Goal: Task Accomplishment & Management: Use online tool/utility

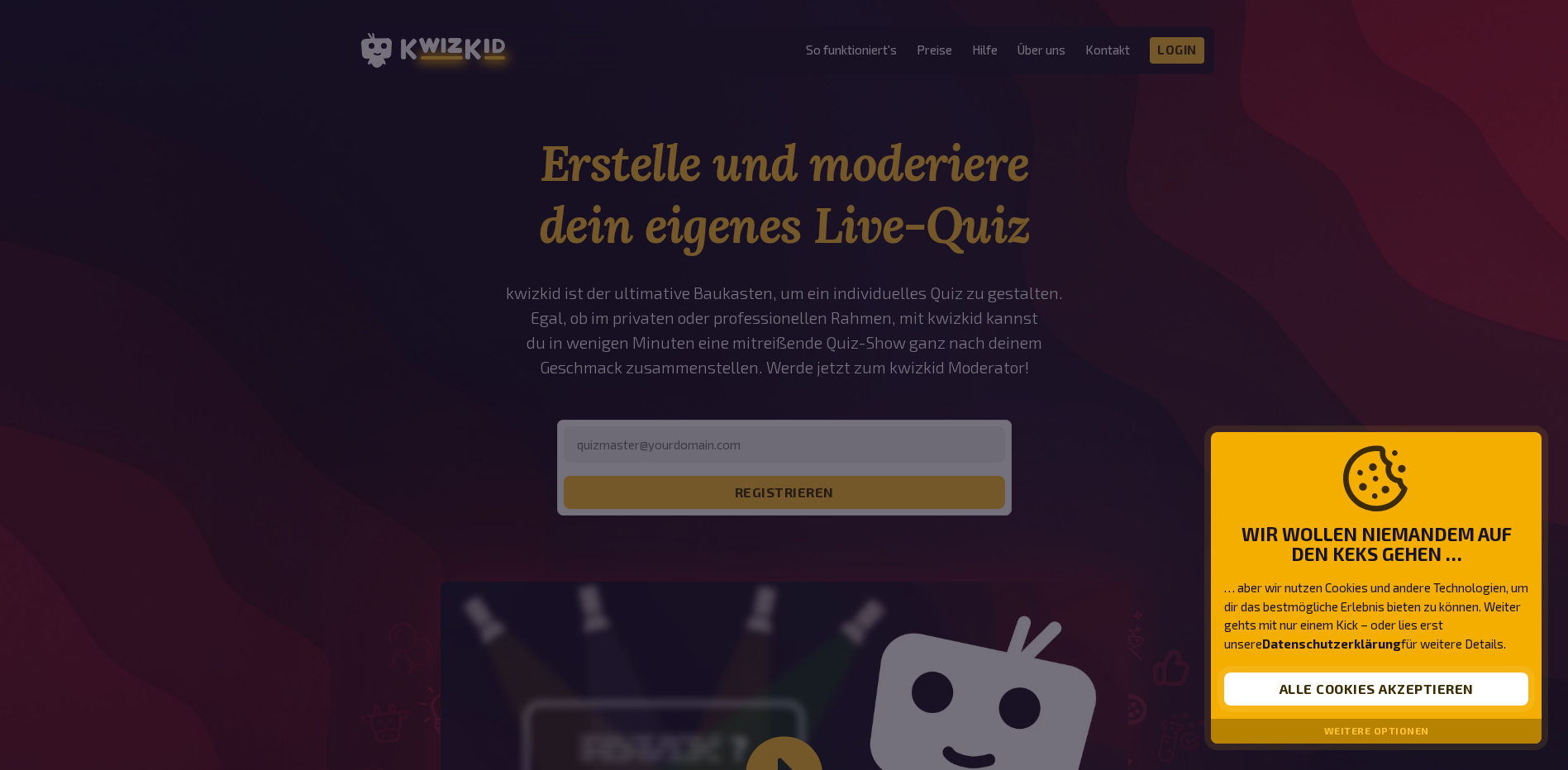
click at [748, 682] on button "Alle Cookies akzeptieren" at bounding box center [1376, 689] width 304 height 33
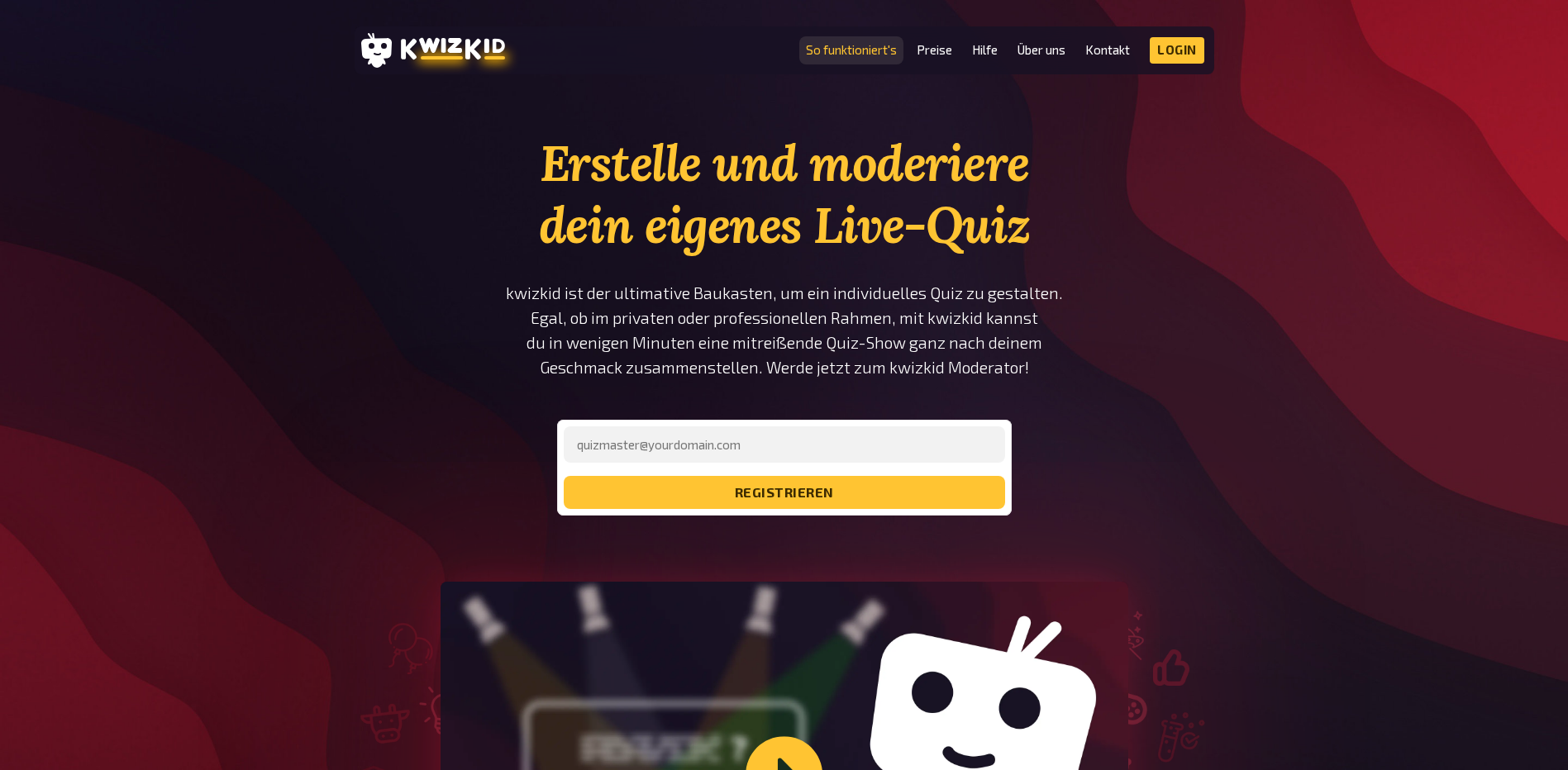
click at [748, 49] on link "So funktioniert's" at bounding box center [851, 50] width 91 height 14
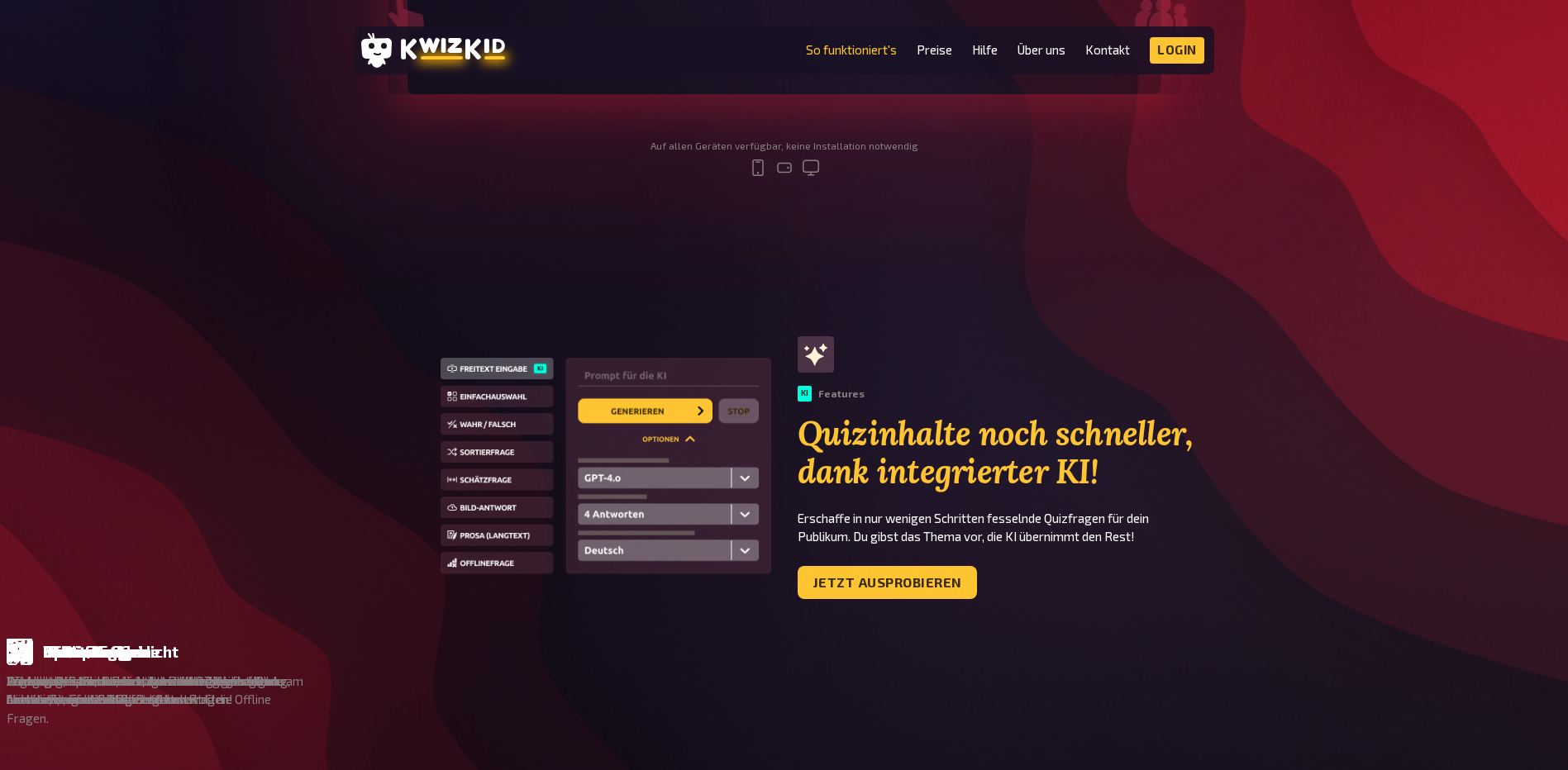
scroll to position [992, 0]
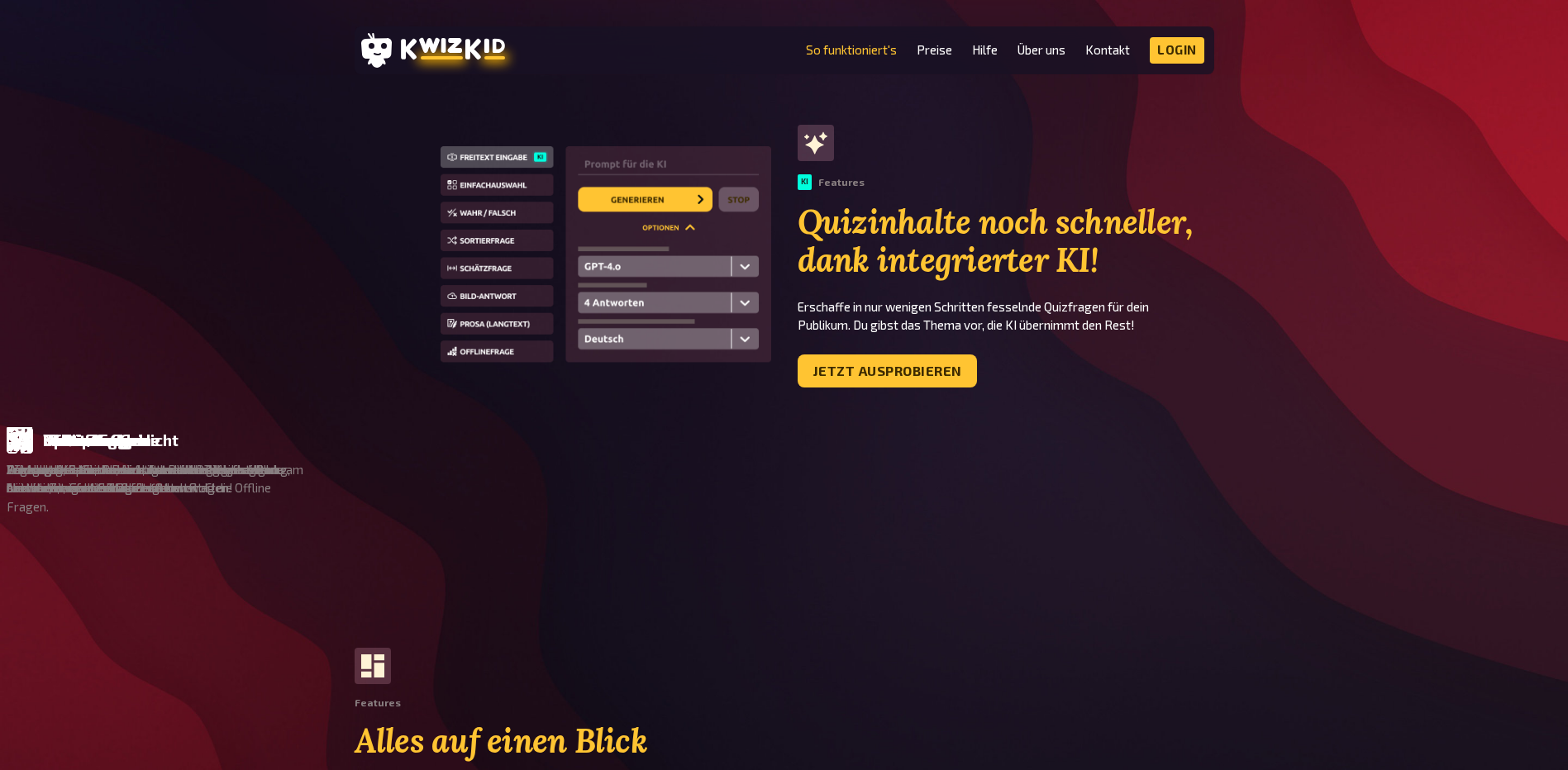
click at [748, 64] on header "MENU So funktioniert's Preise Hilfe Über uns Kontakt Impressum Login Discord In…" at bounding box center [784, 51] width 860 height 48
click at [748, 57] on link "Login" at bounding box center [1177, 51] width 54 height 27
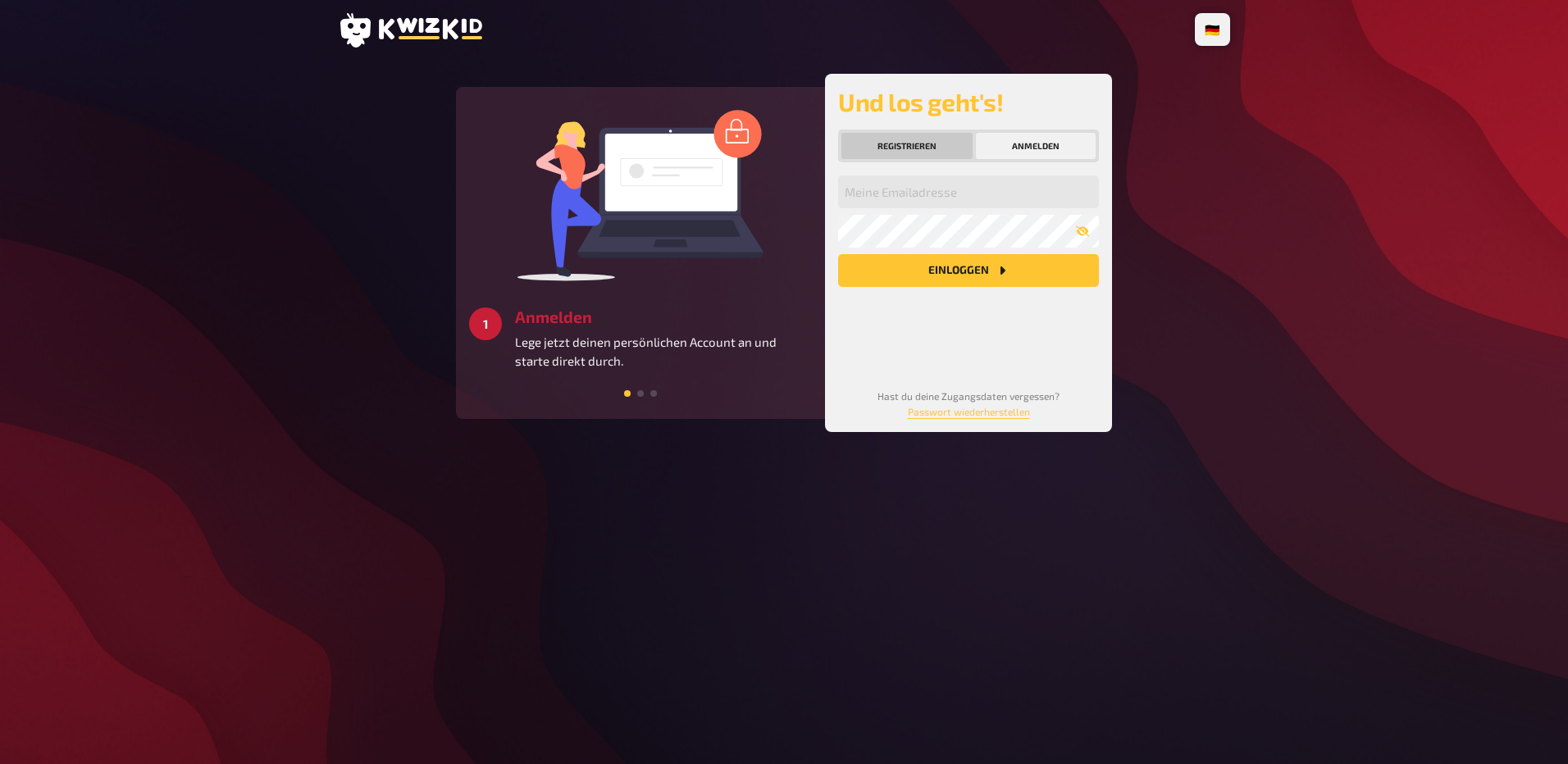
click at [918, 143] on button "Registrieren" at bounding box center [907, 146] width 132 height 27
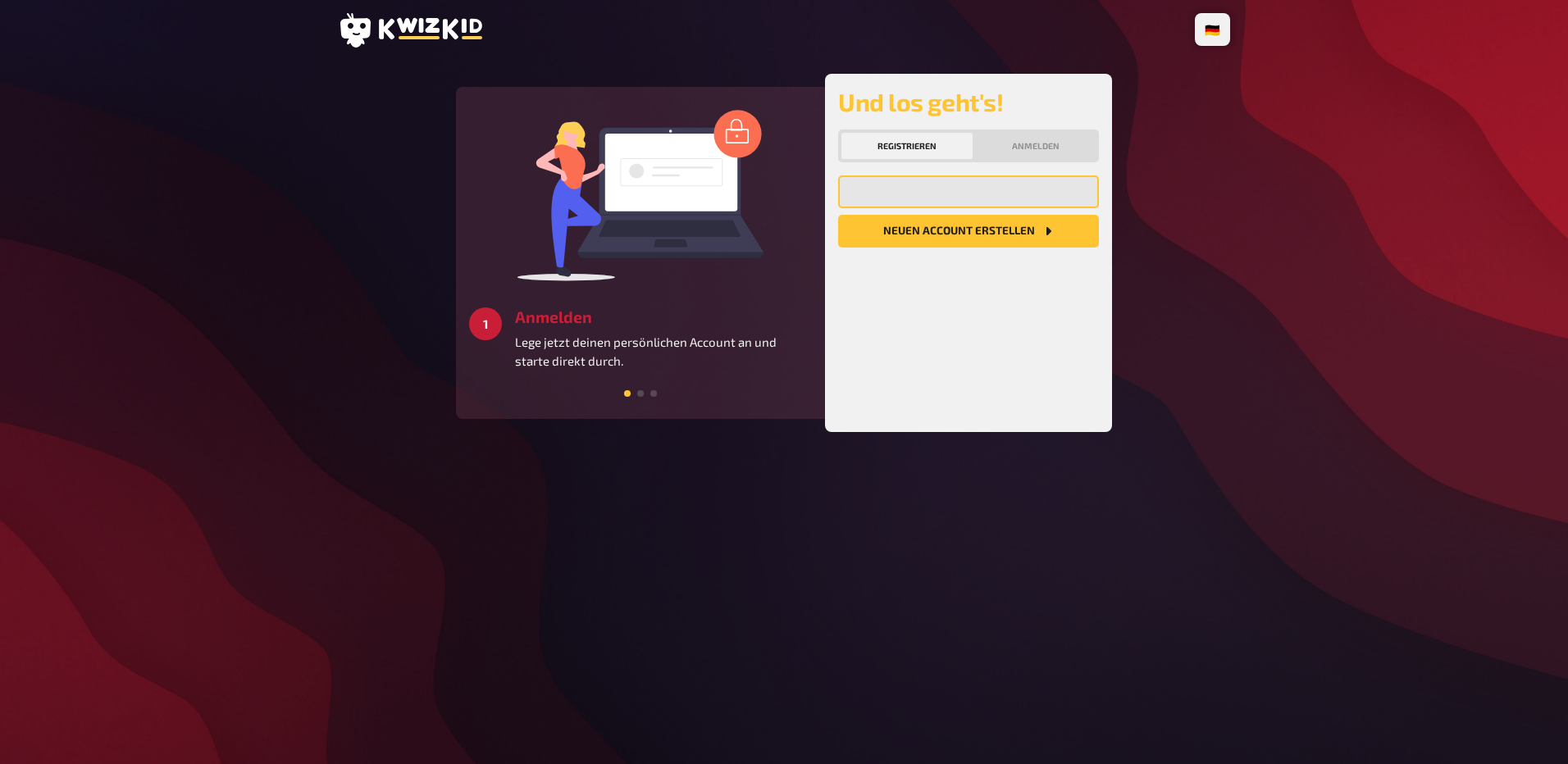
click at [911, 202] on input "email" at bounding box center [968, 191] width 260 height 33
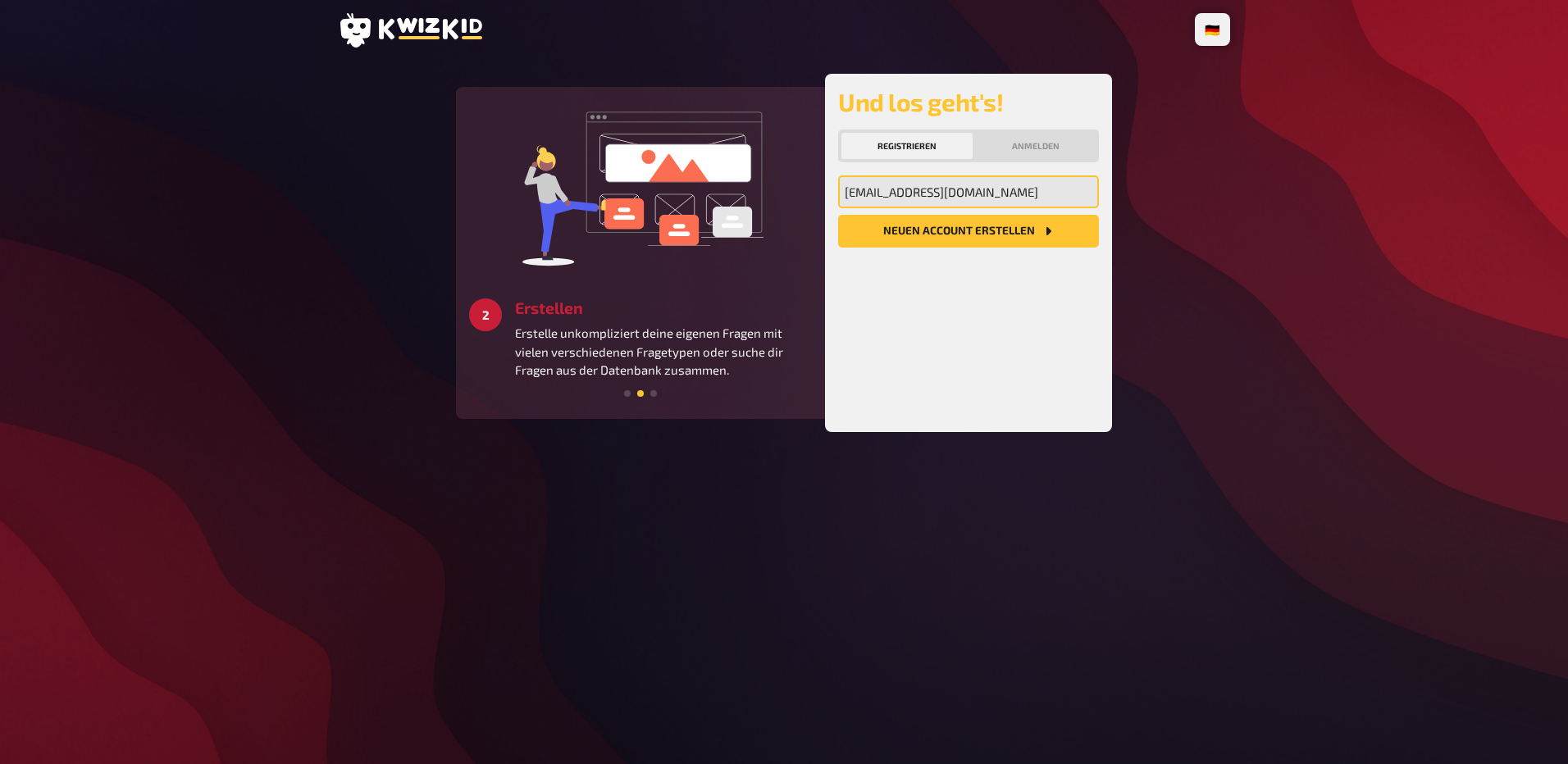
type input "menetrey_car@hotmail.com"
click at [838, 215] on button "Neuen Account Erstellen" at bounding box center [968, 231] width 260 height 33
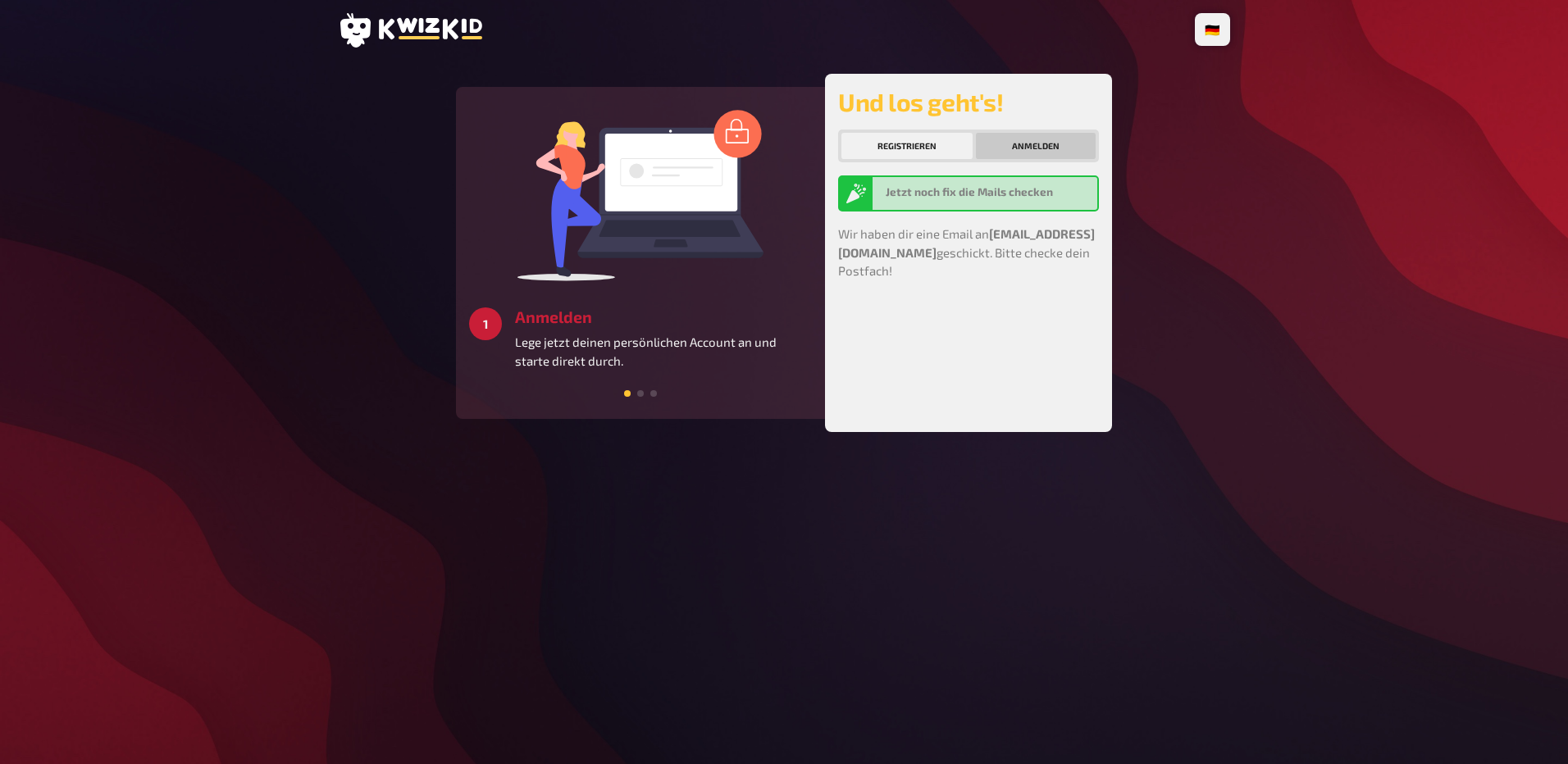
click at [1071, 144] on button "Anmelden" at bounding box center [1036, 146] width 119 height 27
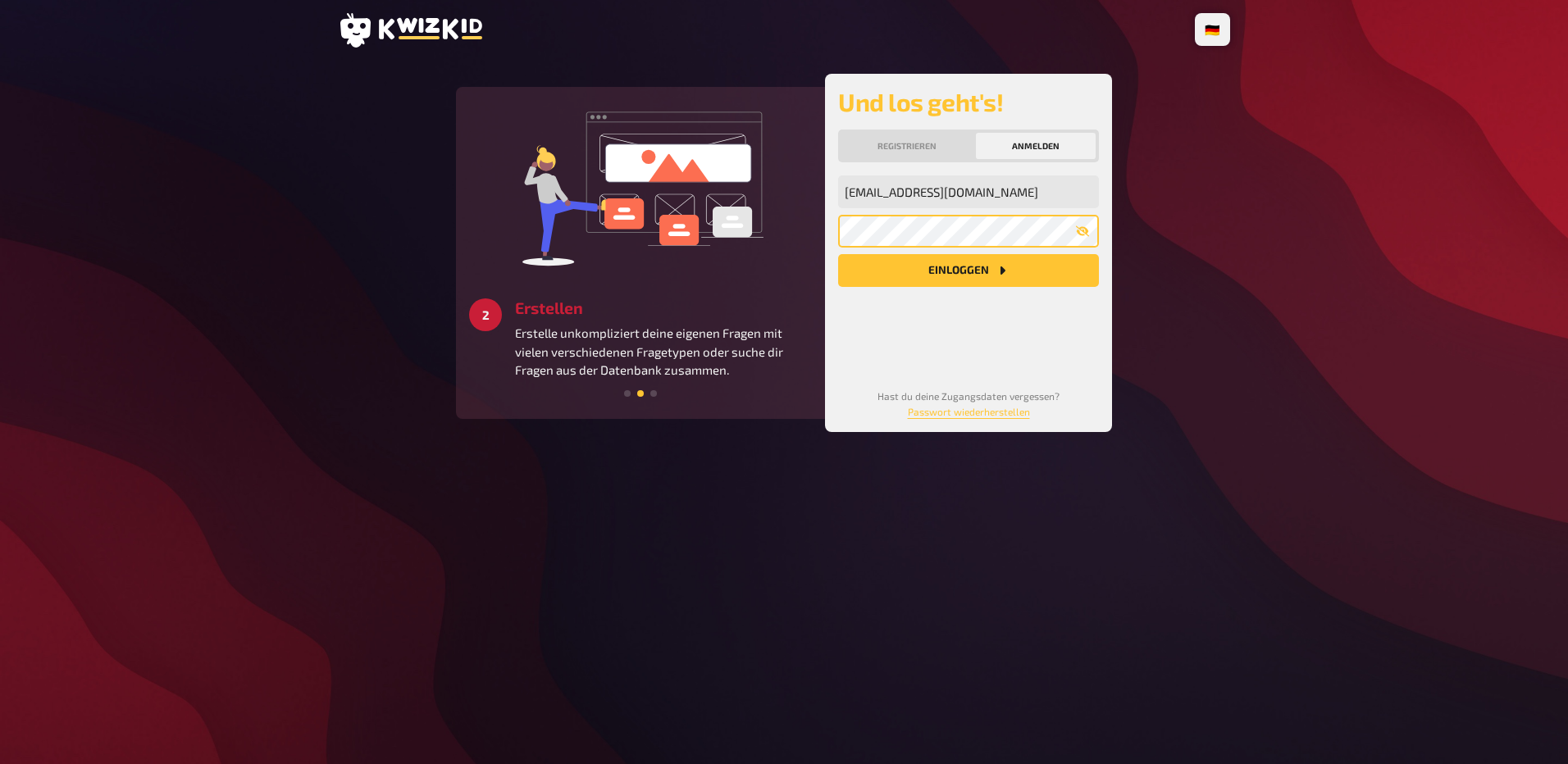
click at [838, 255] on button "Einloggen" at bounding box center [968, 271] width 260 height 33
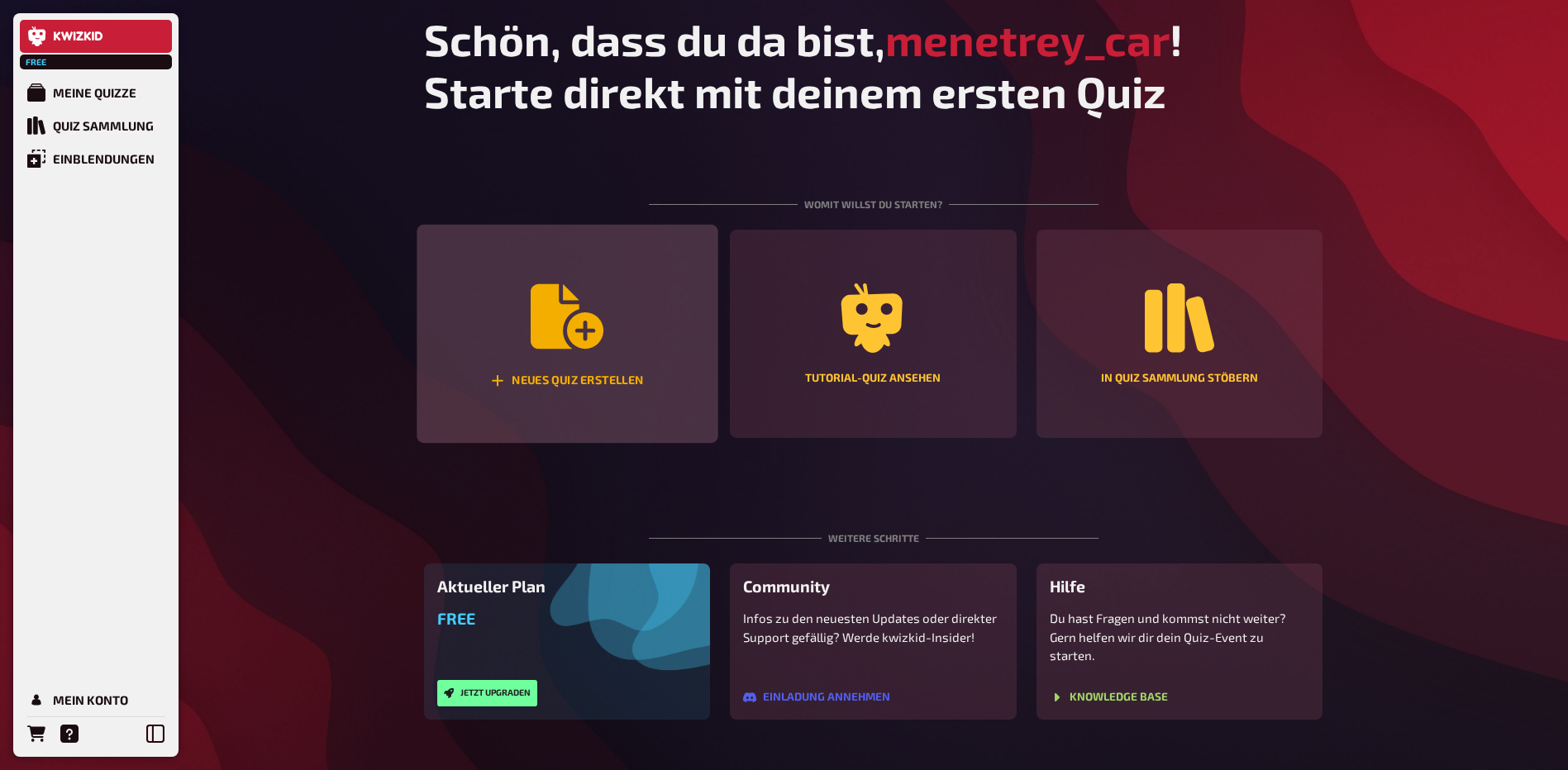
click at [537, 362] on div "Neues Quiz erstellen" at bounding box center [567, 335] width 301 height 219
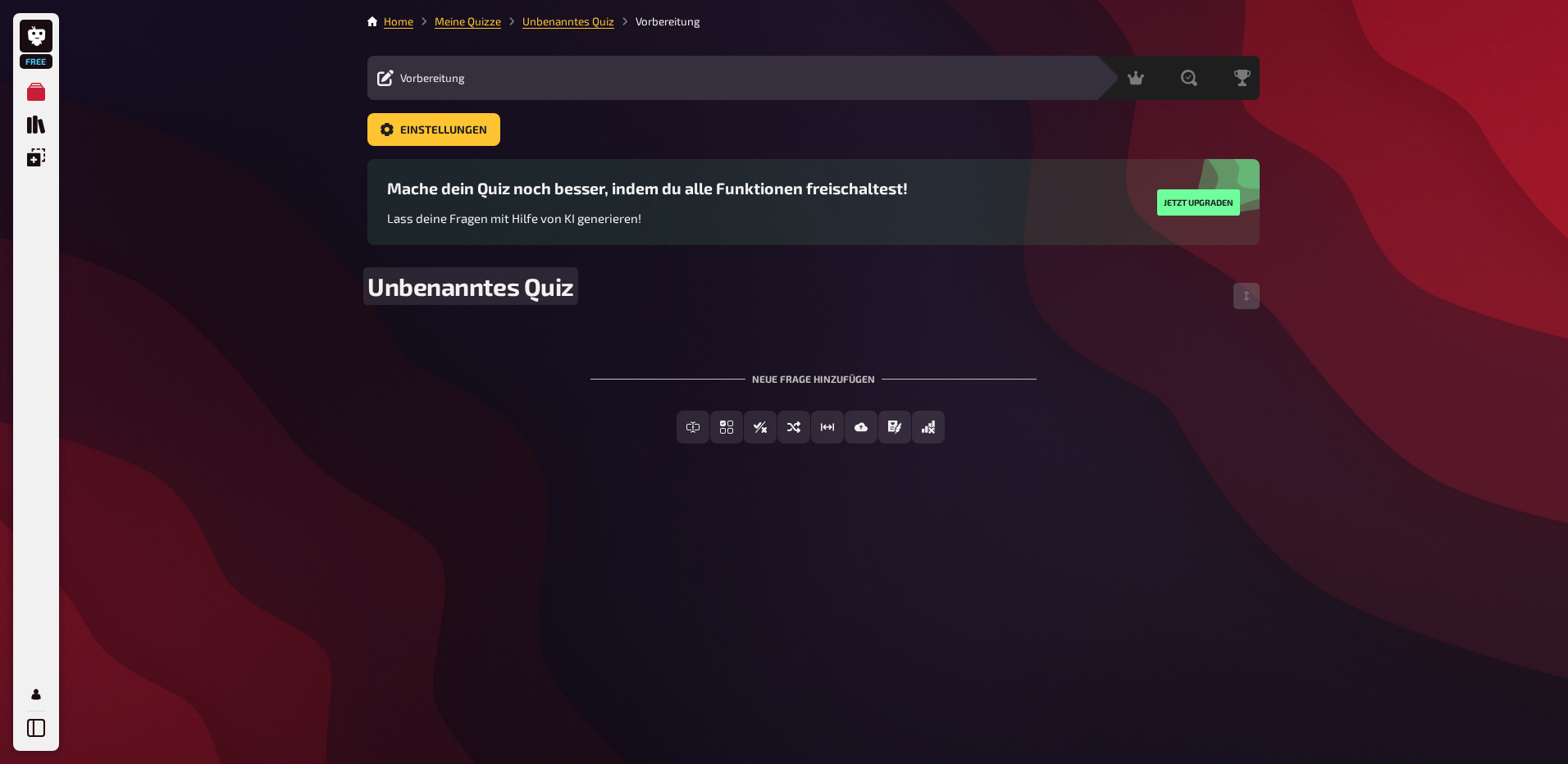
click at [457, 294] on span "Unbenanntes Quiz" at bounding box center [471, 286] width 206 height 29
click at [460, 119] on link "Einstellungen" at bounding box center [434, 130] width 133 height 33
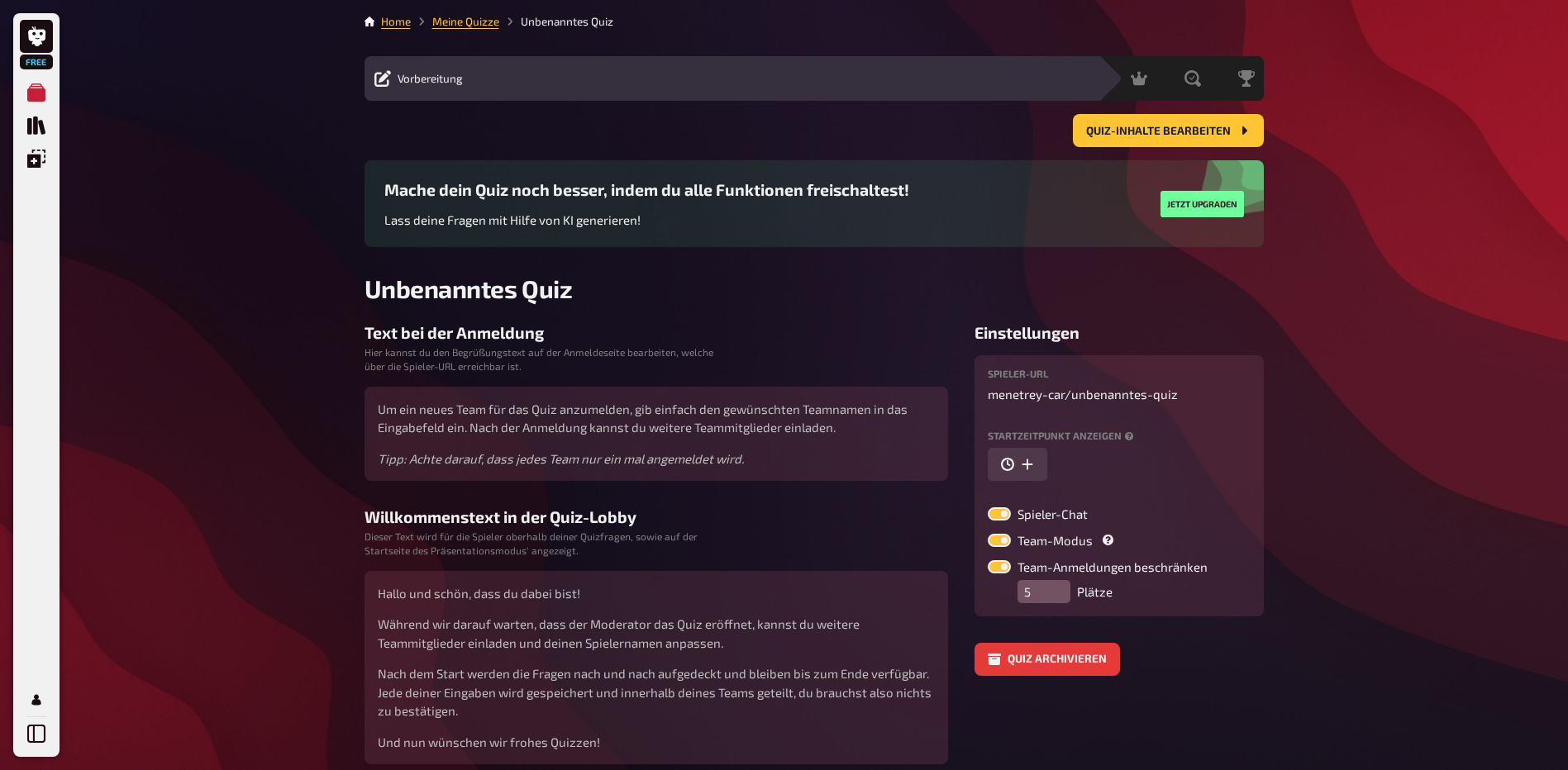
click at [408, 77] on span "Vorbereitung" at bounding box center [430, 78] width 65 height 13
click at [41, 40] on icon at bounding box center [36, 36] width 17 height 20
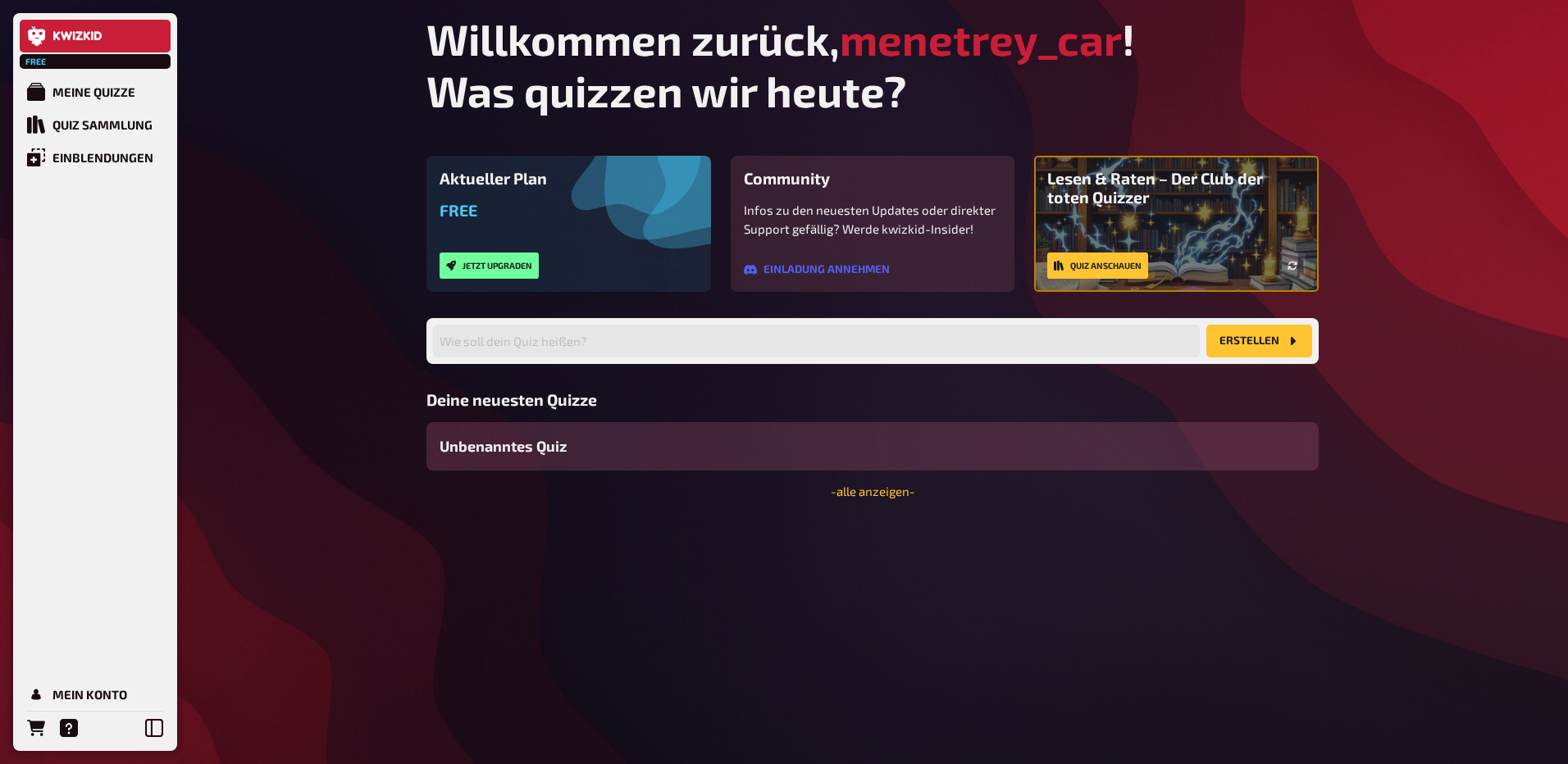
click at [534, 449] on span "Unbenanntes Quiz" at bounding box center [503, 446] width 127 height 22
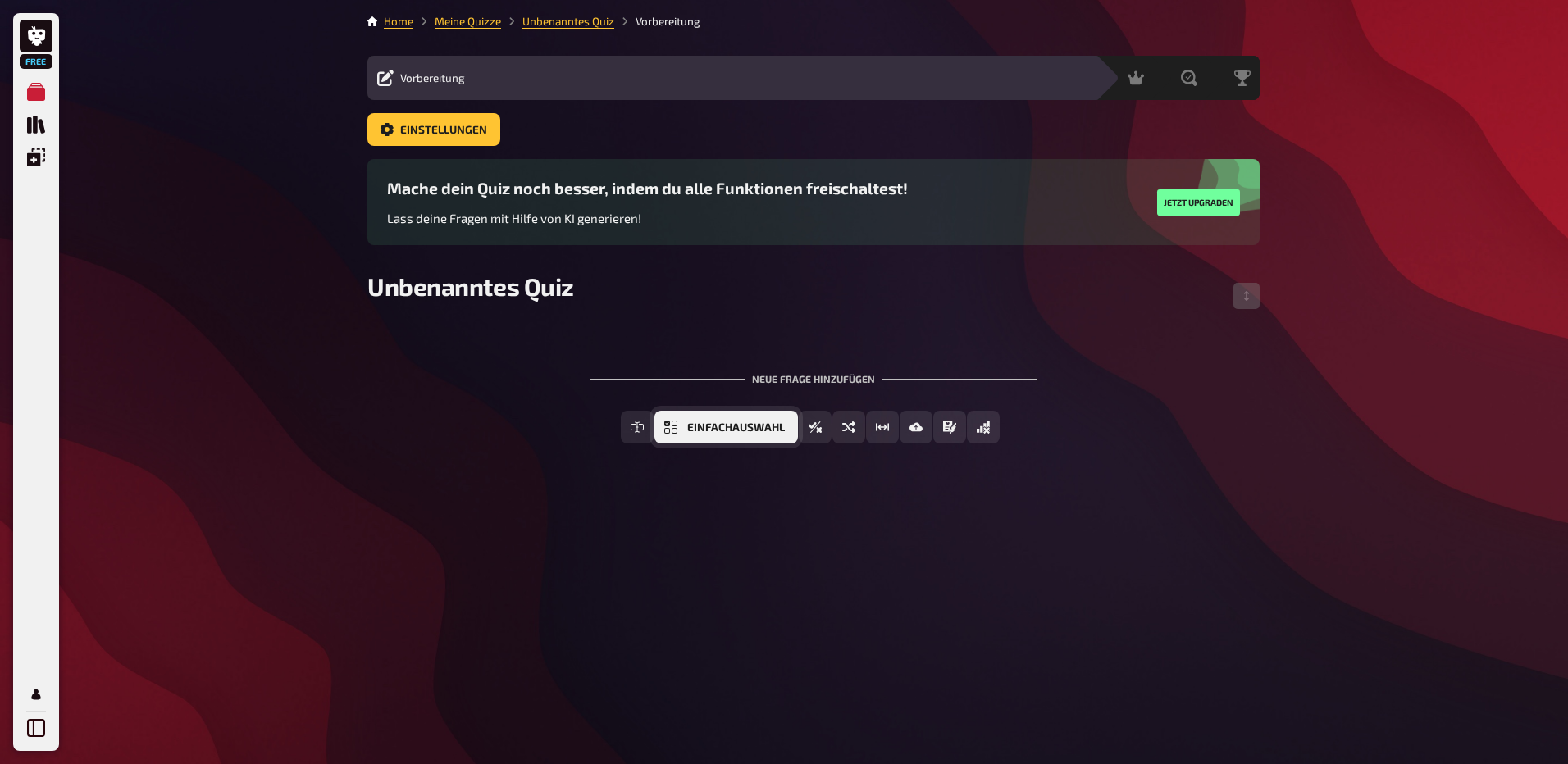
click at [741, 427] on span "Einfachauswahl" at bounding box center [736, 428] width 98 height 11
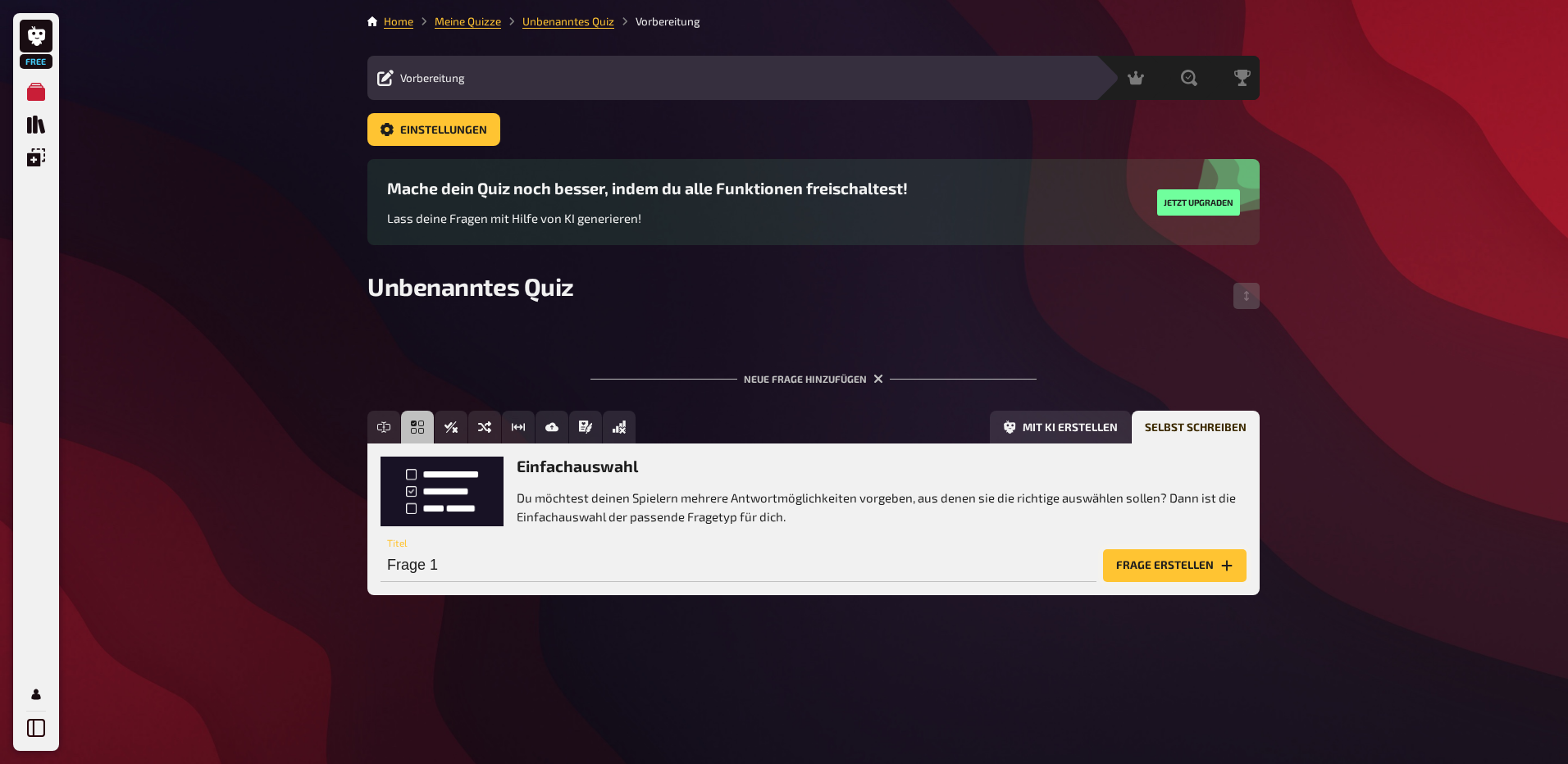
click at [1153, 572] on button "Frage erstellen" at bounding box center [1175, 565] width 144 height 33
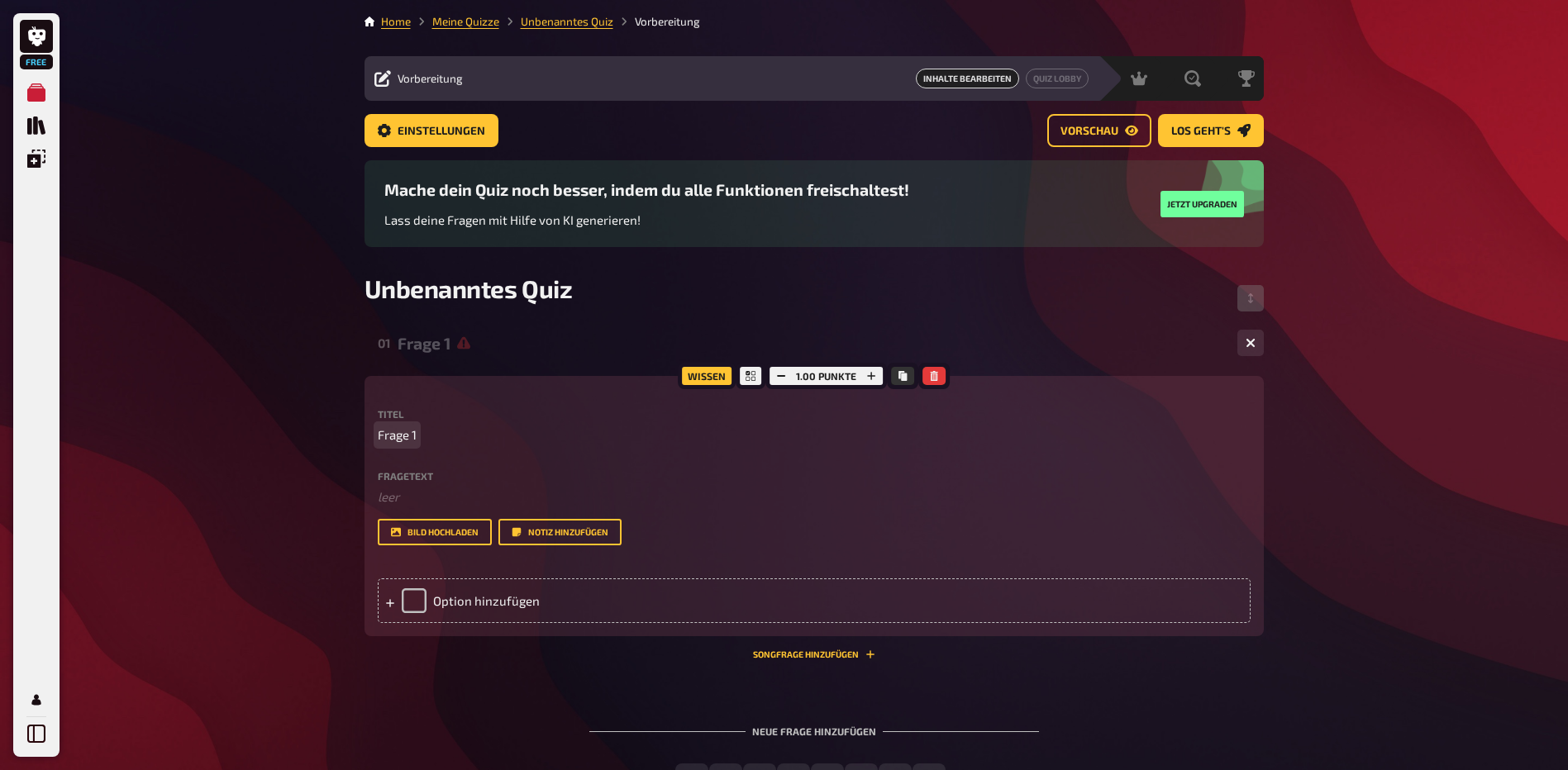
click at [411, 438] on span "Frage 1" at bounding box center [397, 435] width 39 height 19
drag, startPoint x: 413, startPoint y: 436, endPoint x: 363, endPoint y: 435, distance: 50.0
click at [363, 435] on div "Home Meine Quizze Unbenanntes Quiz Vorbereitung Vorbereitung Inhalte Bearbeiten…" at bounding box center [814, 451] width 926 height 903
click at [420, 603] on div "Option hinzufügen" at bounding box center [814, 600] width 873 height 45
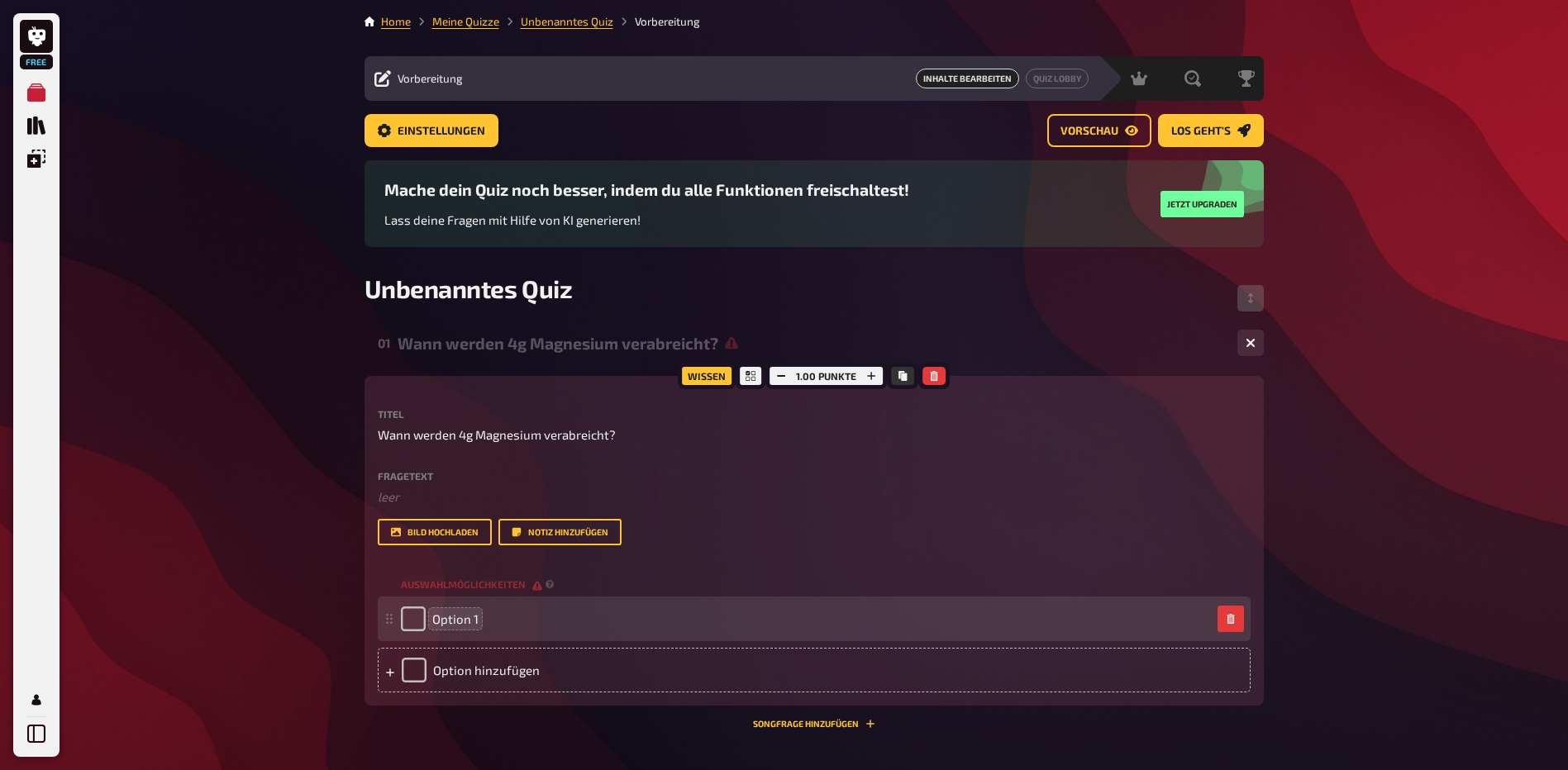
click at [438, 616] on span "Option 1" at bounding box center [455, 619] width 47 height 15
drag, startPoint x: 477, startPoint y: 618, endPoint x: 408, endPoint y: 612, distance: 69.3
click at [408, 612] on div "Option 1" at bounding box center [439, 619] width 77 height 25
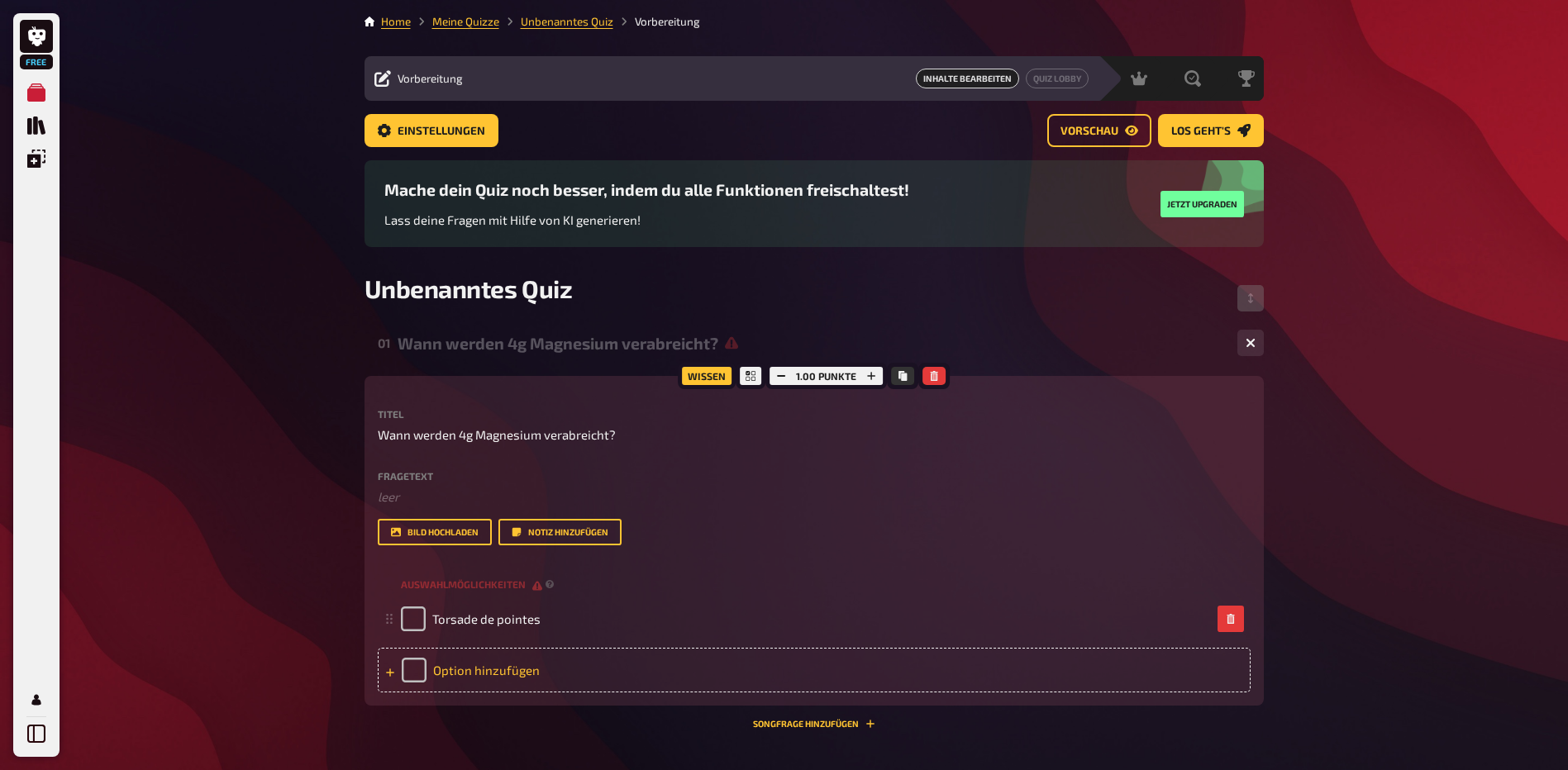
click at [435, 675] on div "Option hinzufügen" at bounding box center [814, 670] width 873 height 45
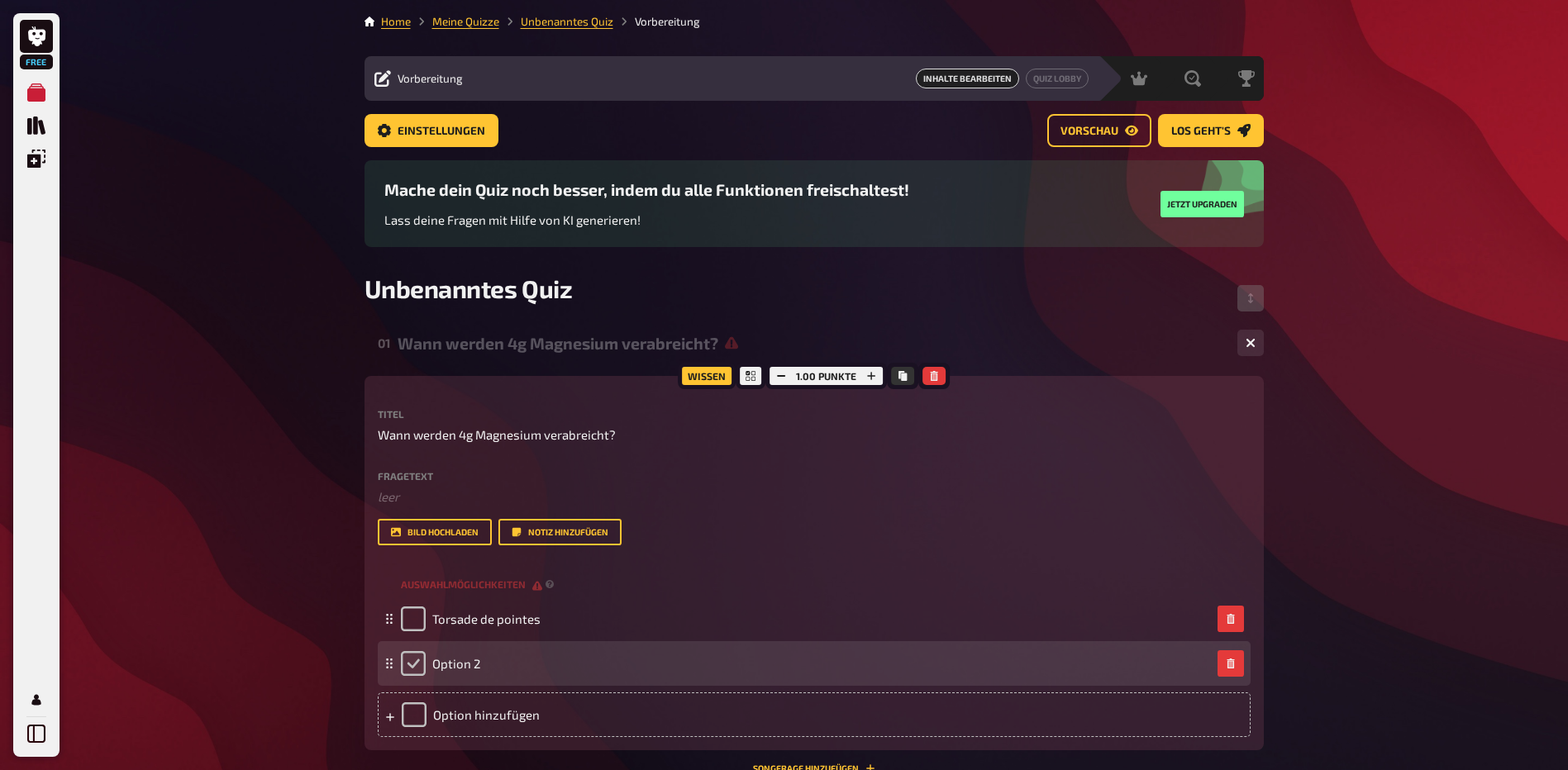
click at [417, 676] on input "checkbox" at bounding box center [413, 664] width 25 height 25
checkbox input "true"
click at [419, 669] on div "Option 2" at bounding box center [440, 664] width 79 height 25
click at [443, 669] on span "Option 2" at bounding box center [456, 664] width 48 height 15
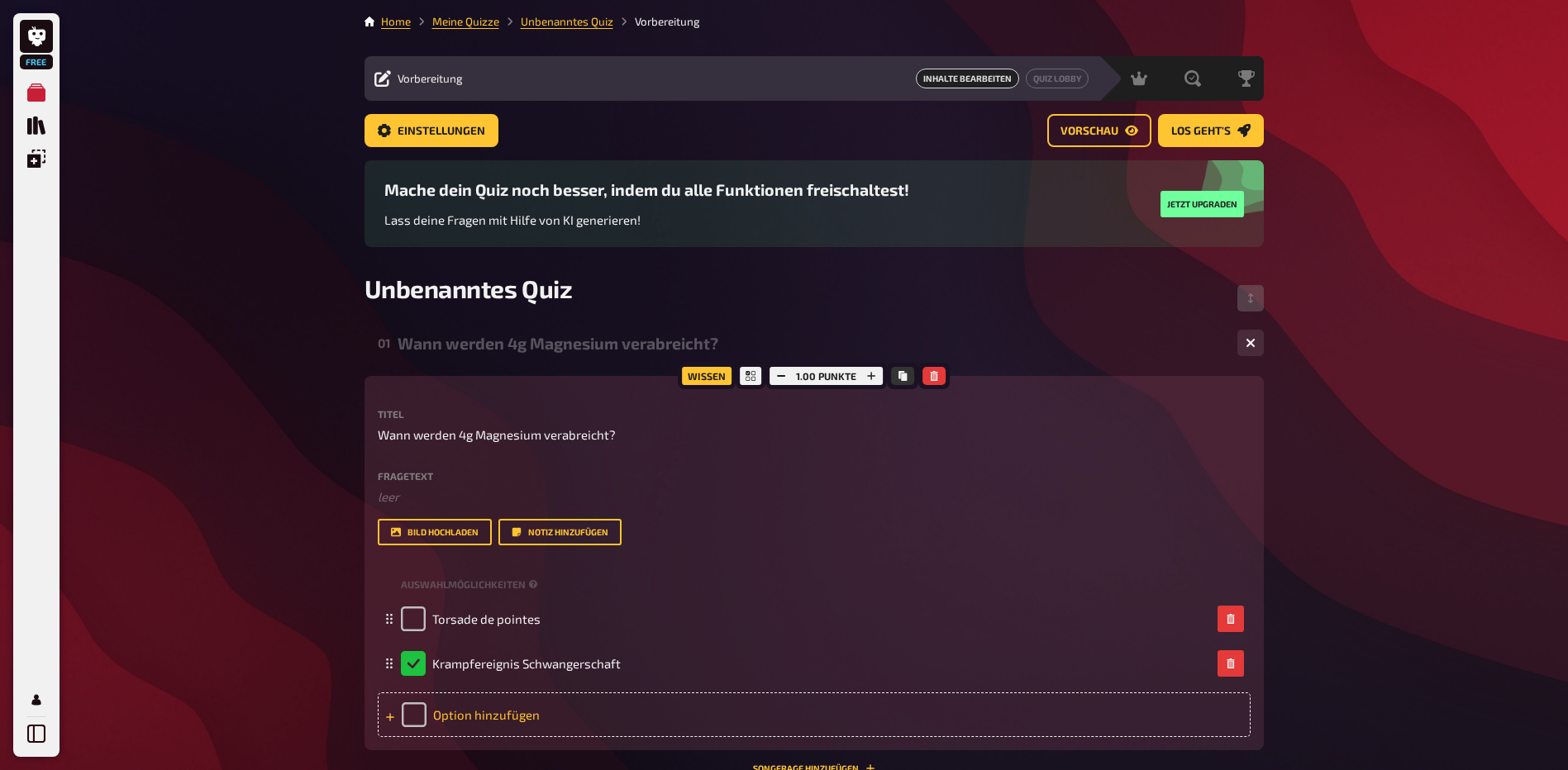
click at [494, 714] on div "Option hinzufügen" at bounding box center [814, 715] width 873 height 45
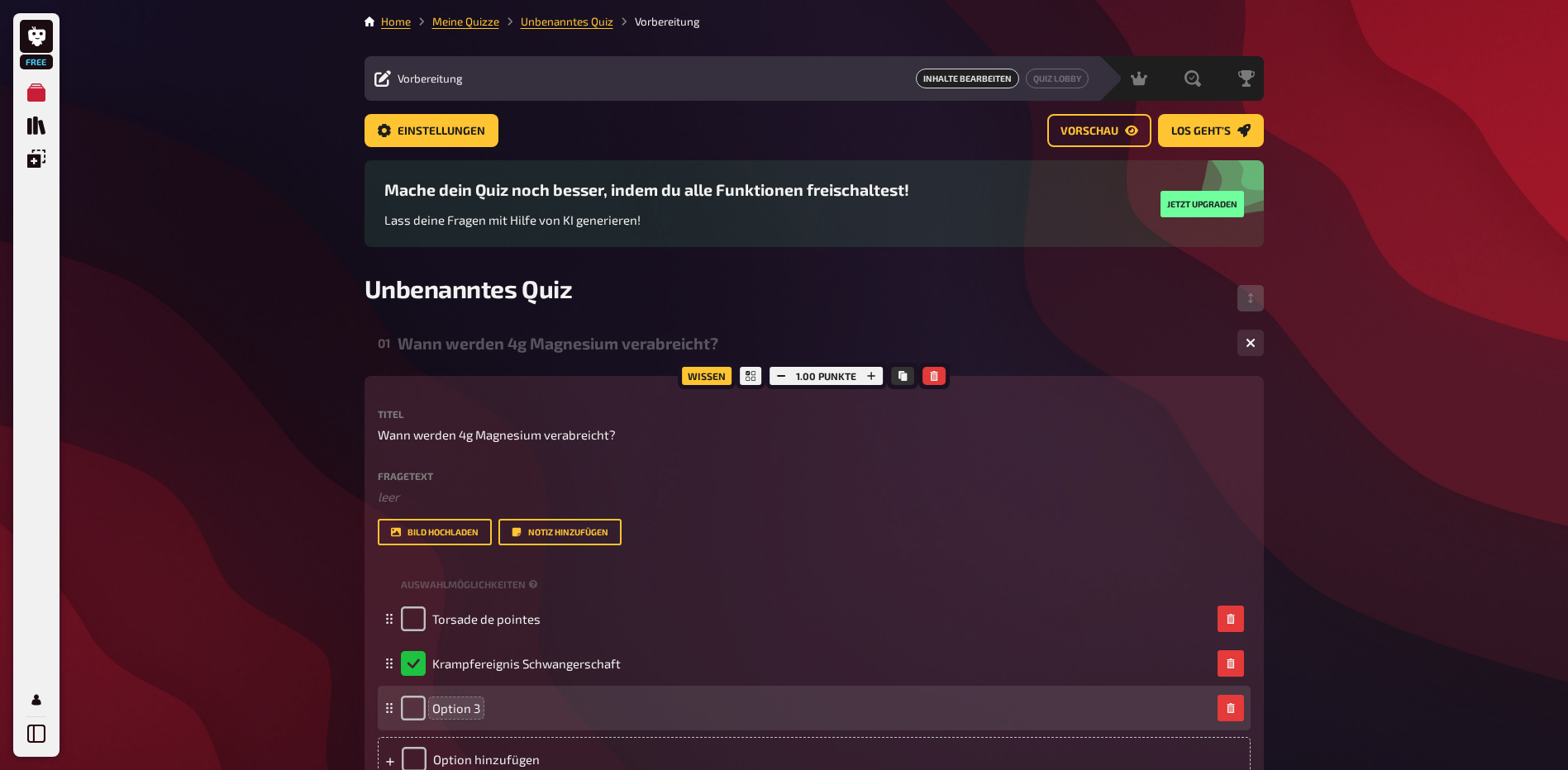
click at [454, 705] on span "Option 3" at bounding box center [456, 709] width 48 height 15
drag, startPoint x: 476, startPoint y: 708, endPoint x: 423, endPoint y: 706, distance: 53.0
click at [423, 706] on div "Option 3" at bounding box center [440, 708] width 79 height 25
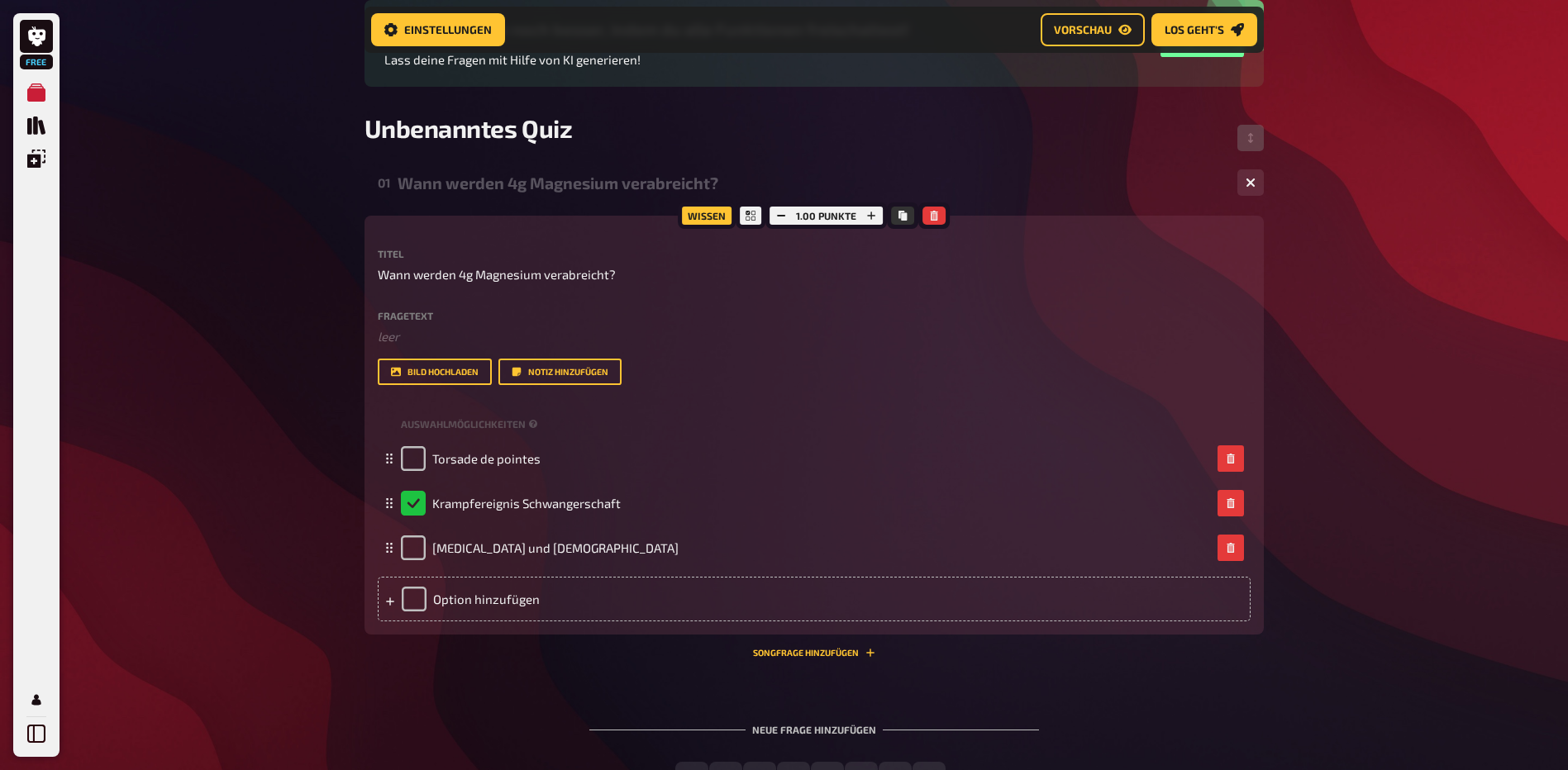
scroll to position [178, 0]
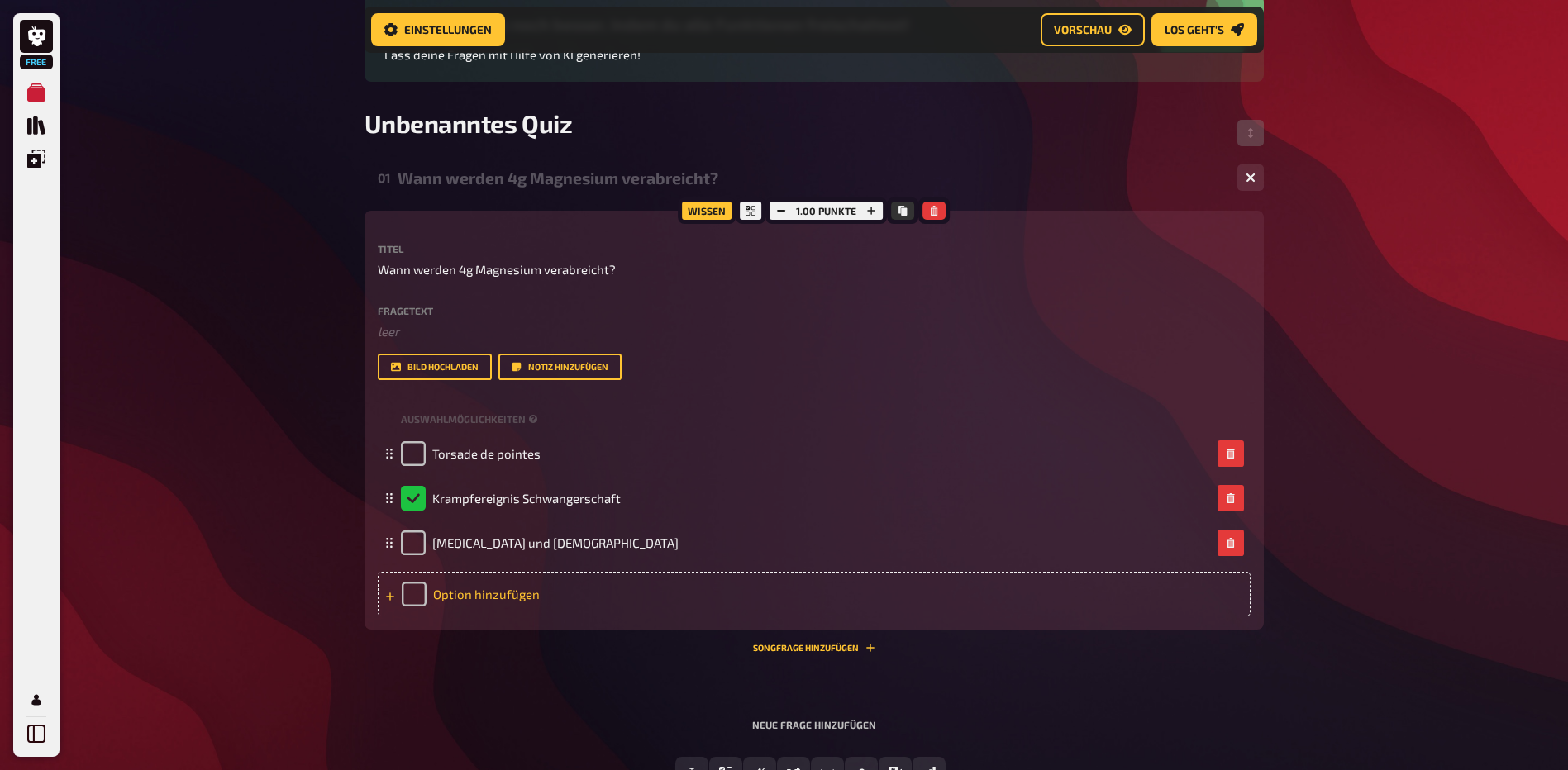
click at [445, 593] on div "Option hinzufügen" at bounding box center [814, 593] width 873 height 45
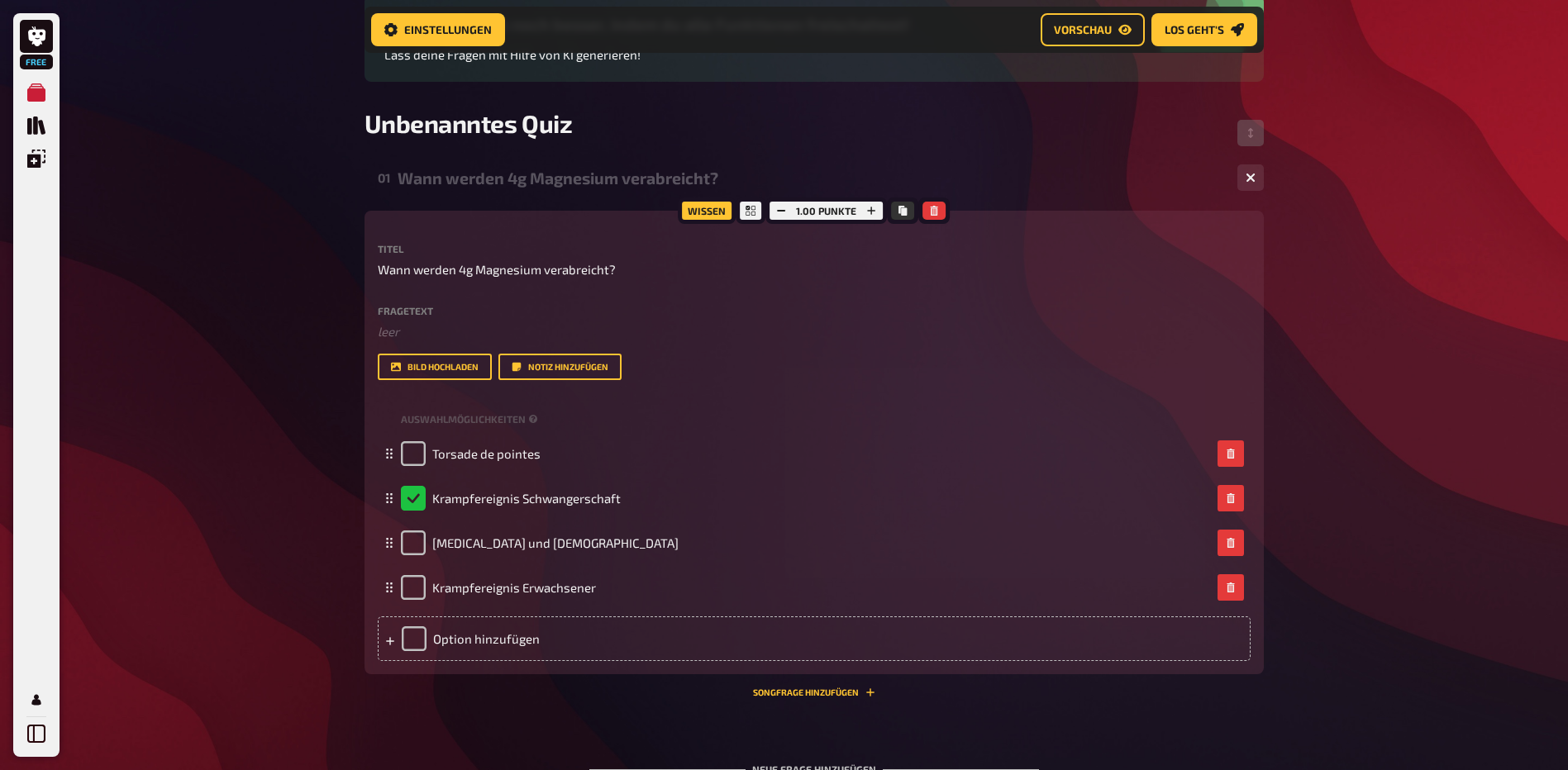
click at [970, 721] on div "01 Wann werden 4g Magnesium verabreicht? 4 Wissen 1.00 Punkte Titel Wann werden…" at bounding box center [814, 509] width 900 height 703
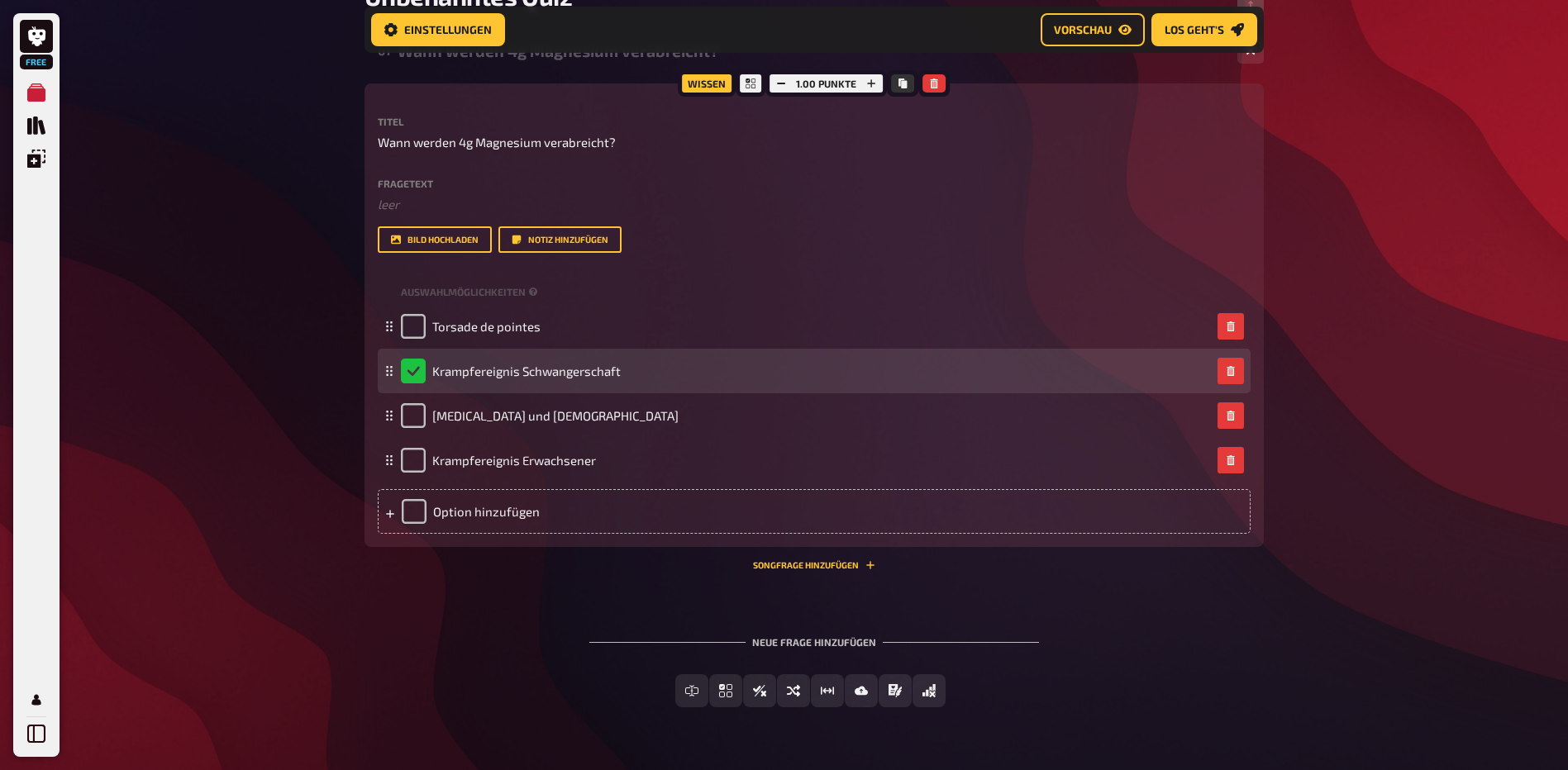
scroll to position [349, 0]
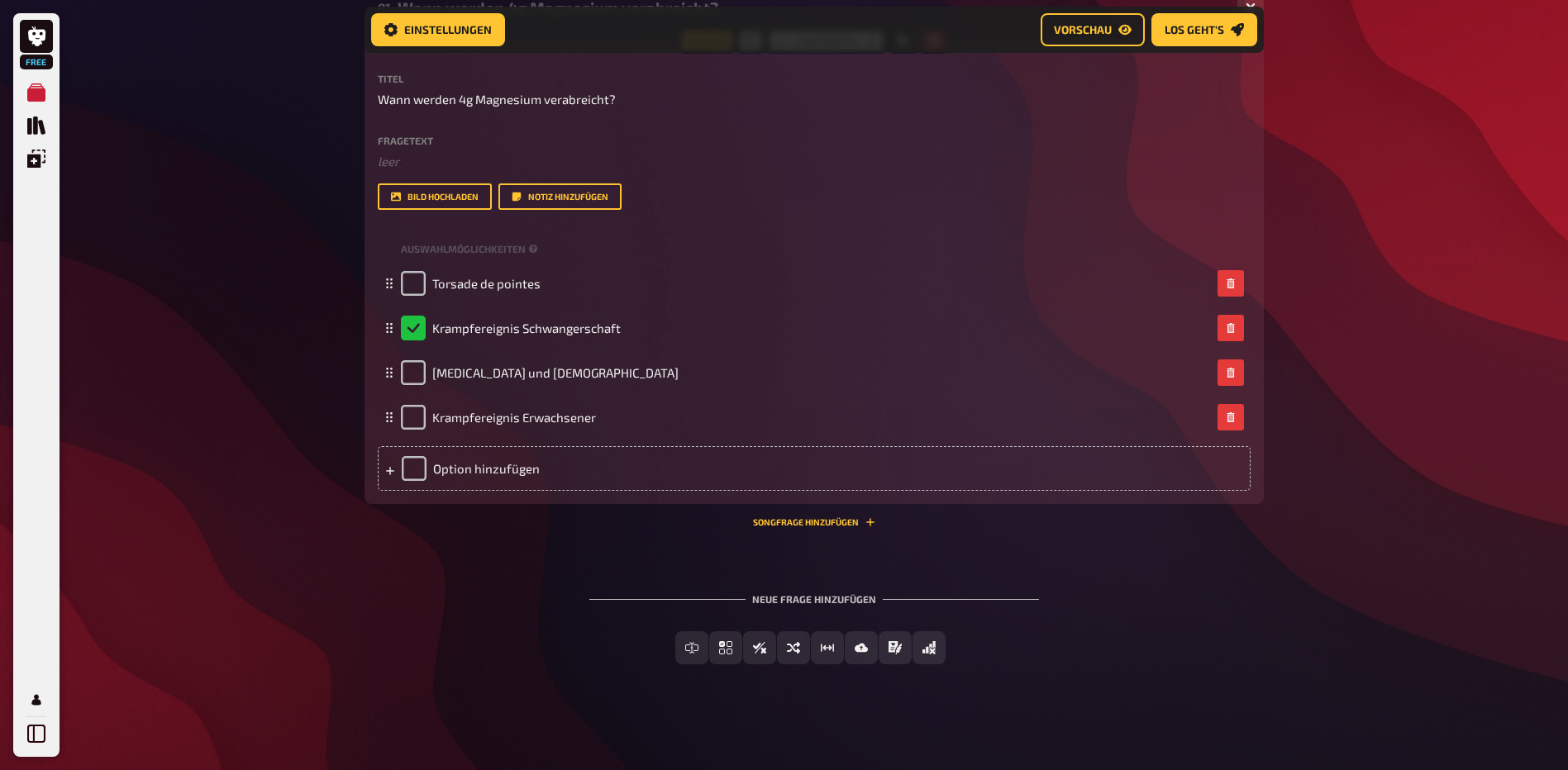
click at [794, 600] on div "Neue Frage hinzufügen" at bounding box center [814, 593] width 449 height 52
drag, startPoint x: 616, startPoint y: 96, endPoint x: 303, endPoint y: 77, distance: 313.6
click at [303, 77] on div "Free Meine Quizze Quiz Sammlung Einblendungen Mein Konto Home Meine Quizze Unbe…" at bounding box center [784, 210] width 1568 height 1119
click at [406, 141] on label "Fragetext" at bounding box center [814, 140] width 873 height 10
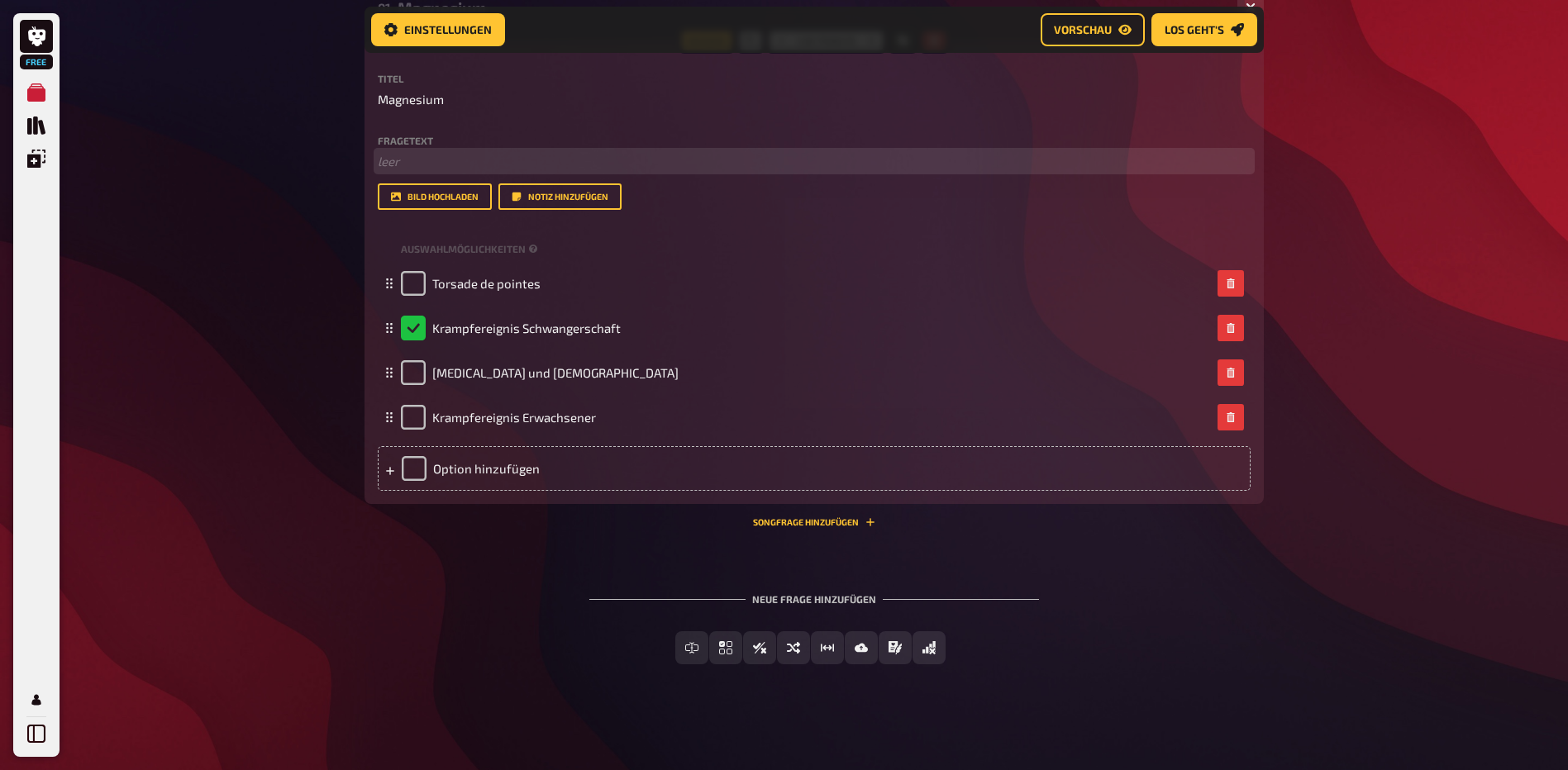
click at [394, 164] on p "﻿ leer" at bounding box center [814, 161] width 873 height 19
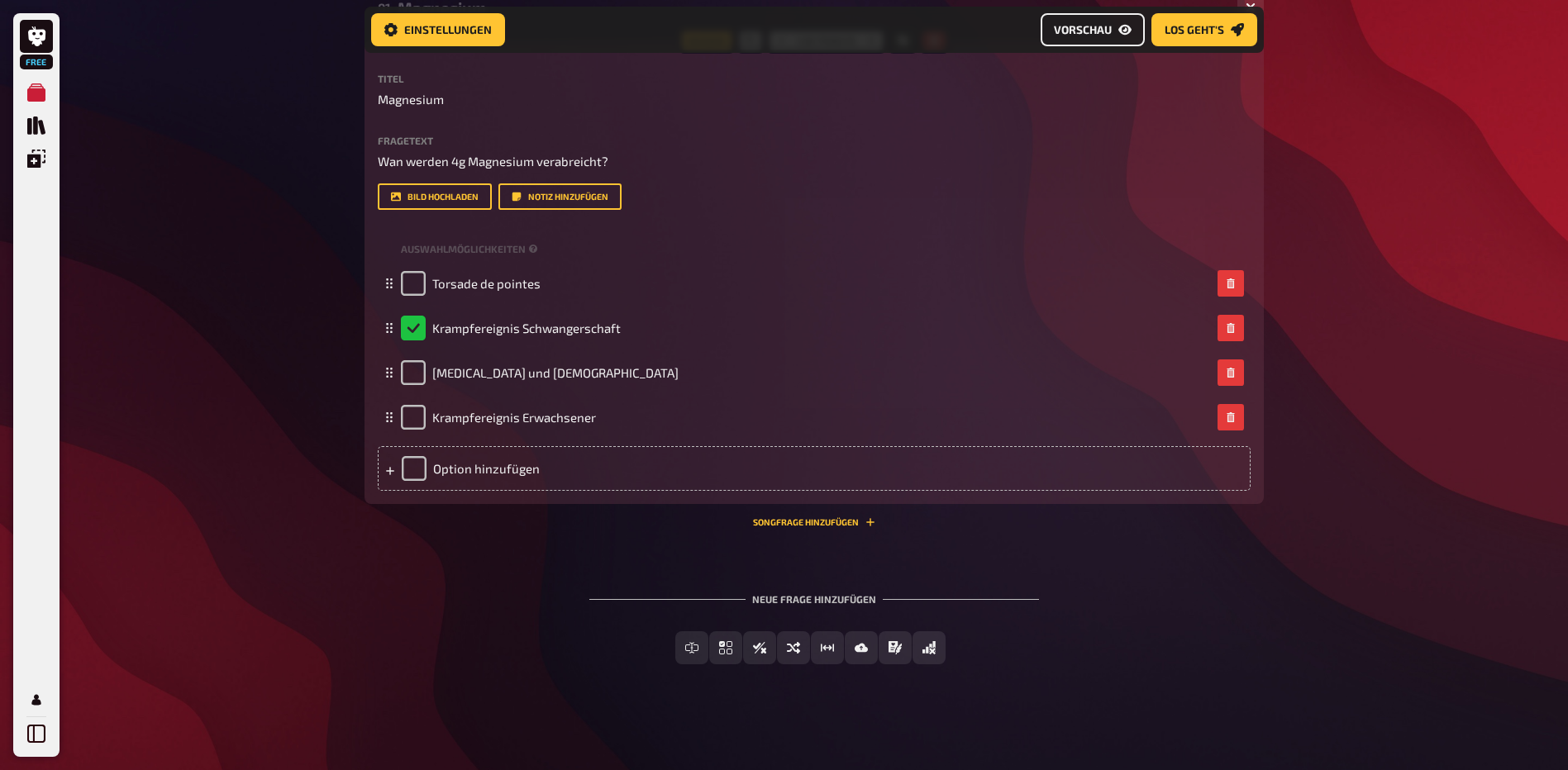
click at [1101, 34] on span "Vorschau" at bounding box center [1083, 30] width 58 height 11
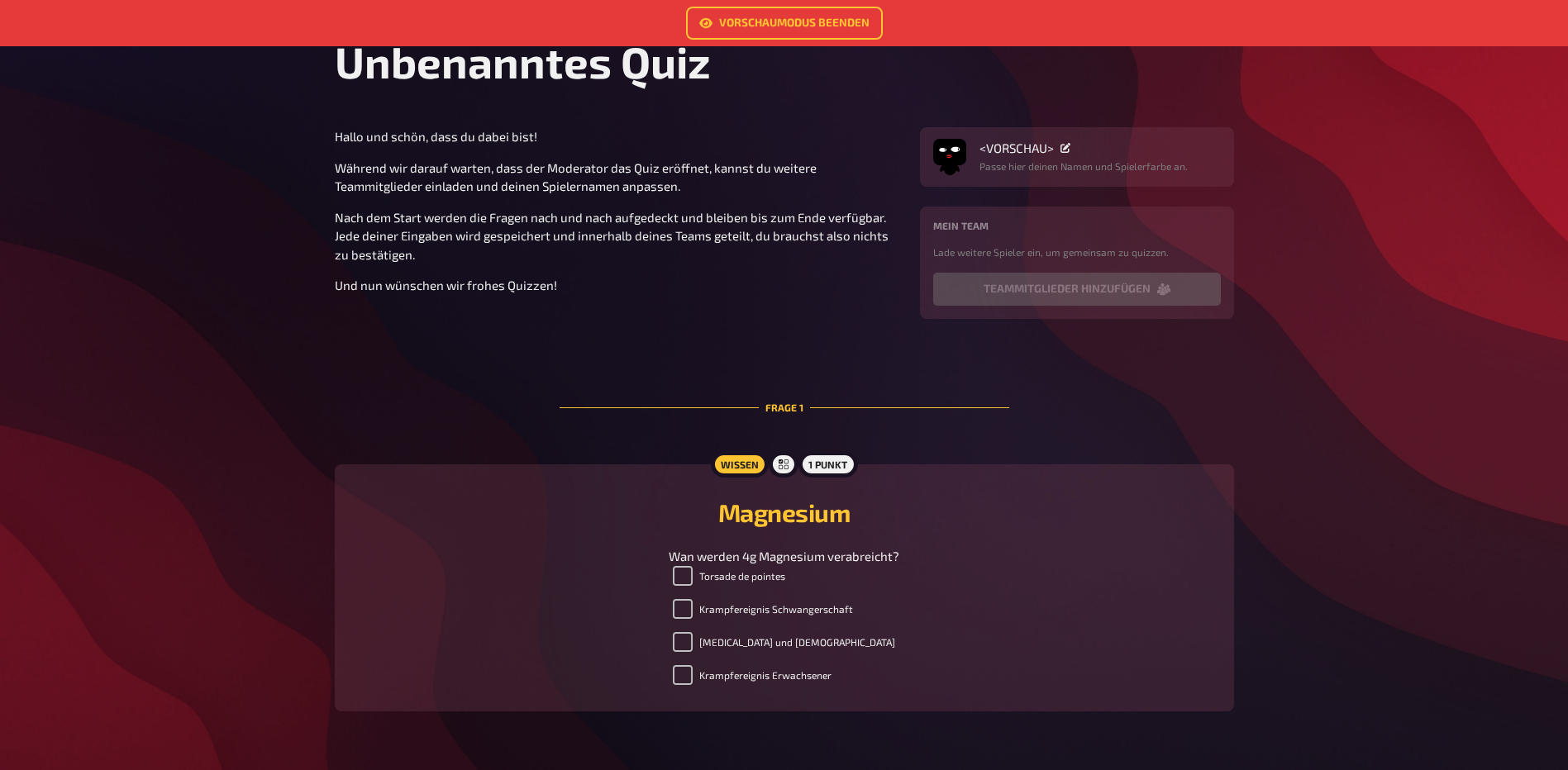
scroll to position [164, 0]
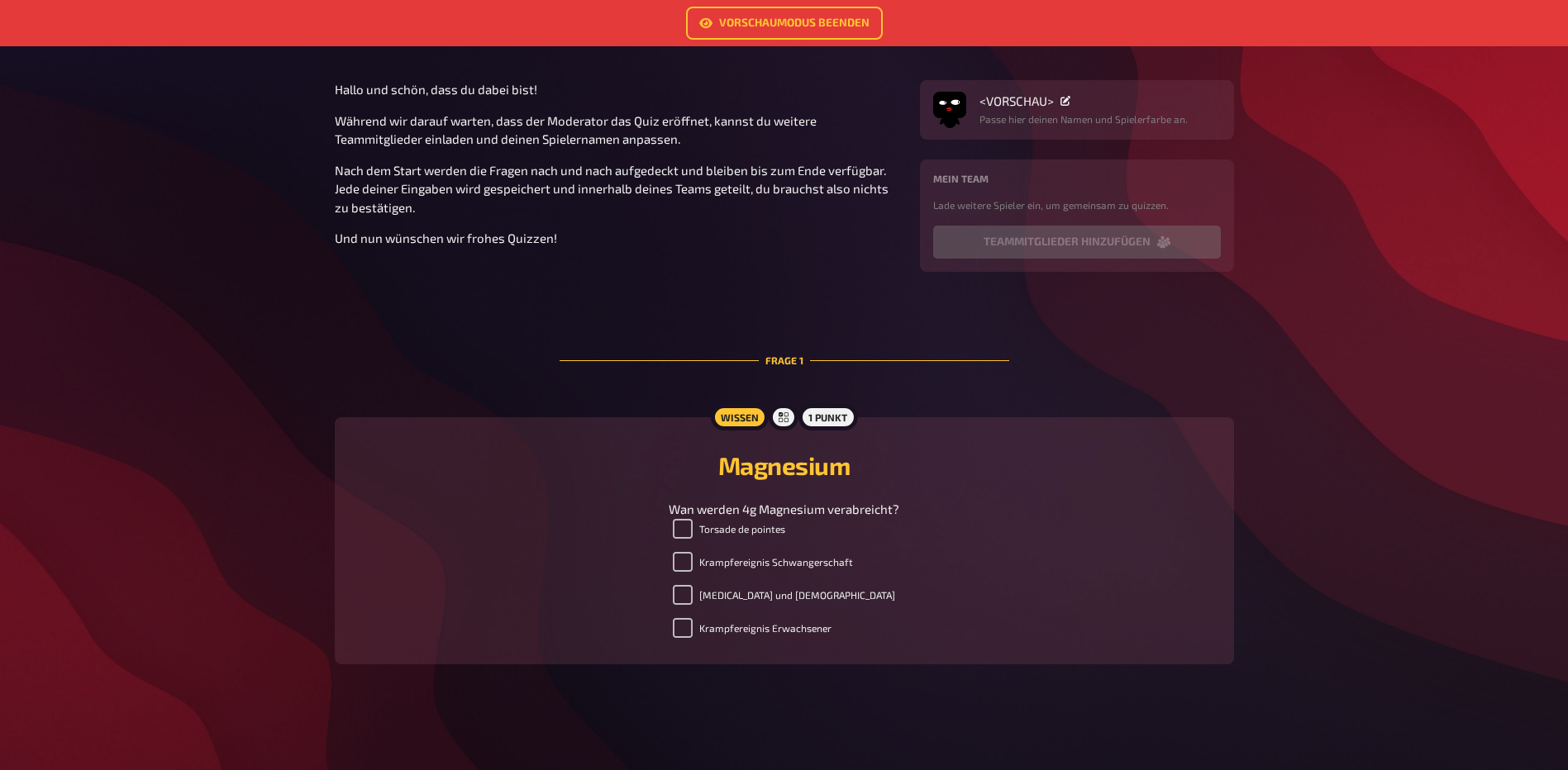
click at [733, 518] on p "Wan werden 4g Magnesium verabreicht?" at bounding box center [784, 510] width 231 height 19
click at [734, 530] on label "Torsade de pointes" at bounding box center [729, 529] width 113 height 20
click at [693, 530] on input "Torsade de pointes" at bounding box center [682, 529] width 20 height 20
checkbox input "false"
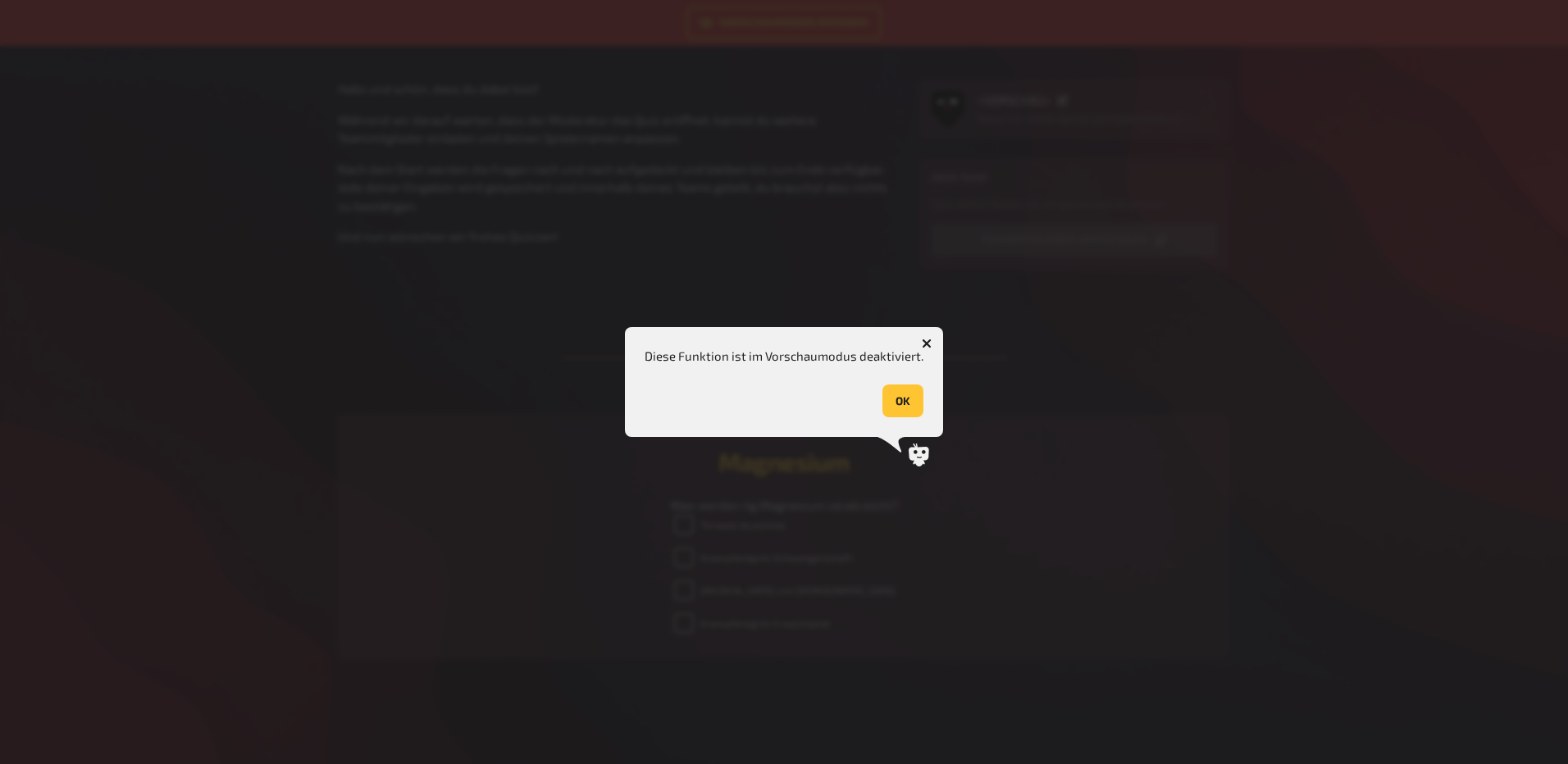
click at [924, 339] on icon "button" at bounding box center [927, 344] width 9 height 9
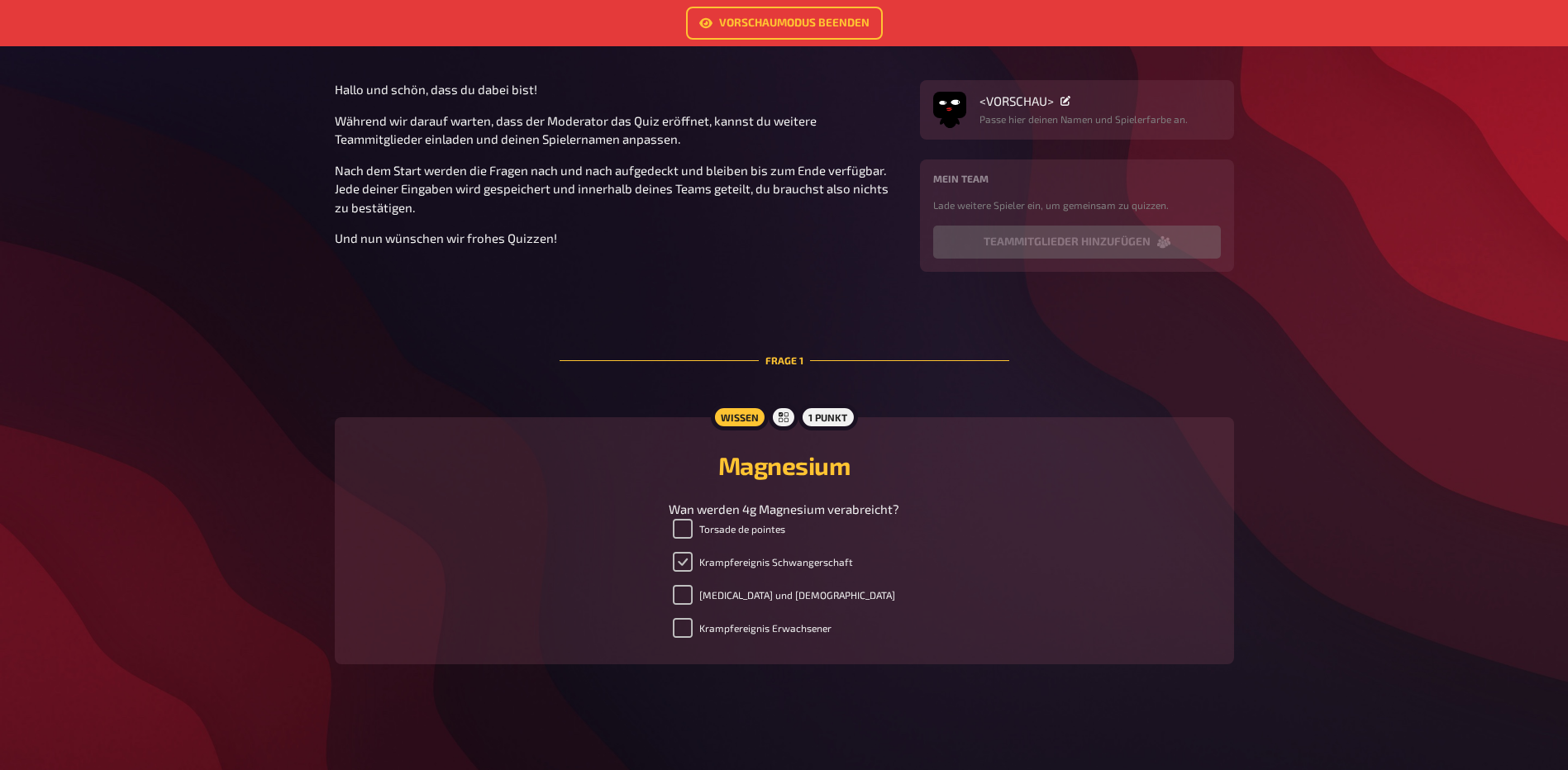
click at [693, 564] on input "Krampfereignis Schwangerschaft" at bounding box center [682, 562] width 20 height 20
checkbox input "false"
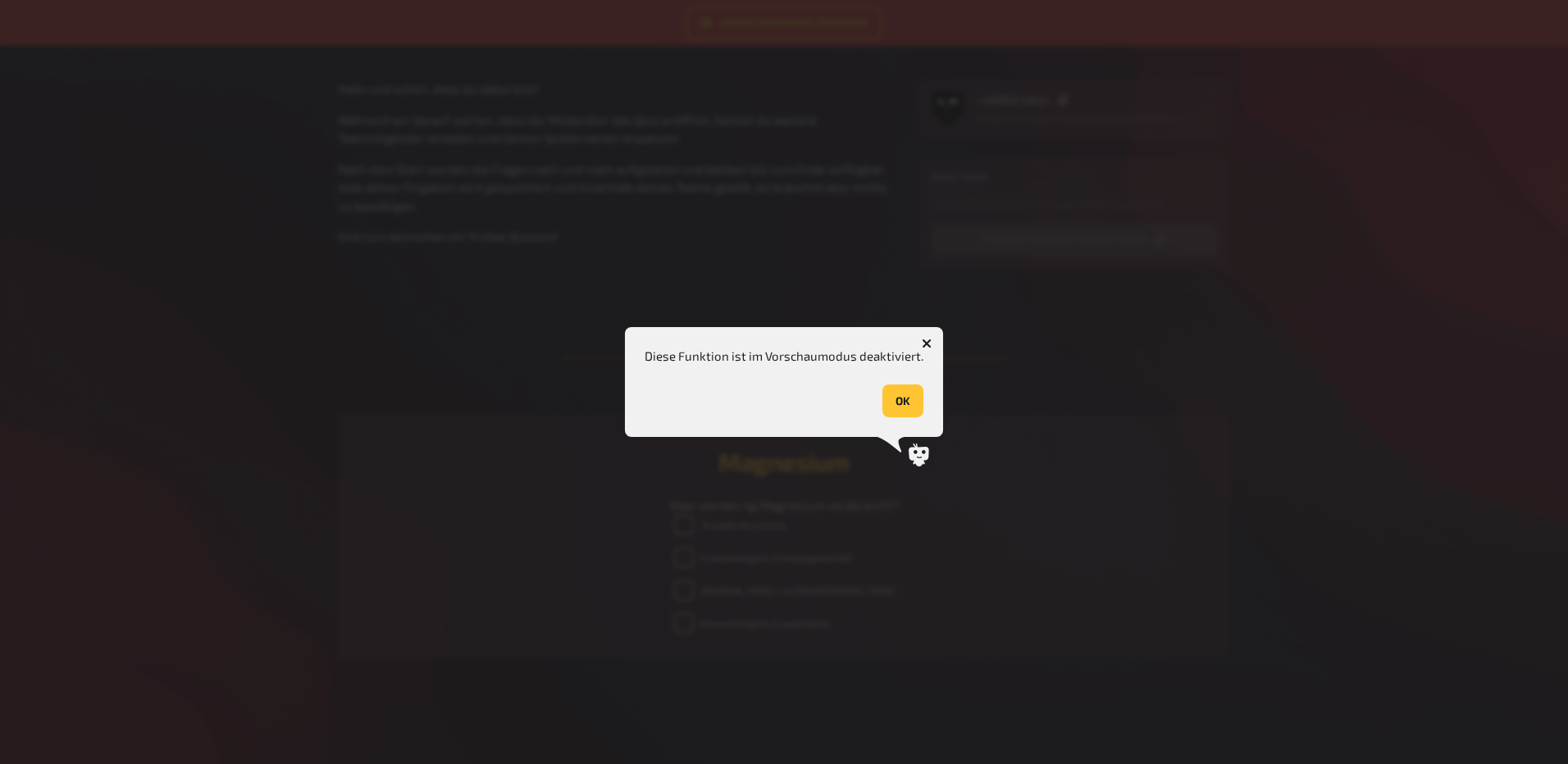
click at [928, 349] on button "button" at bounding box center [927, 344] width 27 height 27
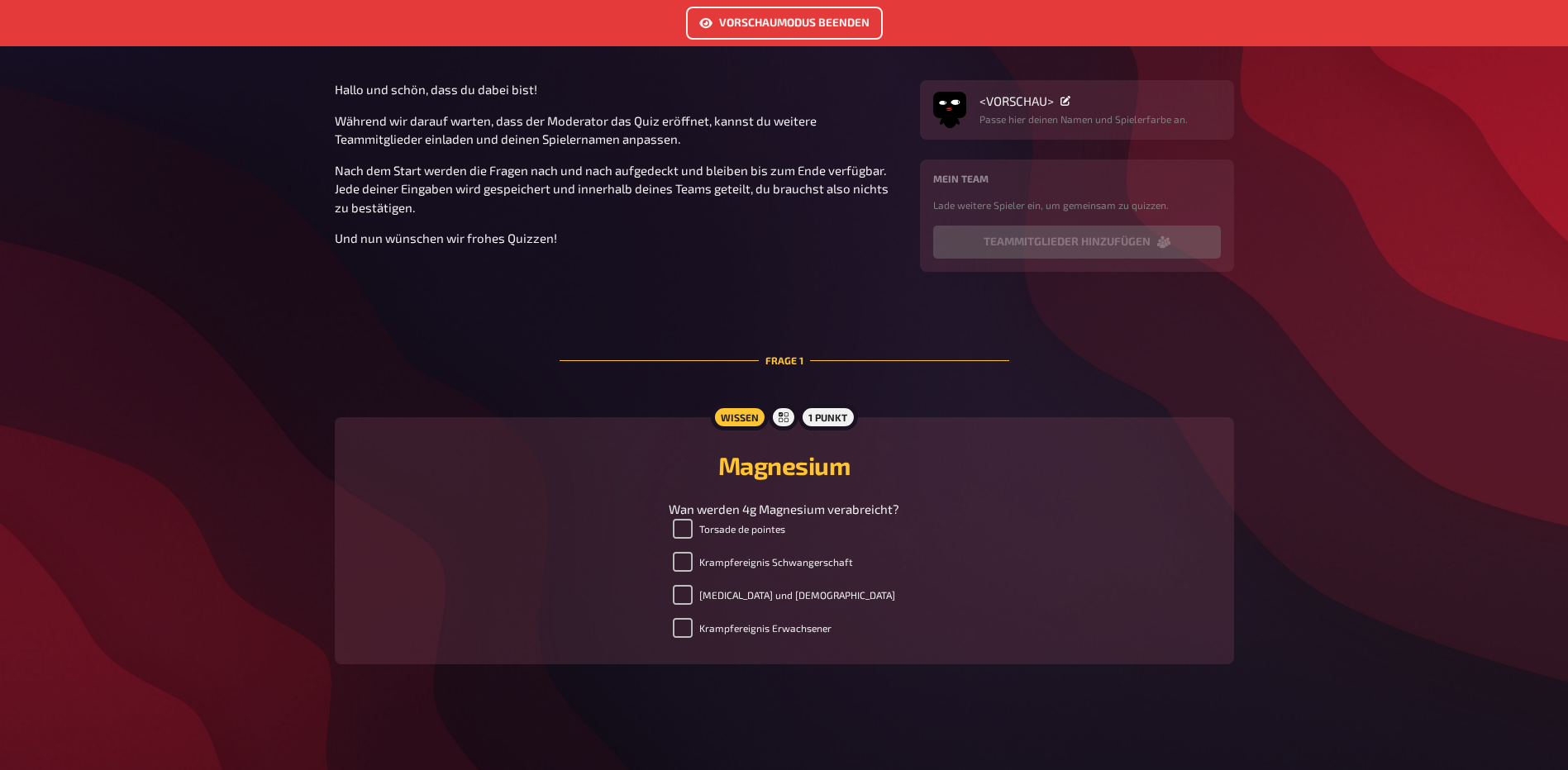
click at [774, 27] on link "Vorschaumodus beenden" at bounding box center [784, 23] width 197 height 33
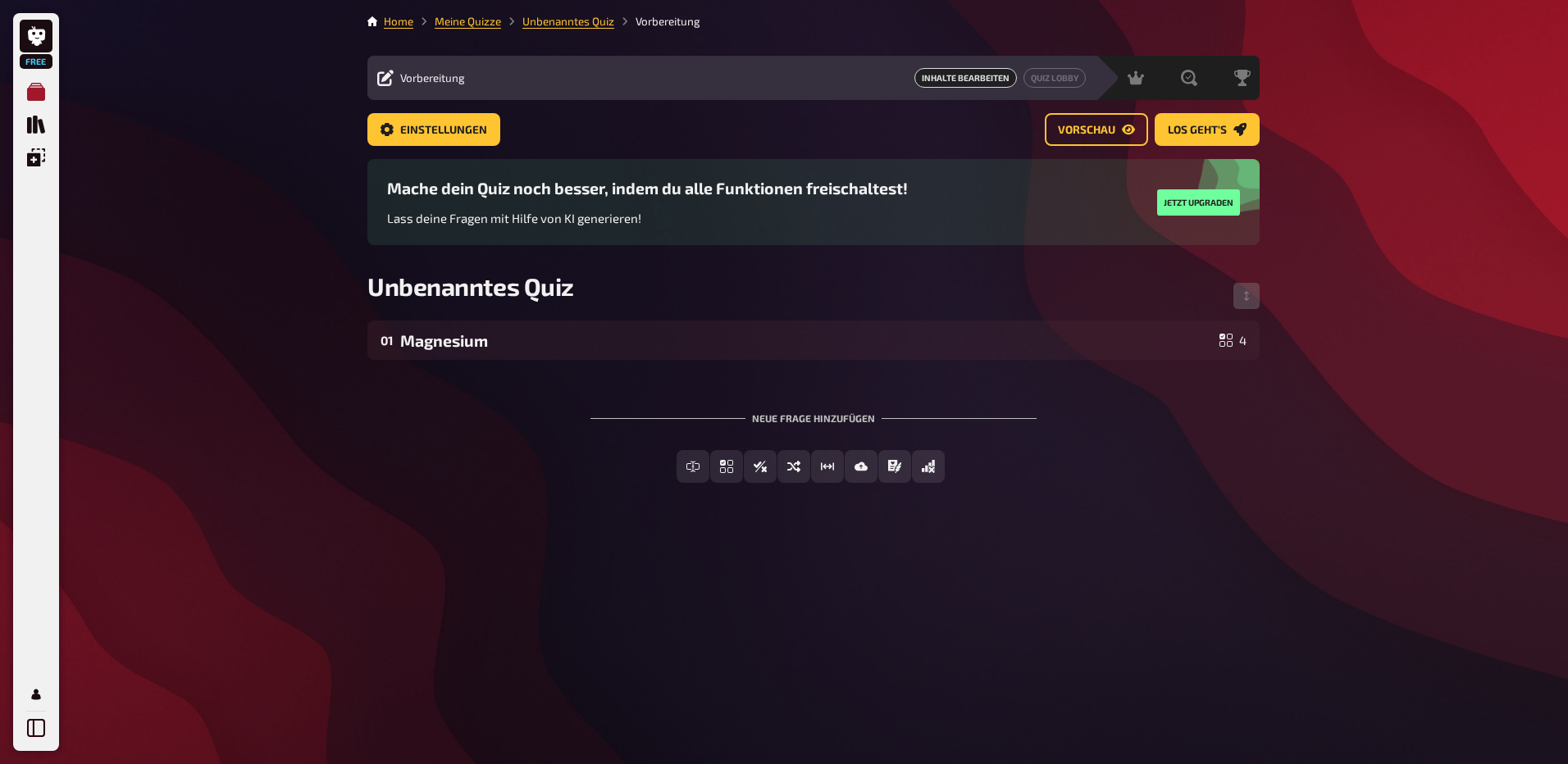
click at [39, 100] on icon "Meine Quizze" at bounding box center [36, 91] width 18 height 18
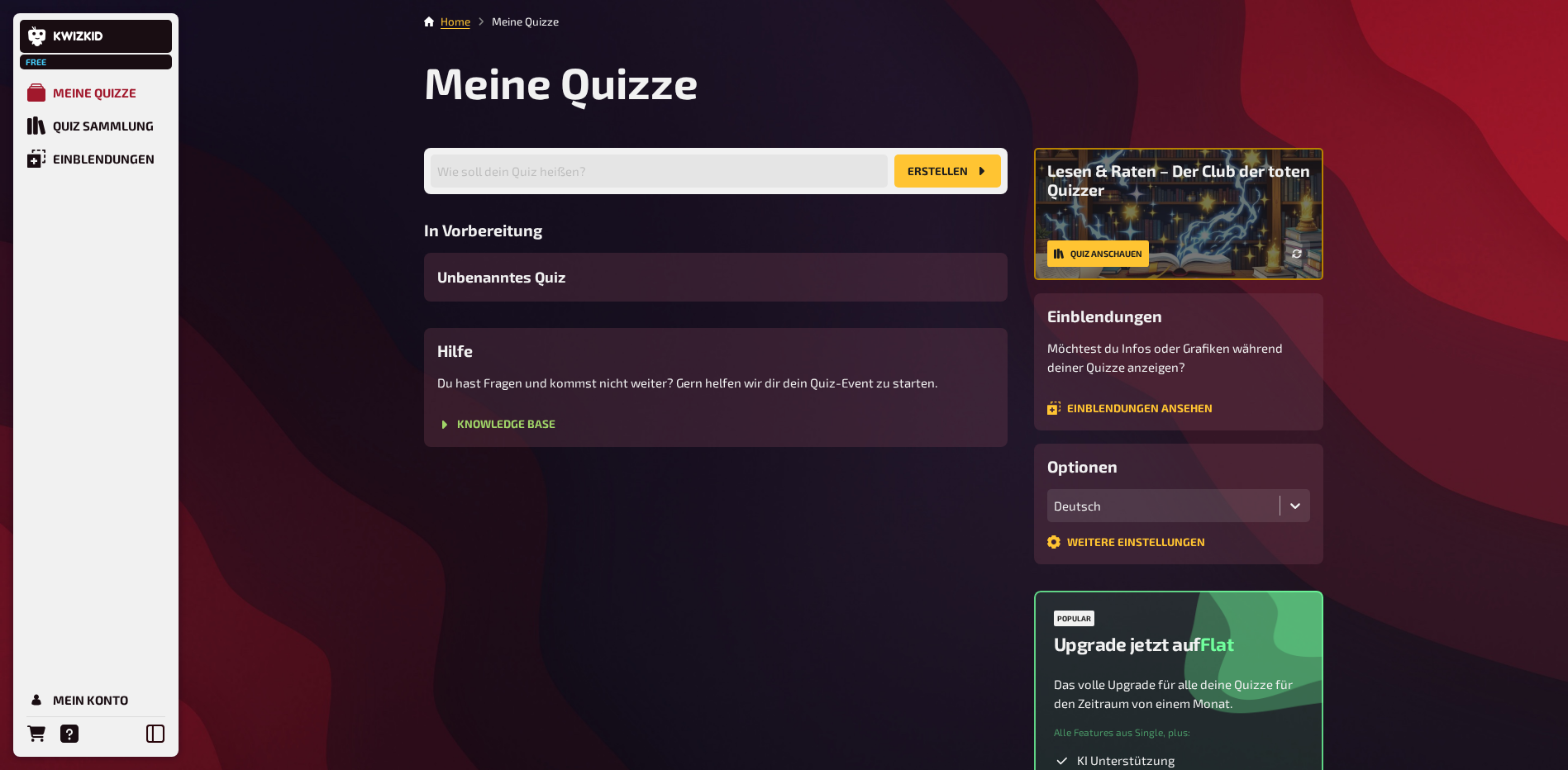
click at [92, 89] on div "Meine Quizze" at bounding box center [94, 93] width 83 height 15
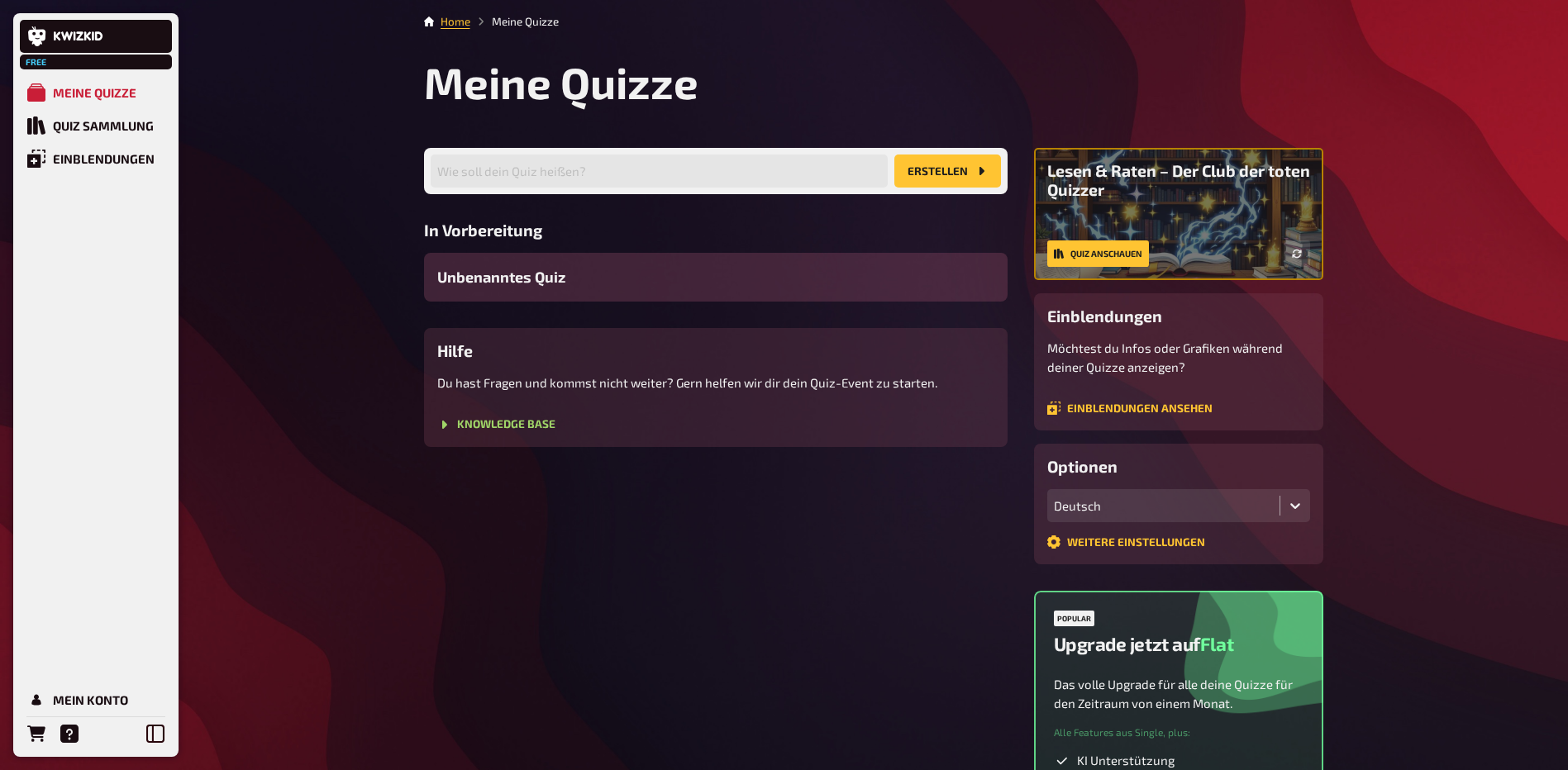
click at [502, 276] on span "Unbenanntes Quiz" at bounding box center [501, 277] width 128 height 22
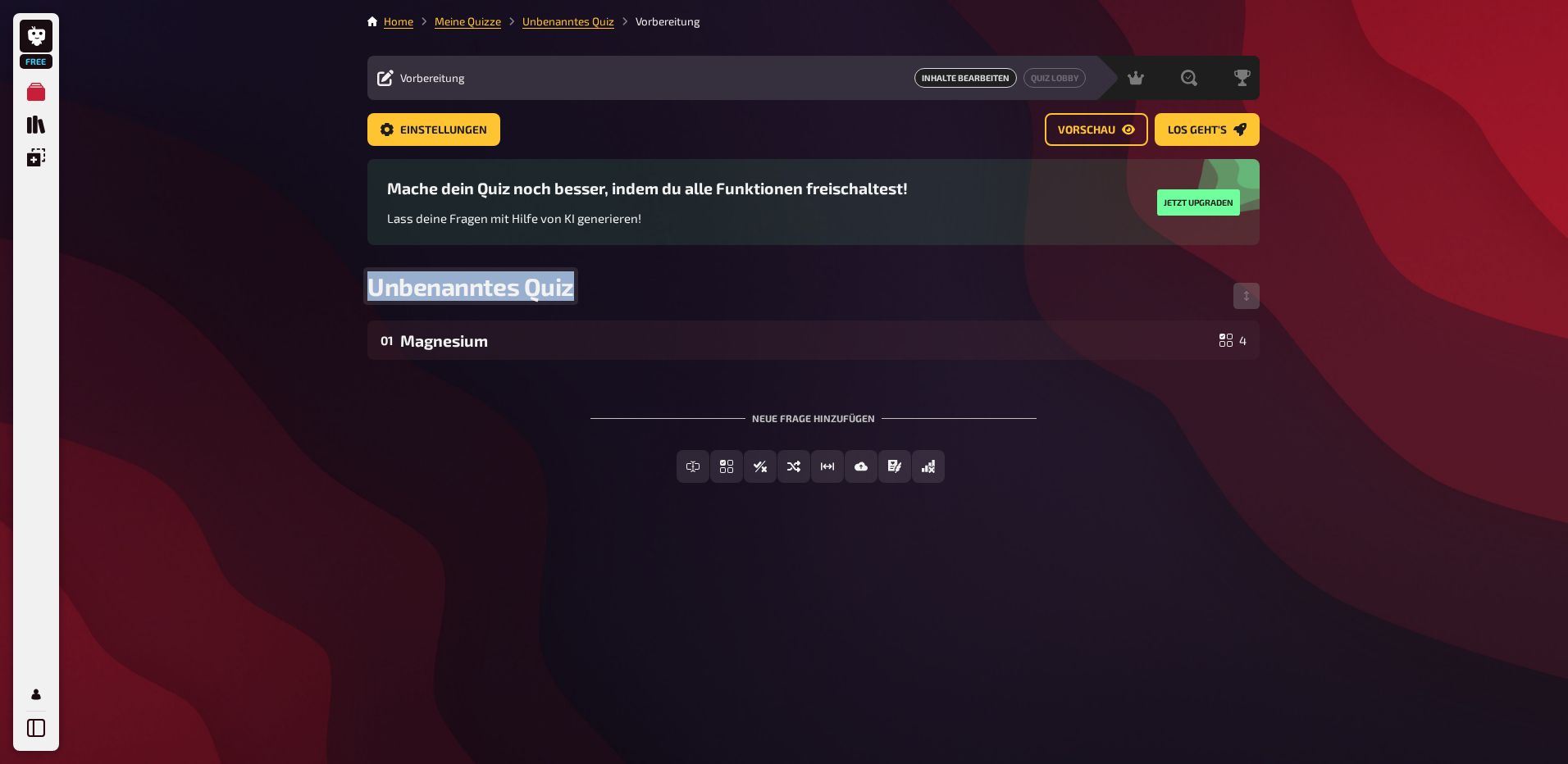
drag, startPoint x: 573, startPoint y: 291, endPoint x: 115, endPoint y: 248, distance: 460.0
click at [115, 248] on div "Free Meine Quizze Quiz Sammlung Einblendungen Mein Konto Home Meine Quizze Unbe…" at bounding box center [784, 382] width 1568 height 764
click at [463, 417] on div "Neue Frage hinzufügen Freitext Eingabe Einfachauswahl Wahr / Falsch Sortierfrag…" at bounding box center [813, 448] width 893 height 123
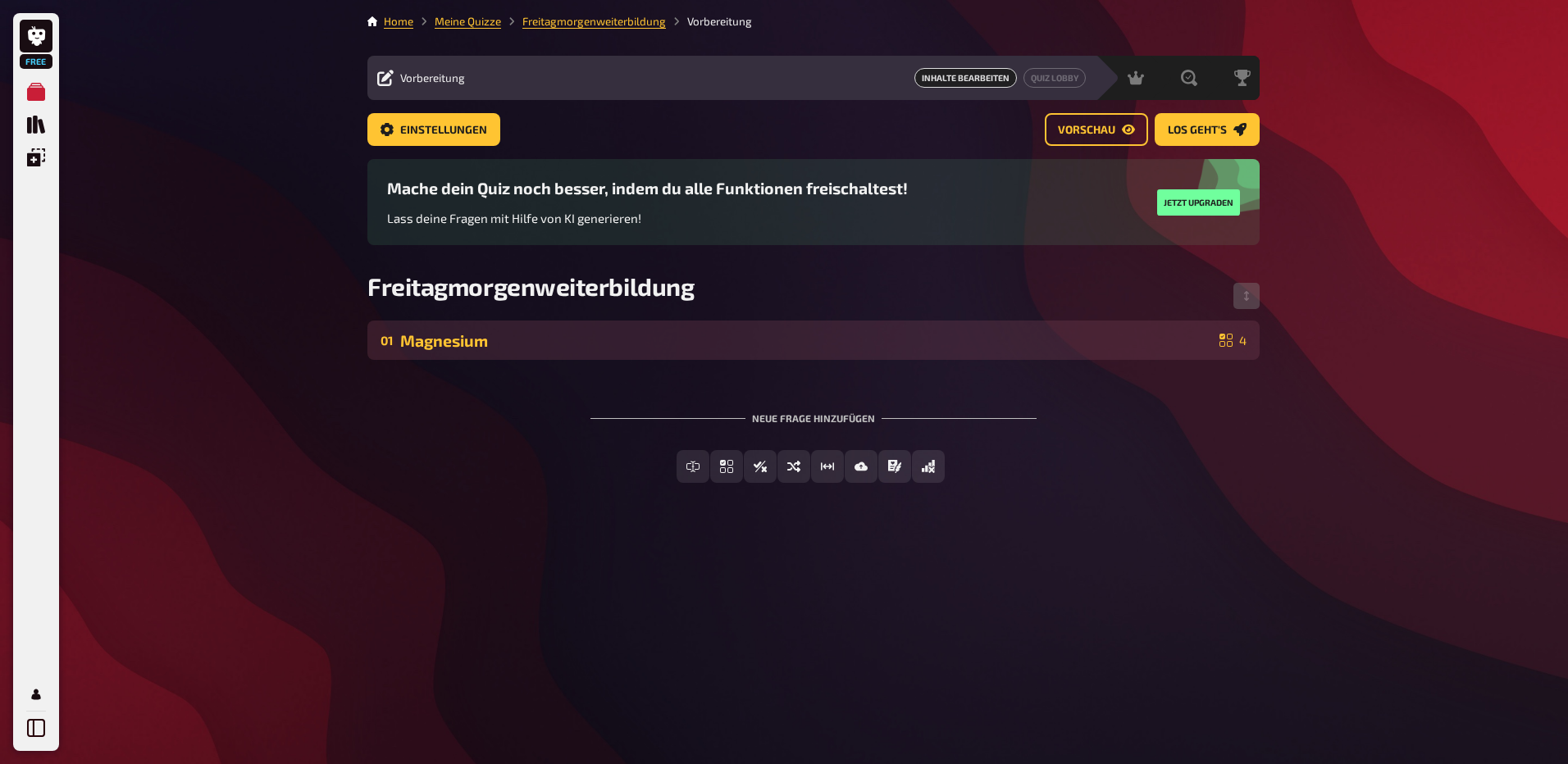
click at [468, 336] on div "Magnesium" at bounding box center [807, 341] width 813 height 19
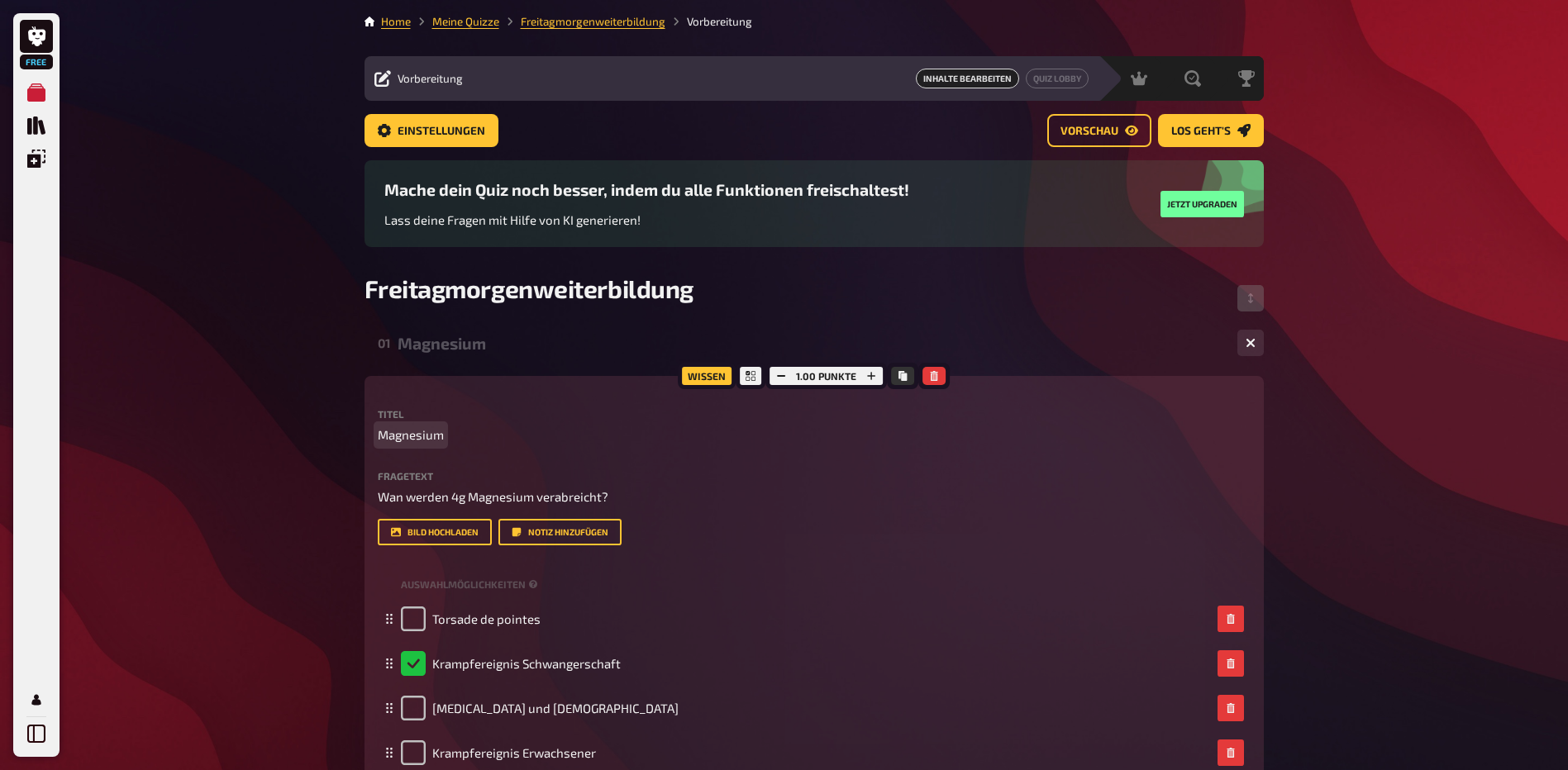
drag, startPoint x: 447, startPoint y: 436, endPoint x: 262, endPoint y: 417, distance: 186.0
click at [262, 417] on div "Free Meine Quizze Quiz Sammlung Einblendungen Mein Konto Home Meine Quizze Frei…" at bounding box center [784, 552] width 1568 height 1106
click at [232, 390] on div "Free Meine Quizze Quiz Sammlung Einblendungen Mein Konto Home Meine Quizze Frei…" at bounding box center [784, 552] width 1568 height 1106
click at [1193, 126] on span "Los geht's" at bounding box center [1202, 132] width 59 height 11
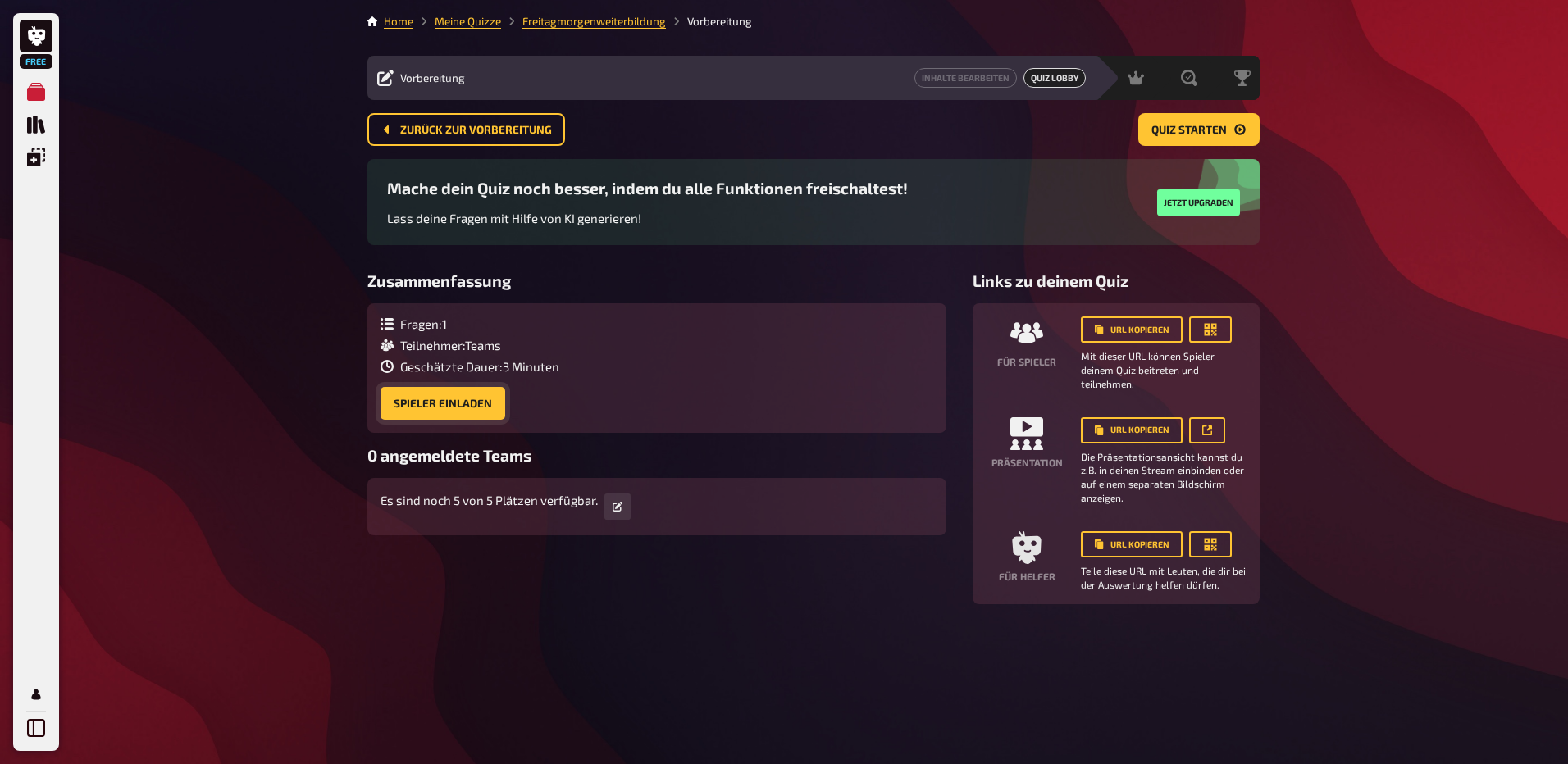
drag, startPoint x: 441, startPoint y: 402, endPoint x: 142, endPoint y: 431, distance: 300.4
click at [144, 431] on div "Free Meine Quizze Quiz Sammlung Einblendungen Mein Konto Home Meine Quizze Frei…" at bounding box center [784, 382] width 1568 height 764
click at [619, 506] on icon at bounding box center [617, 506] width 9 height 9
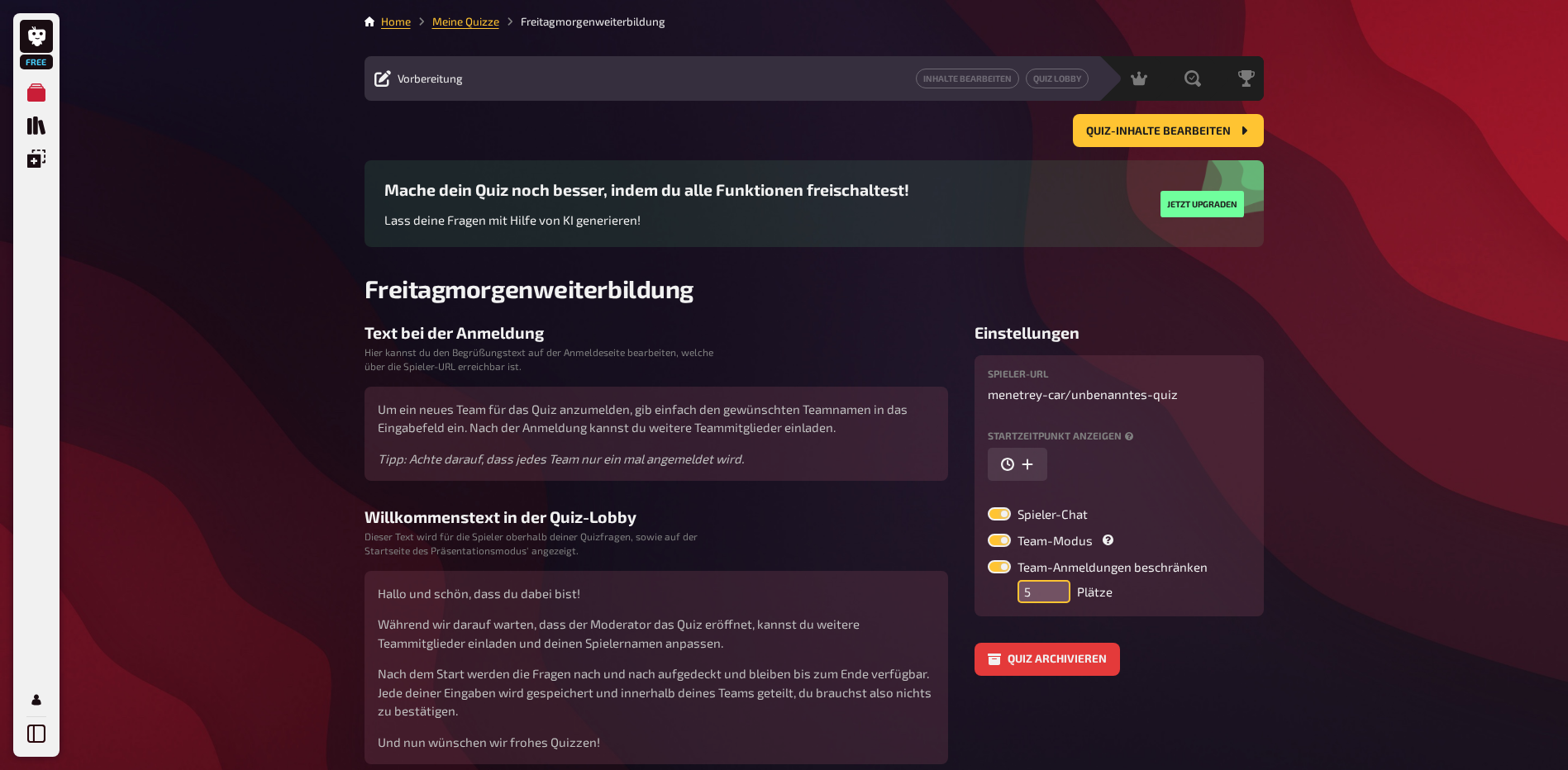
drag, startPoint x: 1041, startPoint y: 595, endPoint x: 1002, endPoint y: 596, distance: 39.0
click at [1002, 596] on div "Team-Anmeldungen beschränken 5 Plätze" at bounding box center [1098, 581] width 220 height 43
click at [1053, 582] on input "2" at bounding box center [1043, 592] width 52 height 23
click at [1056, 584] on input "3" at bounding box center [1043, 592] width 52 height 23
click at [1056, 584] on input "4" at bounding box center [1043, 592] width 52 height 23
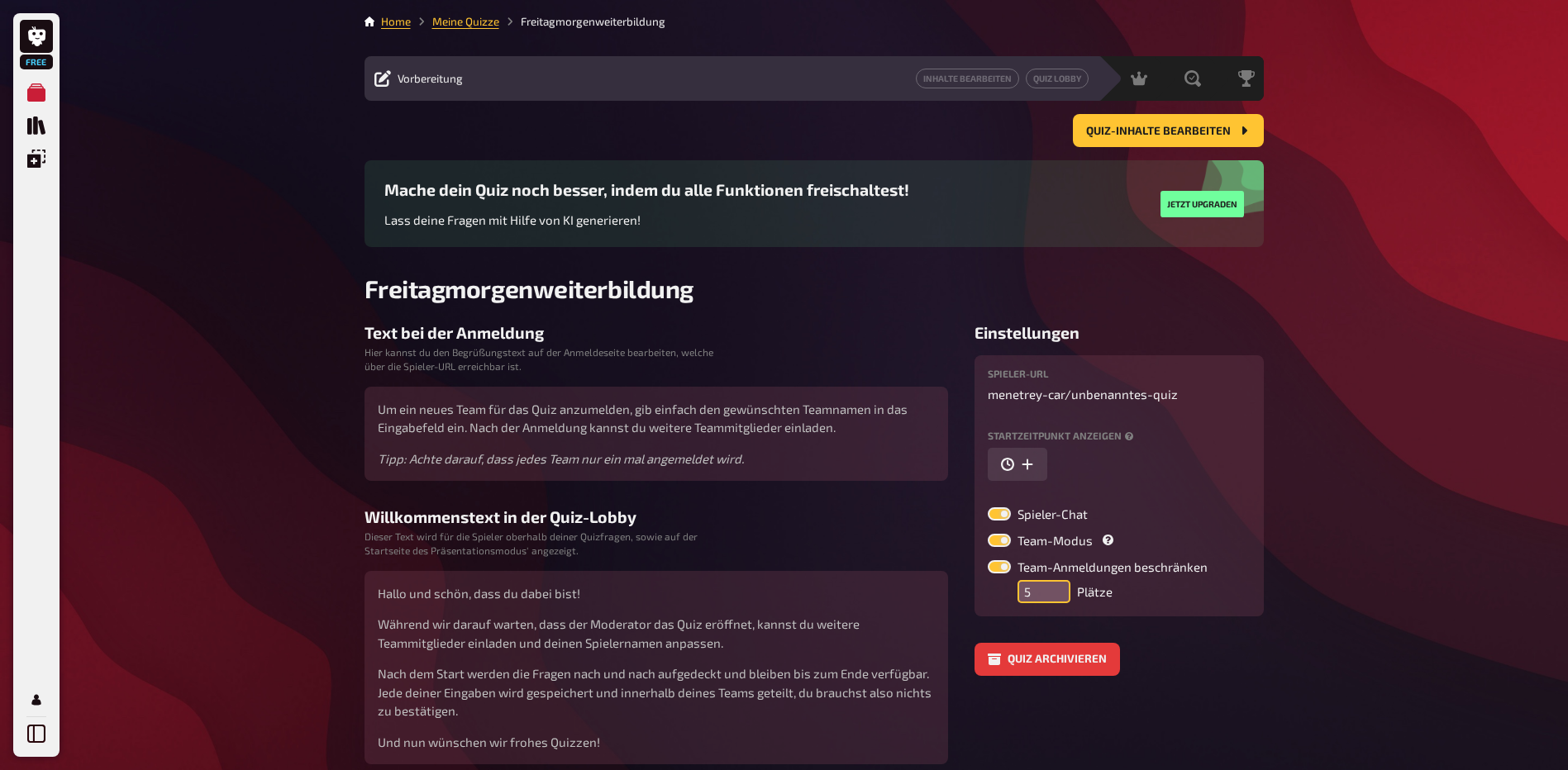
click at [1056, 584] on input "5" at bounding box center [1043, 592] width 52 height 23
click at [1056, 584] on input "6" at bounding box center [1043, 592] width 52 height 23
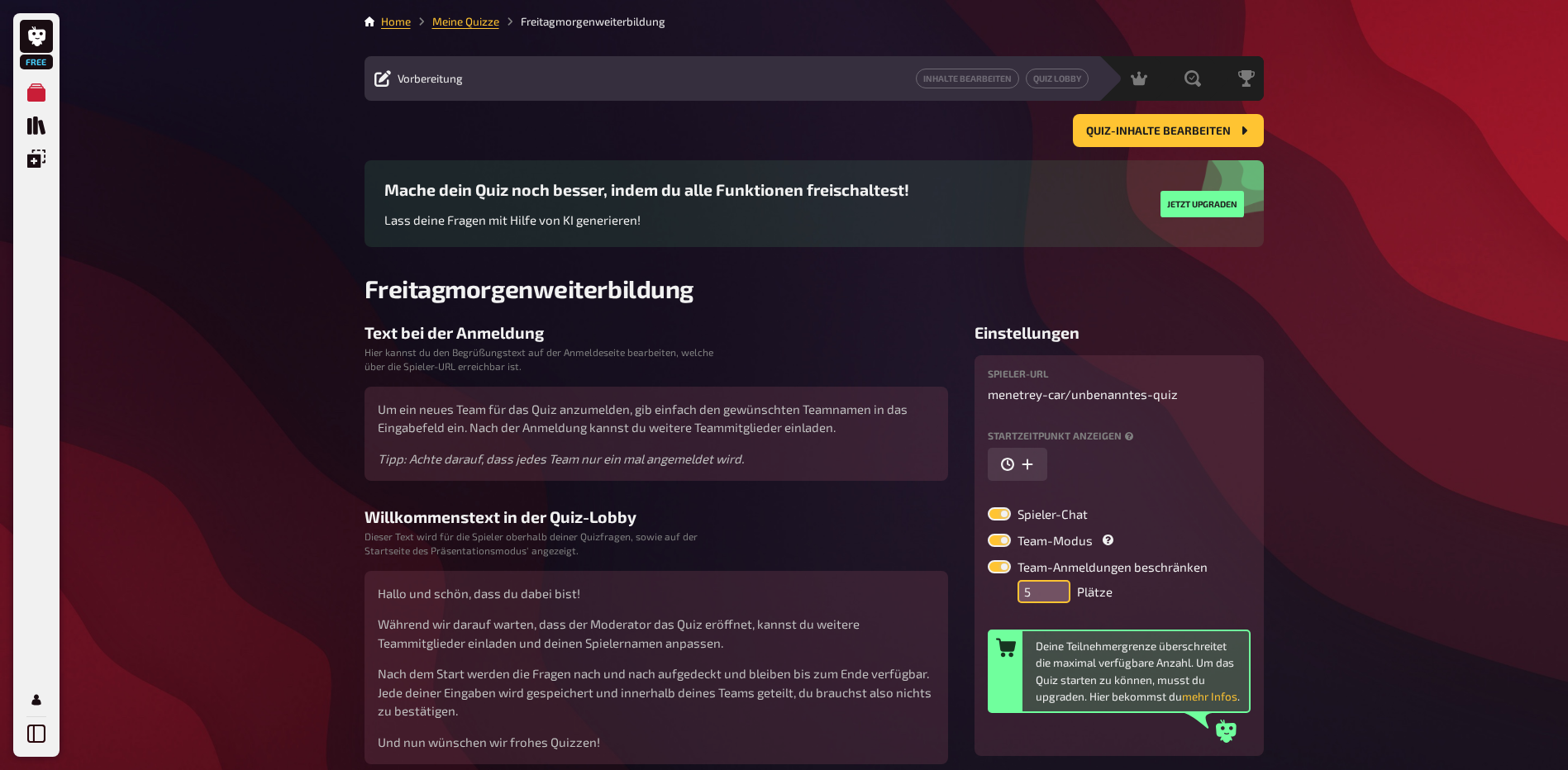
type input "5"
click at [1060, 600] on input "5" at bounding box center [1043, 592] width 52 height 23
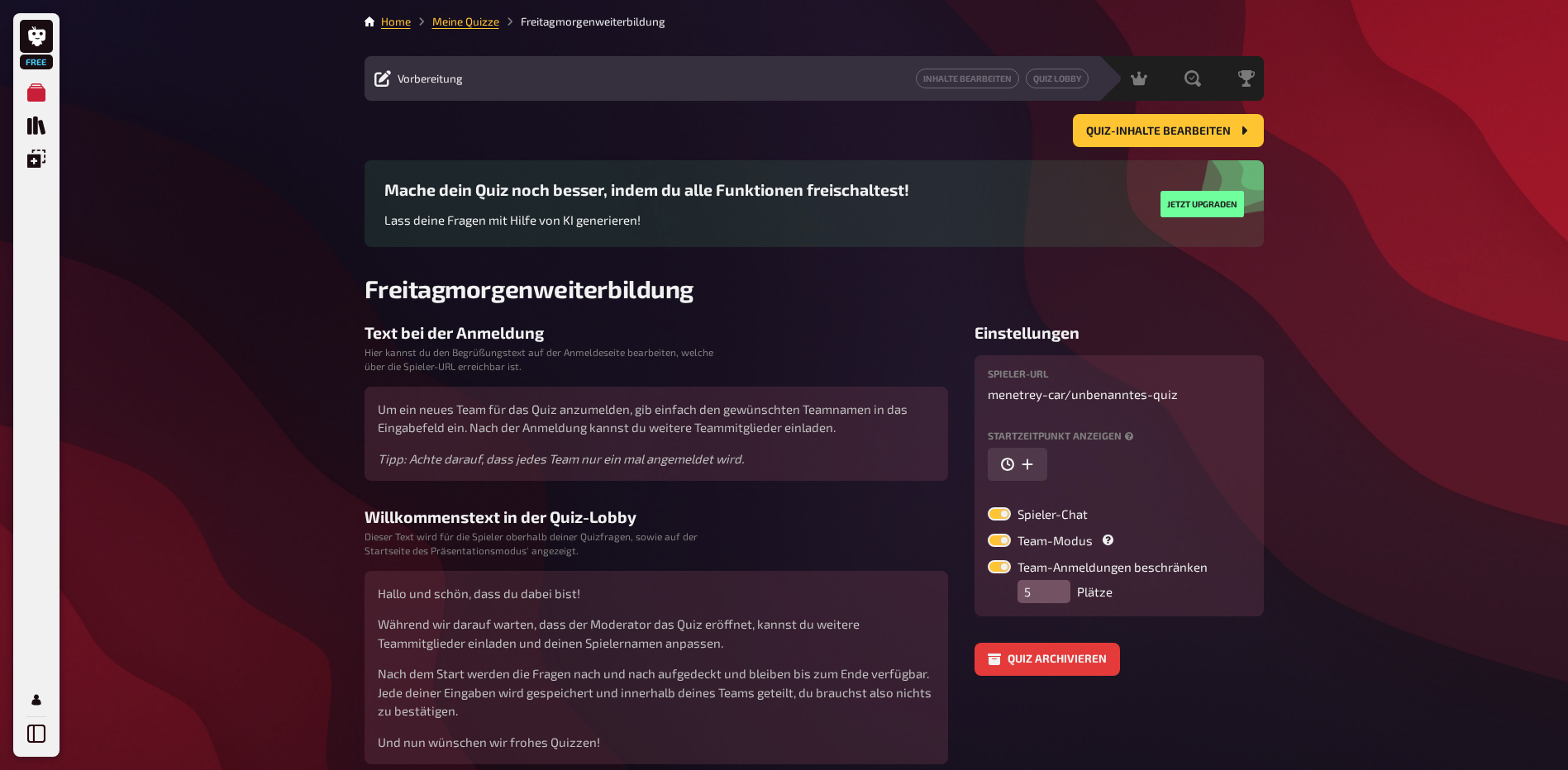
click at [1005, 567] on label at bounding box center [999, 567] width 23 height 13
click at [988, 560] on input "Team-Anmeldungen beschränken" at bounding box center [987, 559] width 1 height 1
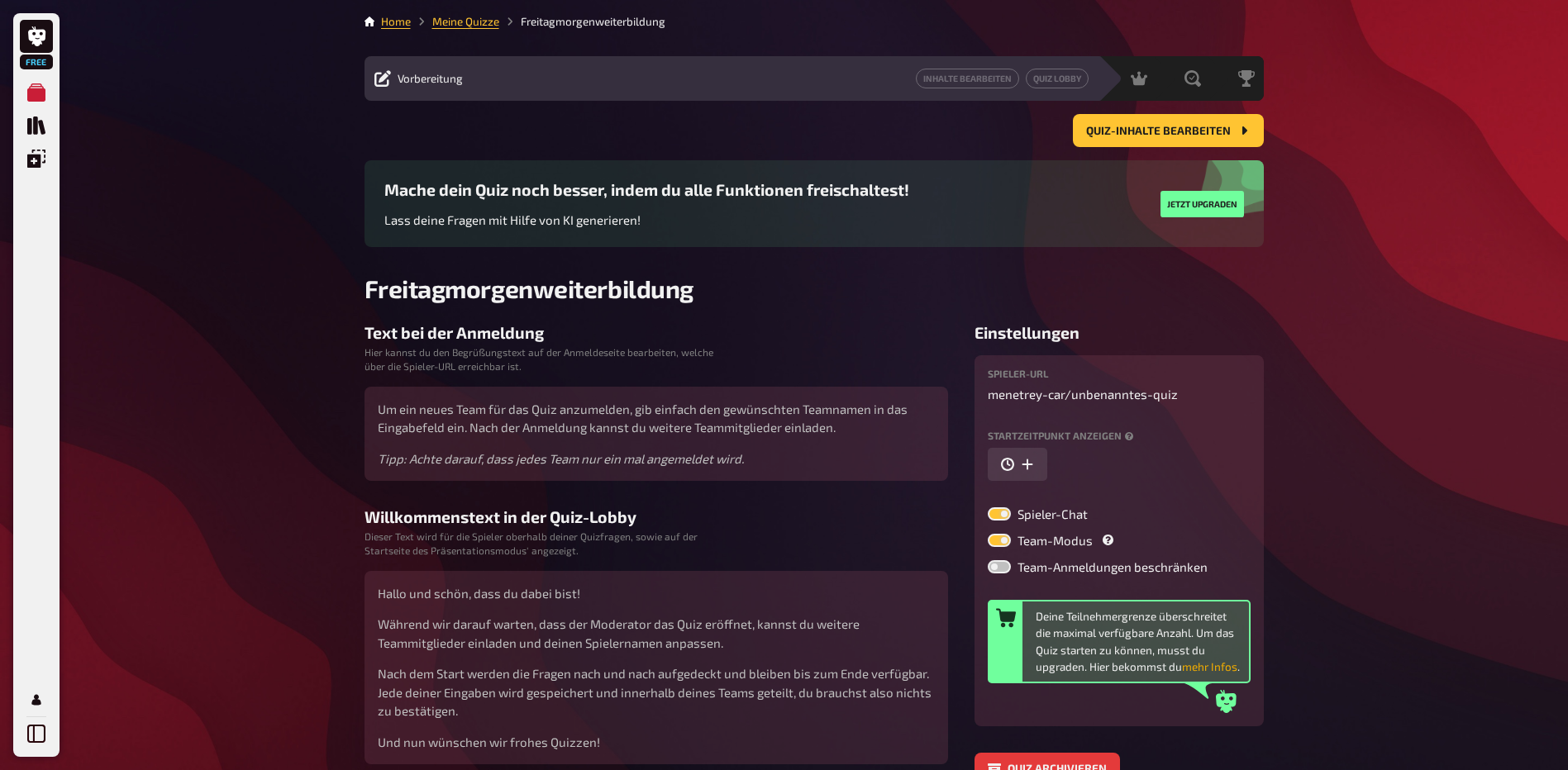
click at [1216, 663] on button "mehr Infos" at bounding box center [1210, 666] width 55 height 16
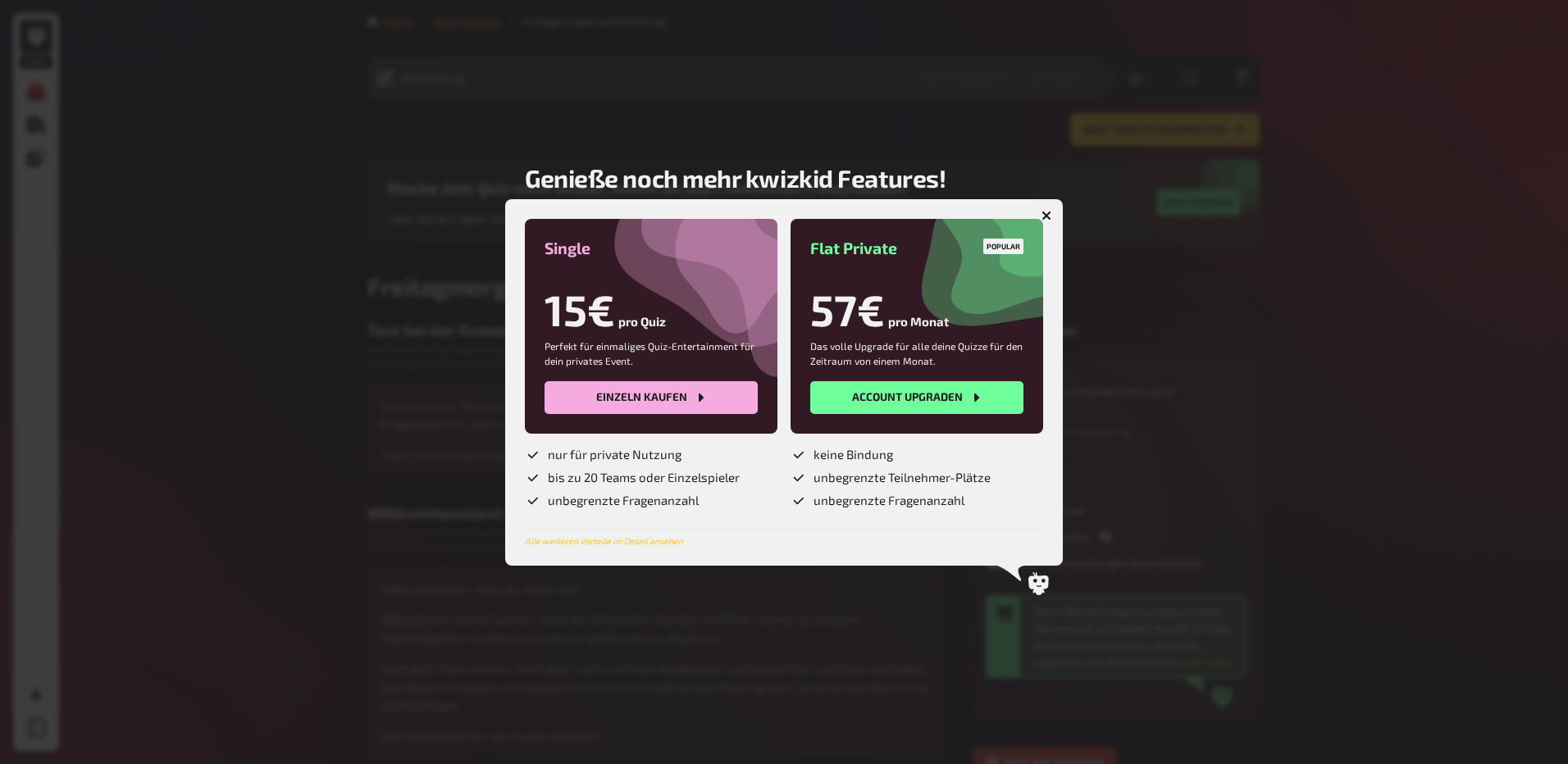
click at [1046, 218] on icon "button" at bounding box center [1047, 215] width 15 height 15
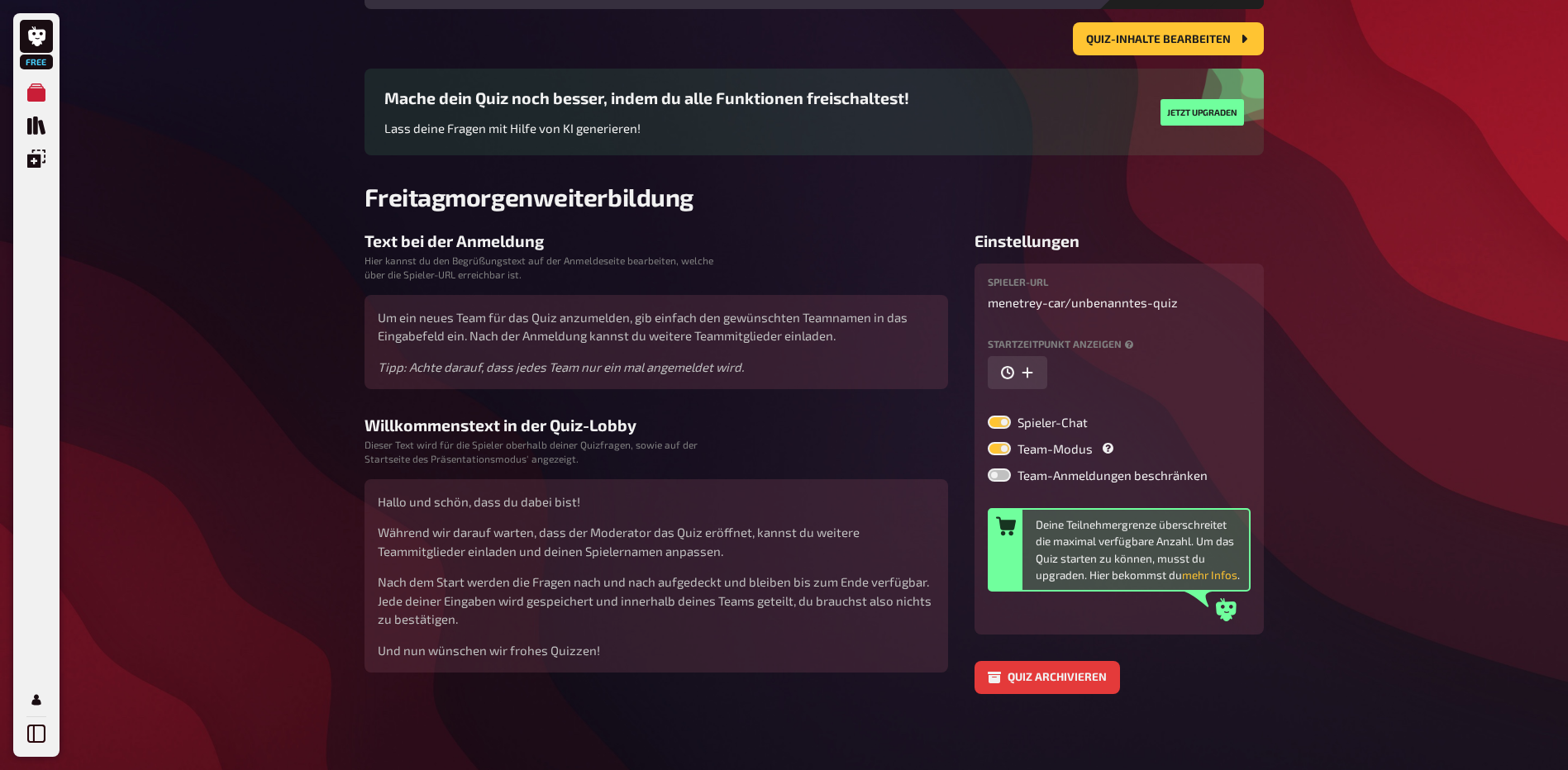
scroll to position [95, 0]
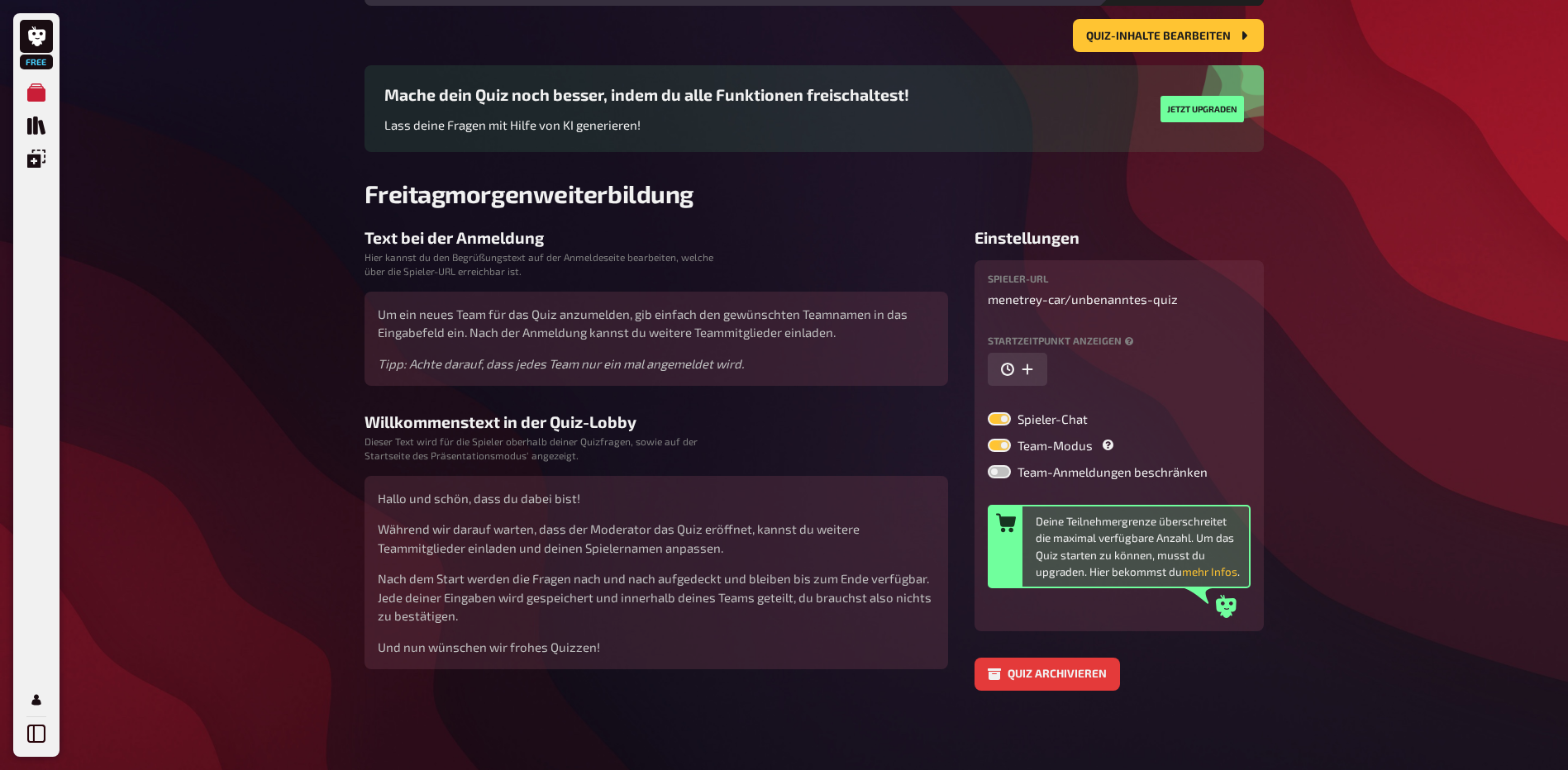
click at [1000, 473] on label at bounding box center [999, 472] width 23 height 13
click at [988, 466] on input "Team-Anmeldungen beschränken" at bounding box center [987, 465] width 1 height 1
checkbox input "true"
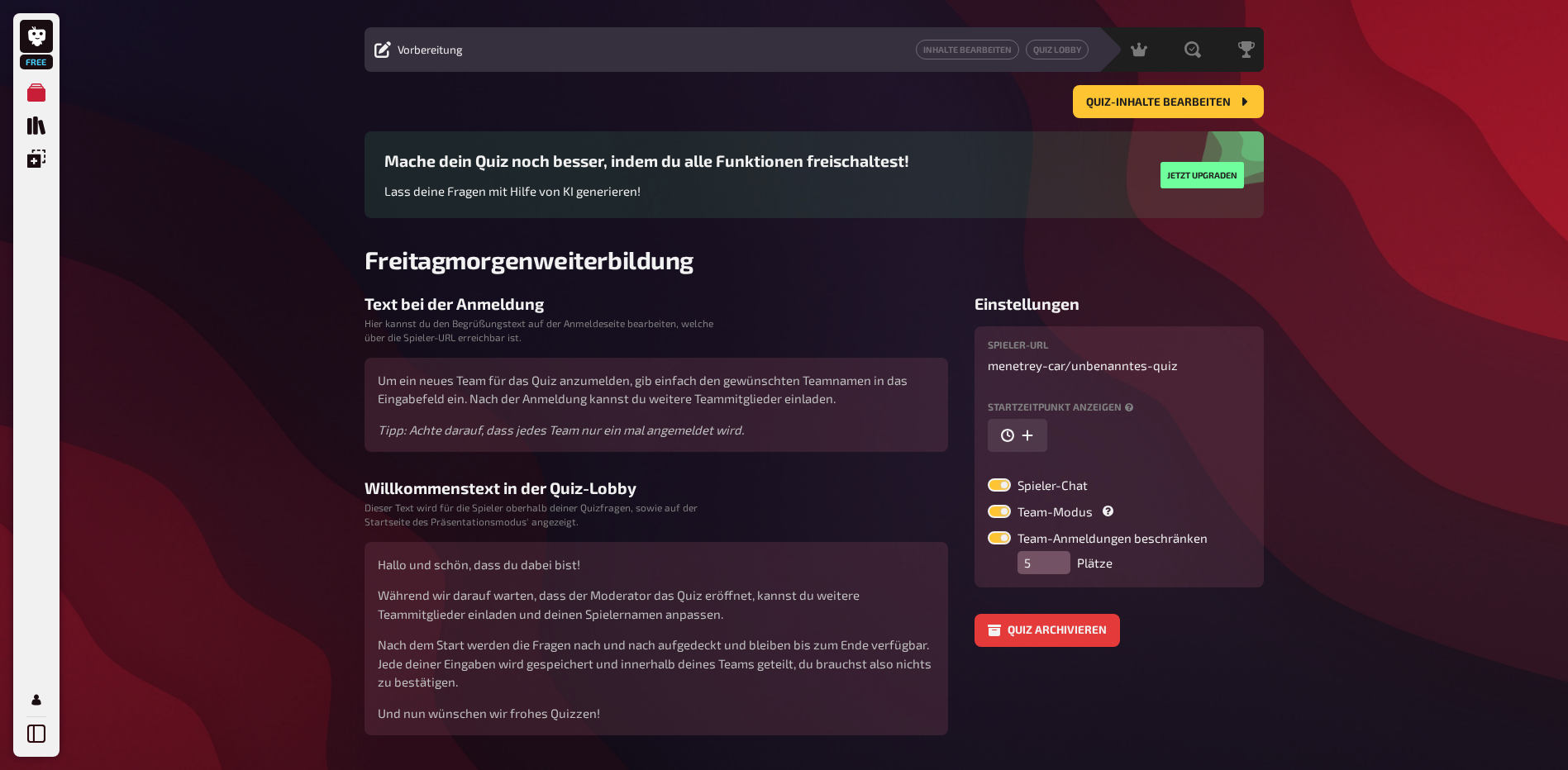
scroll to position [0, 0]
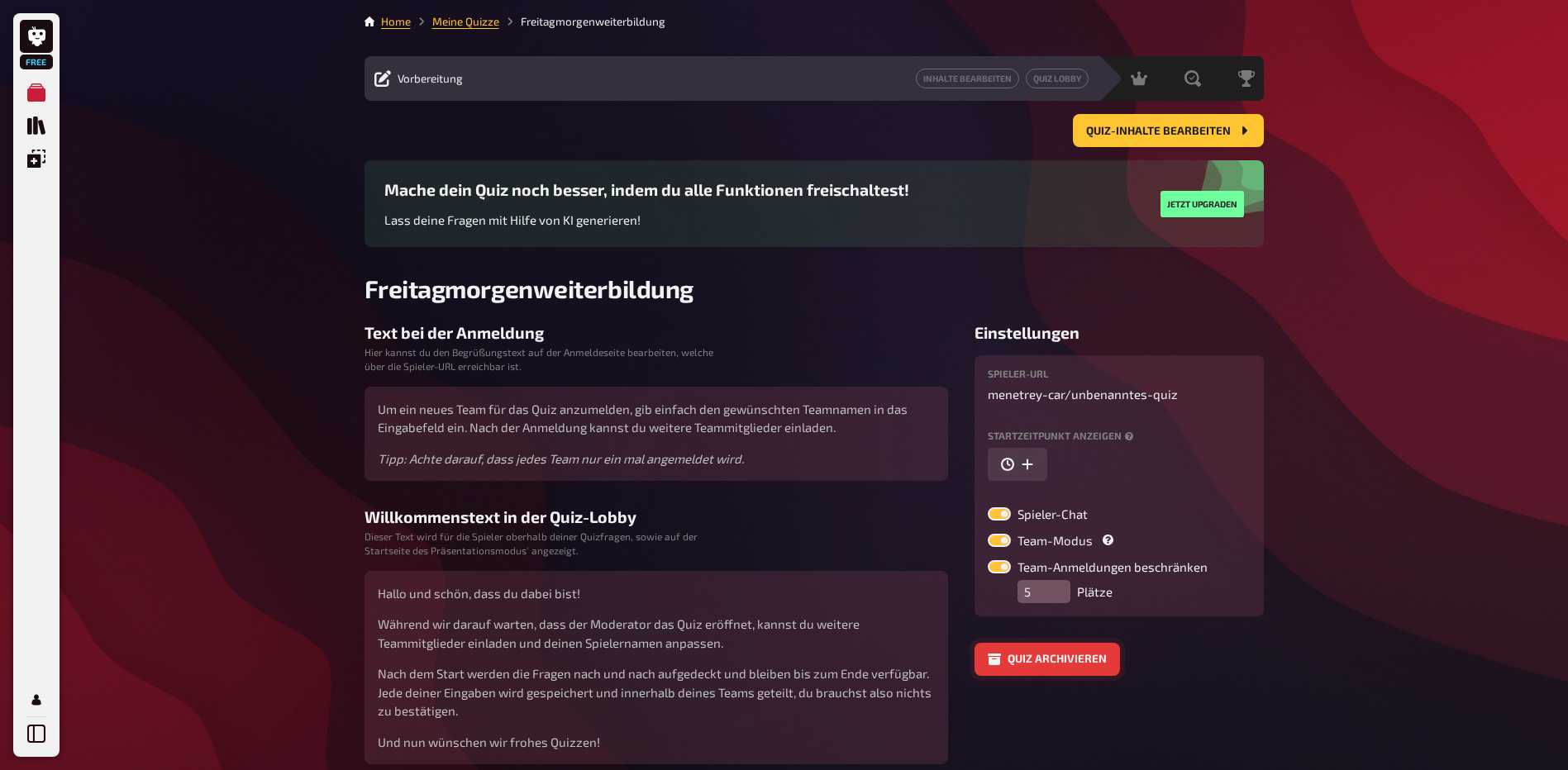
click at [1006, 656] on button "Quiz archivieren" at bounding box center [1047, 659] width 145 height 33
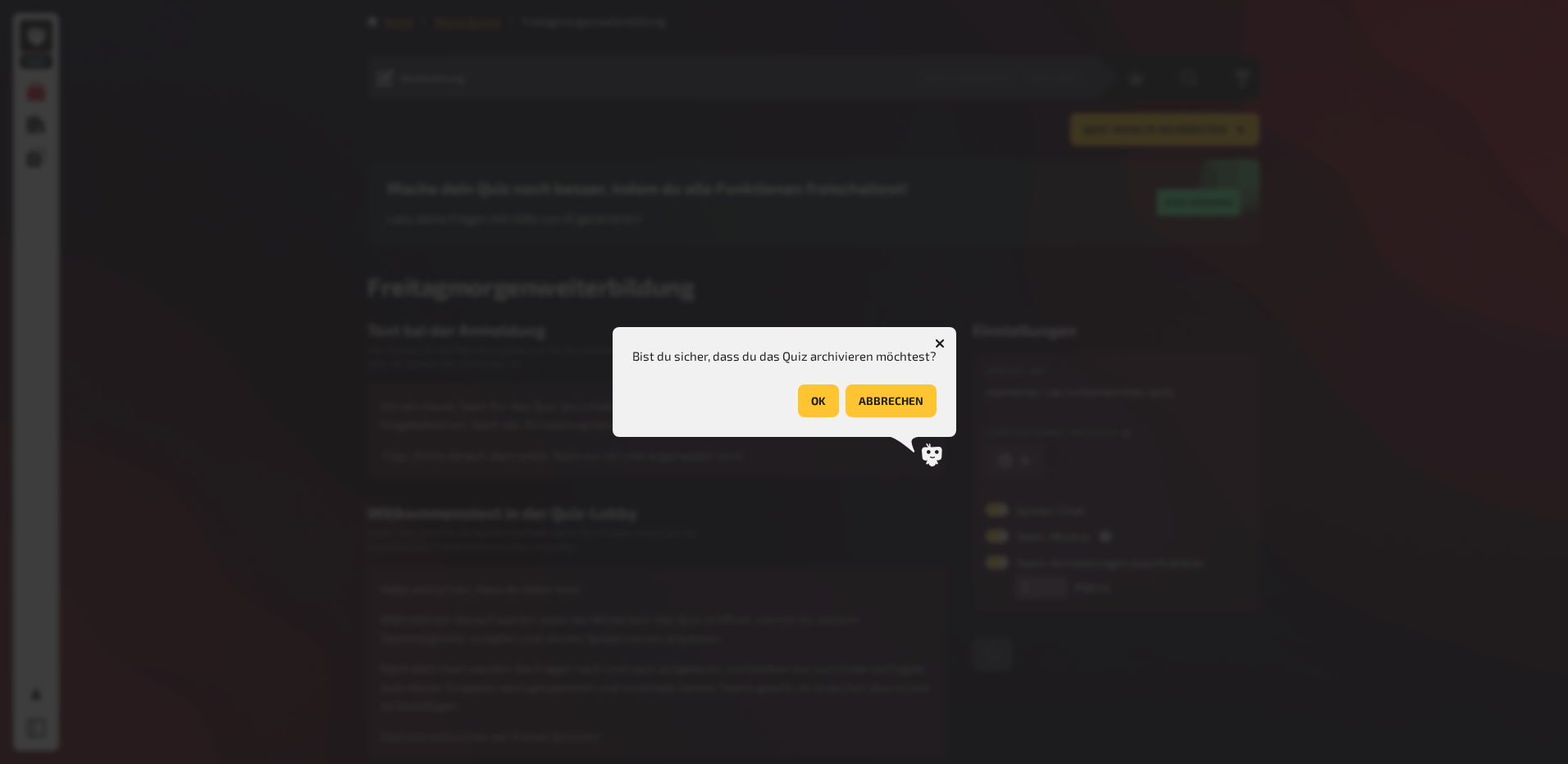
click at [809, 405] on button "OK" at bounding box center [818, 400] width 41 height 33
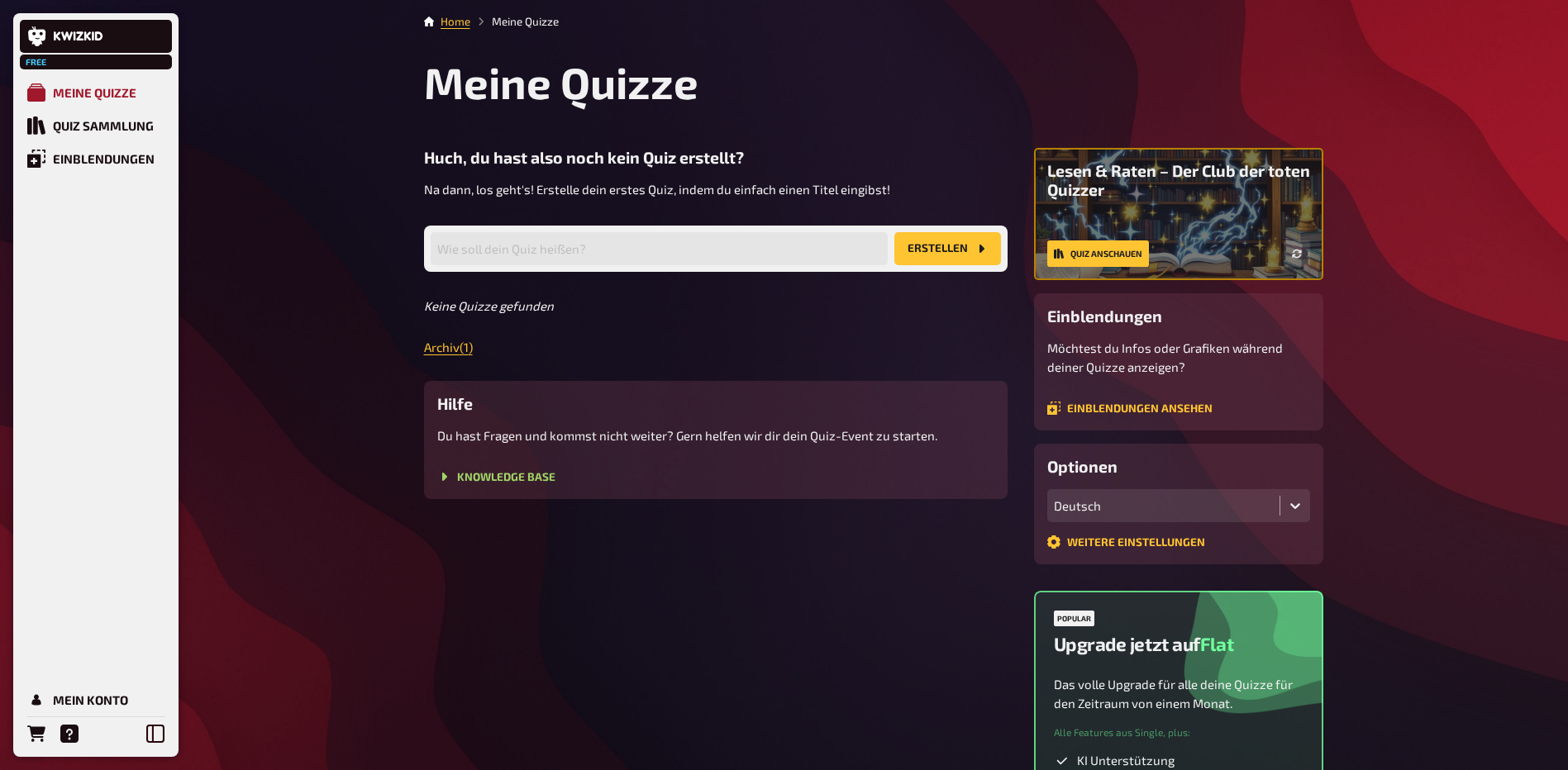
click at [87, 87] on div "Meine Quizze" at bounding box center [94, 93] width 83 height 15
click at [75, 90] on div "Meine Quizze" at bounding box center [94, 93] width 83 height 15
click at [60, 125] on div "Quiz Sammlung" at bounding box center [103, 126] width 101 height 15
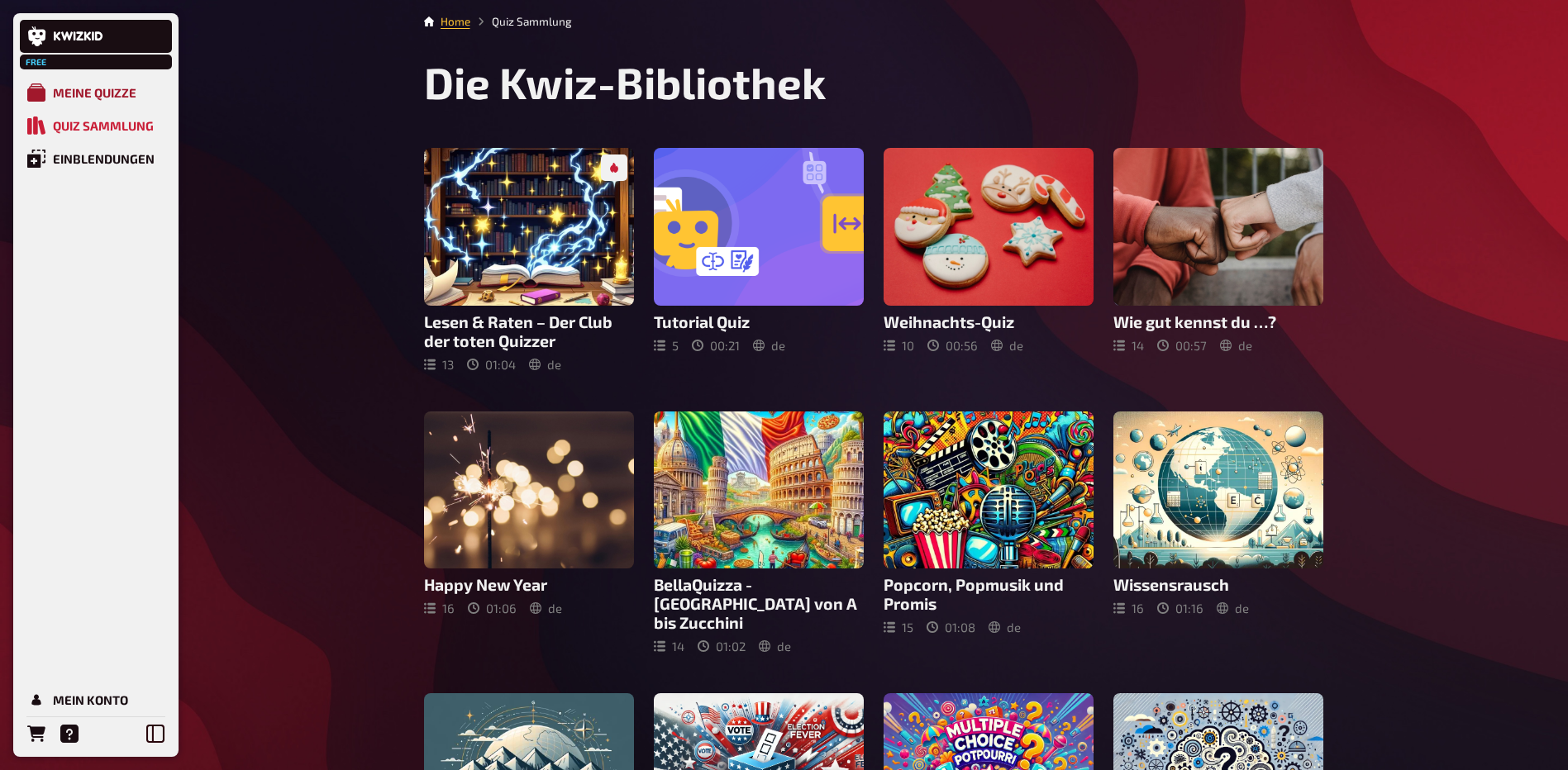
click at [109, 84] on link "Meine Quizze" at bounding box center [95, 93] width 152 height 33
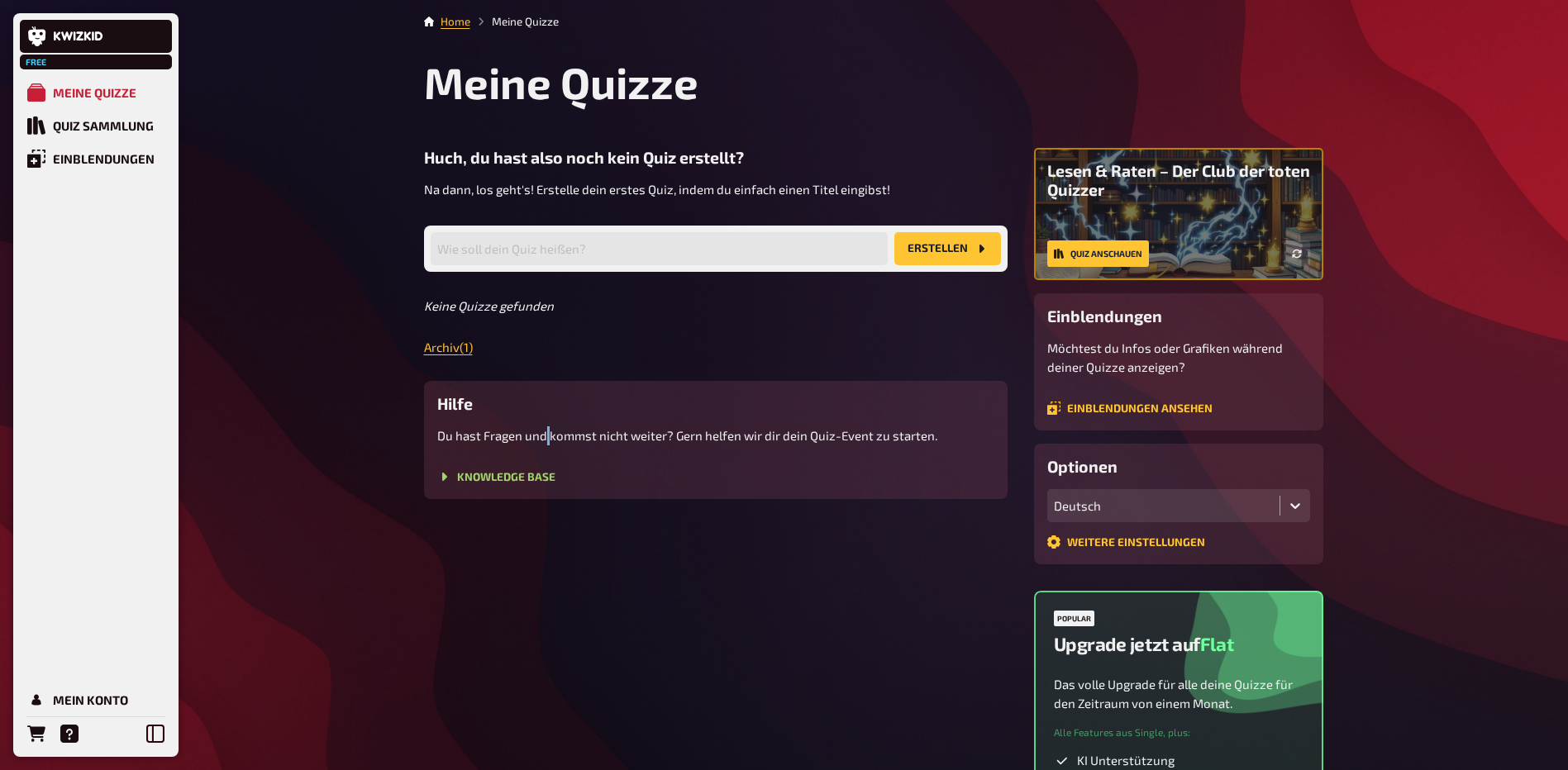
drag, startPoint x: 545, startPoint y: 425, endPoint x: 571, endPoint y: 449, distance: 35.4
click at [571, 449] on div "Hilfe Du hast Fragen und kommst nicht weiter? Gern helfen wir dir dein Quiz-Eve…" at bounding box center [716, 440] width 584 height 119
drag, startPoint x: 571, startPoint y: 449, endPoint x: 845, endPoint y: 581, distance: 304.1
click at [845, 581] on div "Huch, du hast also noch kein Quiz erstellt? Na dann, los geht's! Erstelle dein …" at bounding box center [716, 527] width 584 height 758
click at [471, 359] on div "Huch, du hast also noch kein Quiz erstellt? Na dann, los geht's! Erstelle dein …" at bounding box center [716, 323] width 584 height 351
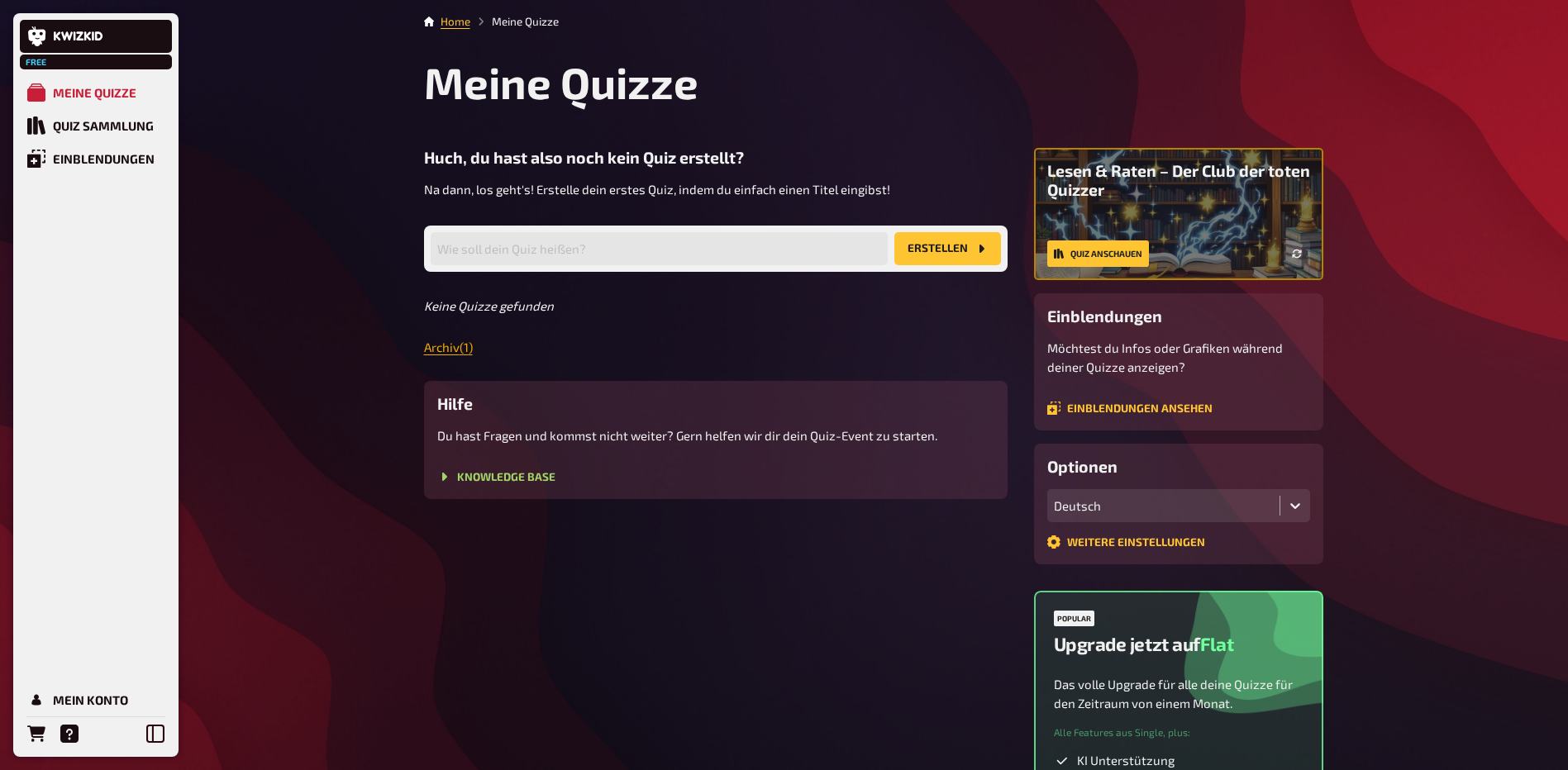
click at [449, 346] on link "Archiv ( 1 )" at bounding box center [448, 347] width 49 height 15
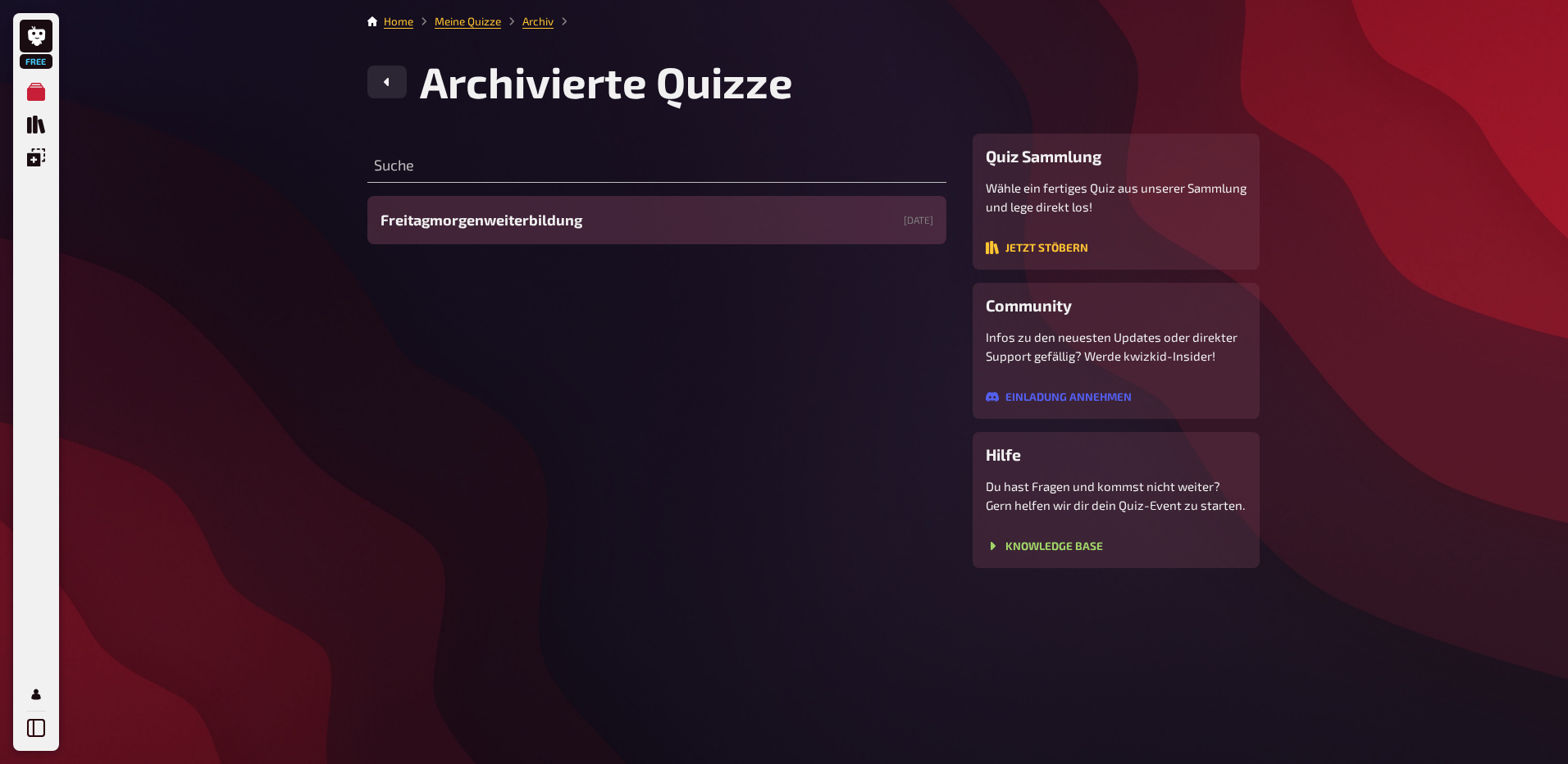
click at [570, 218] on span "Freitagmorgenweiterbildung" at bounding box center [481, 220] width 202 height 22
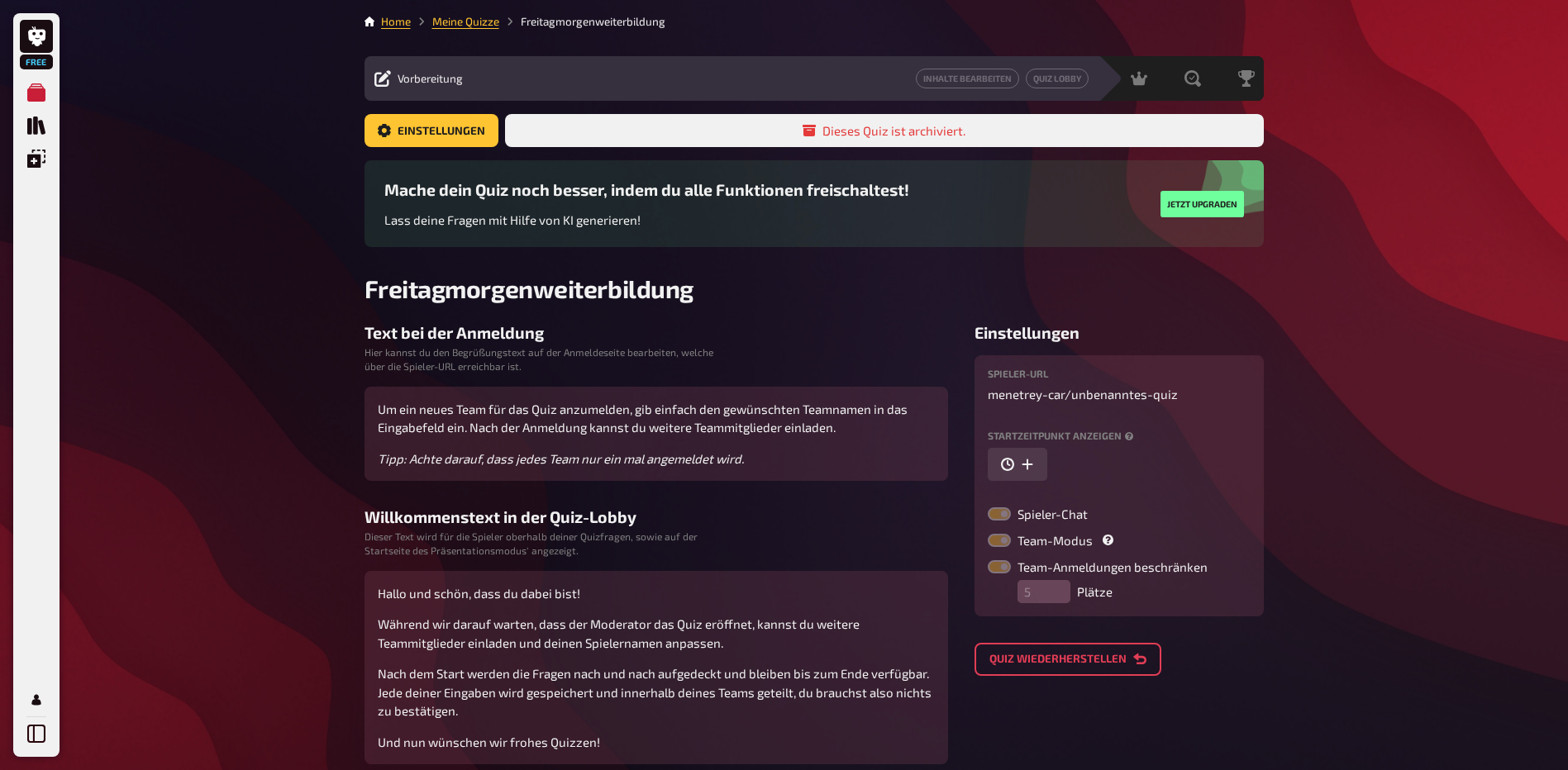
click at [1002, 661] on button "Quiz wiederherstellen" at bounding box center [1068, 659] width 187 height 33
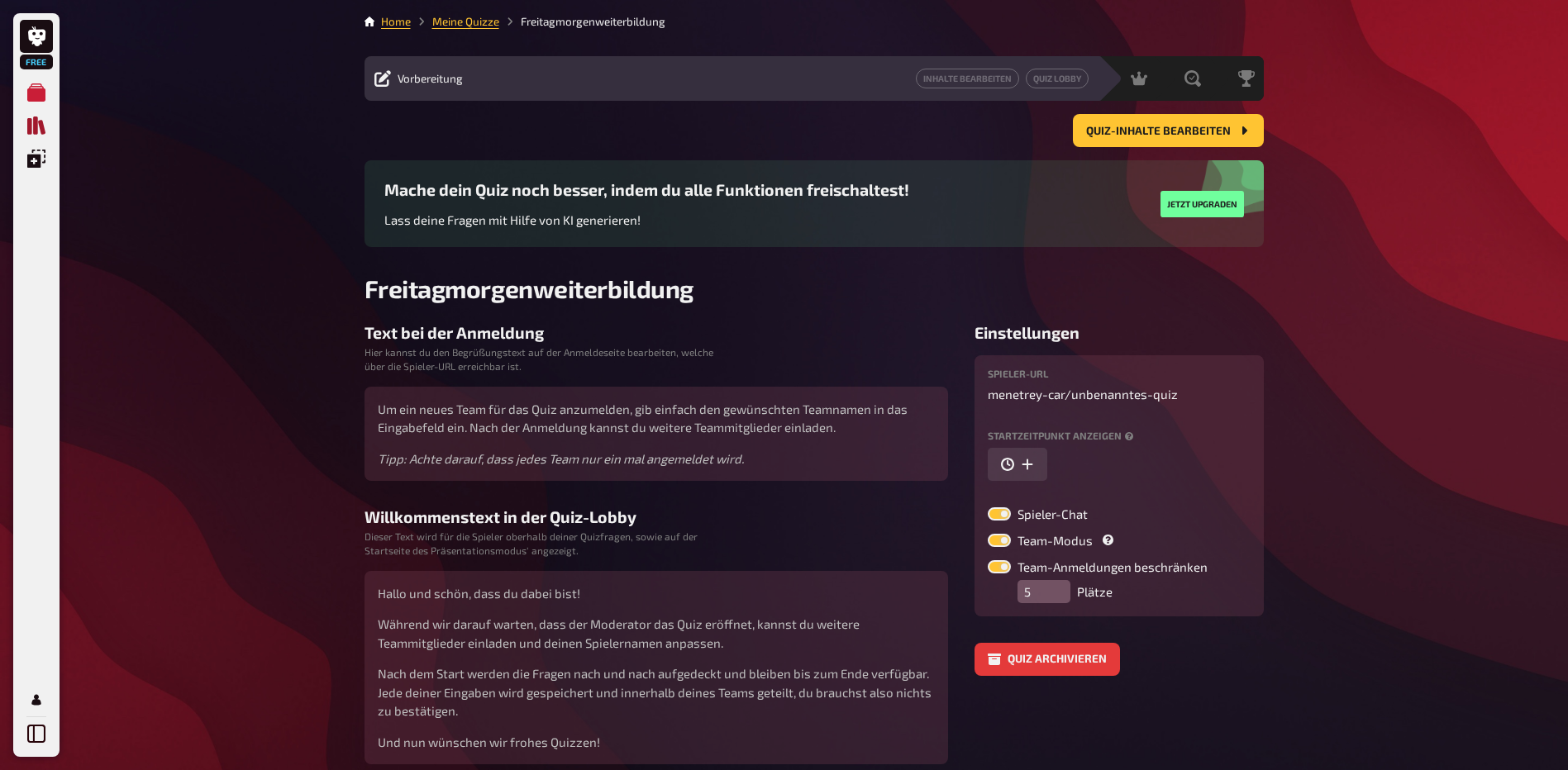
click at [38, 132] on icon "Quiz Sammlung" at bounding box center [36, 125] width 18 height 18
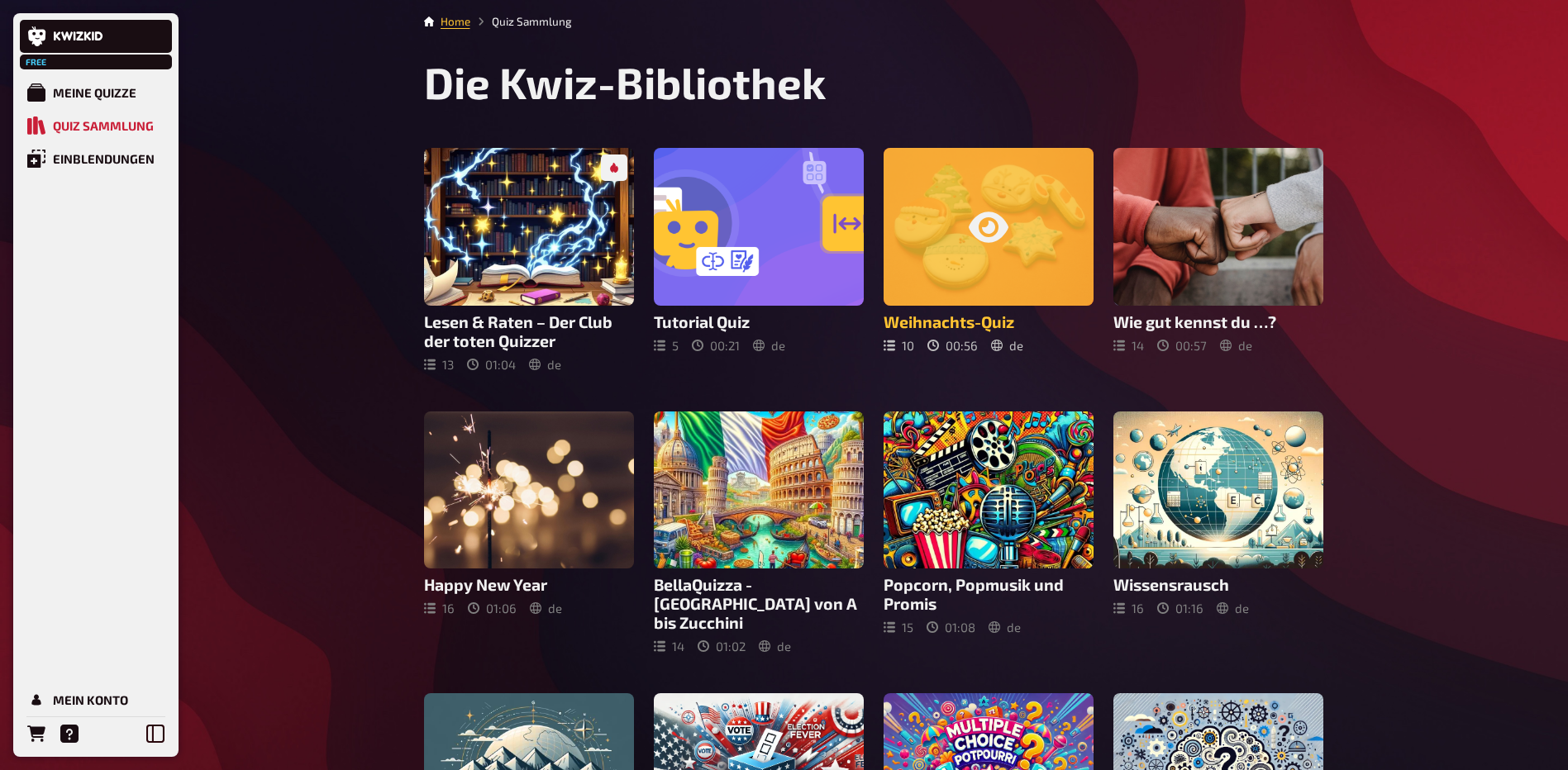
click at [975, 192] on div at bounding box center [989, 226] width 210 height 157
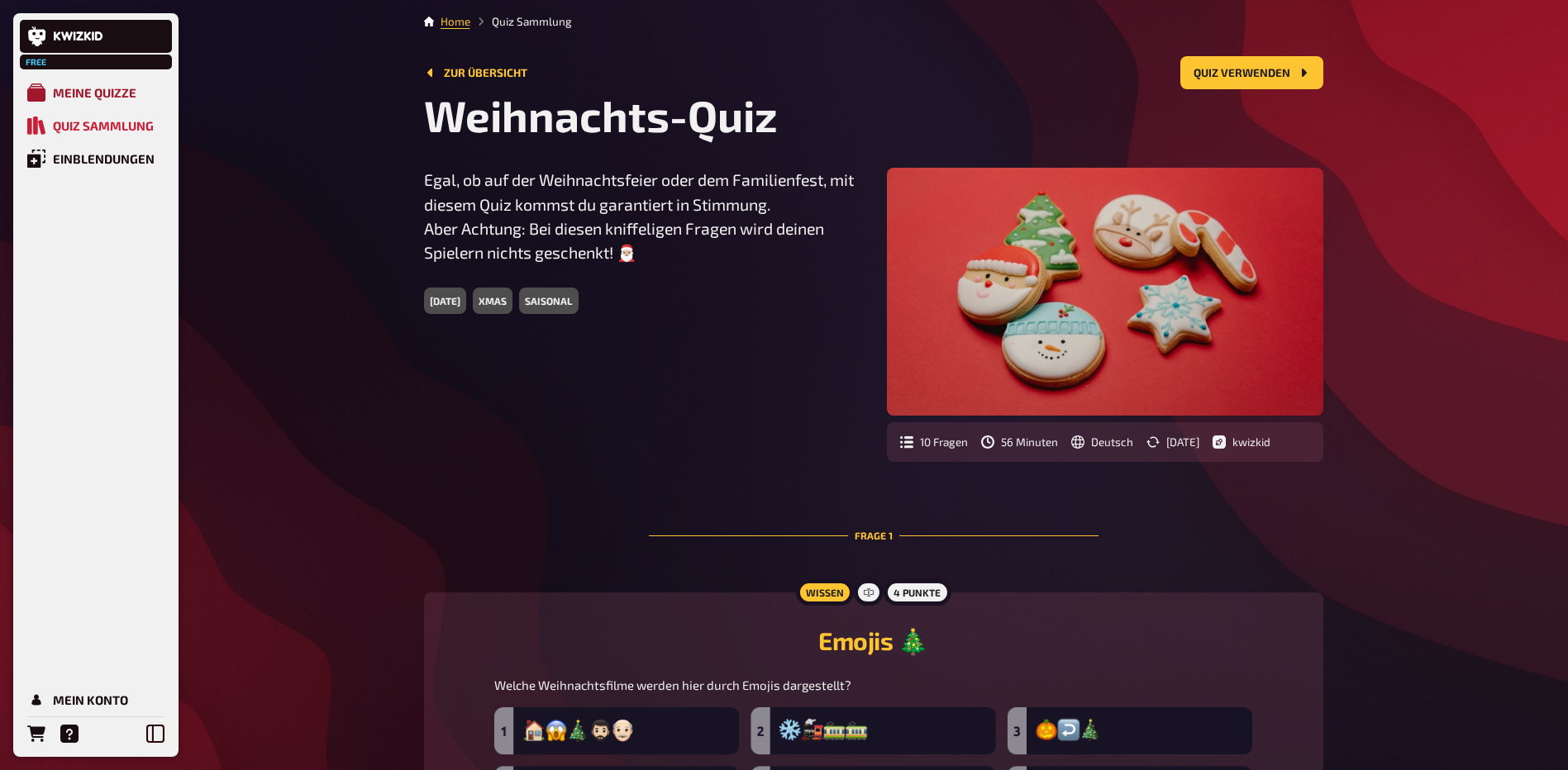
click at [83, 94] on div "Meine Quizze" at bounding box center [94, 93] width 83 height 15
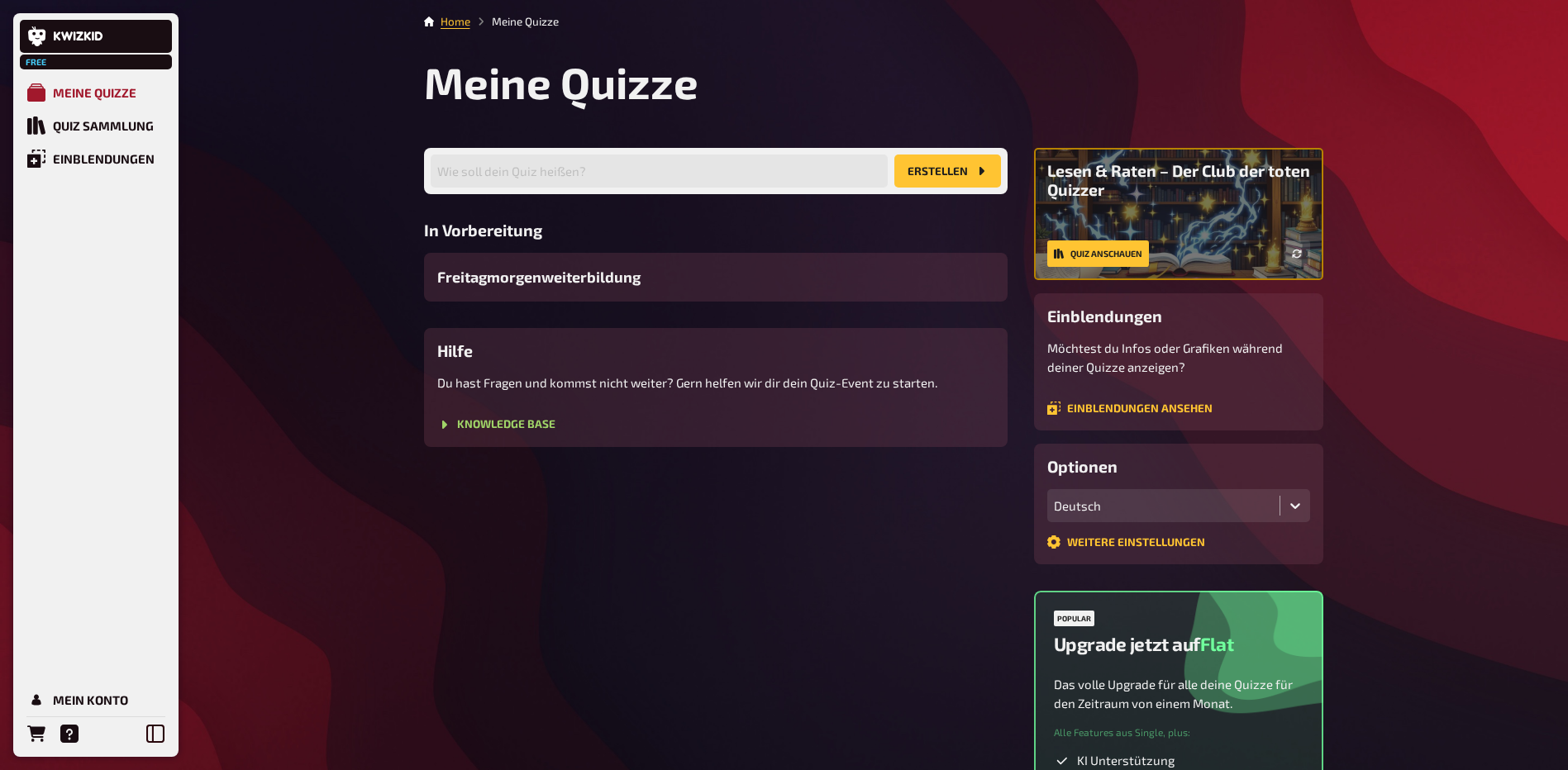
click at [95, 90] on div "Meine Quizze" at bounding box center [94, 93] width 83 height 15
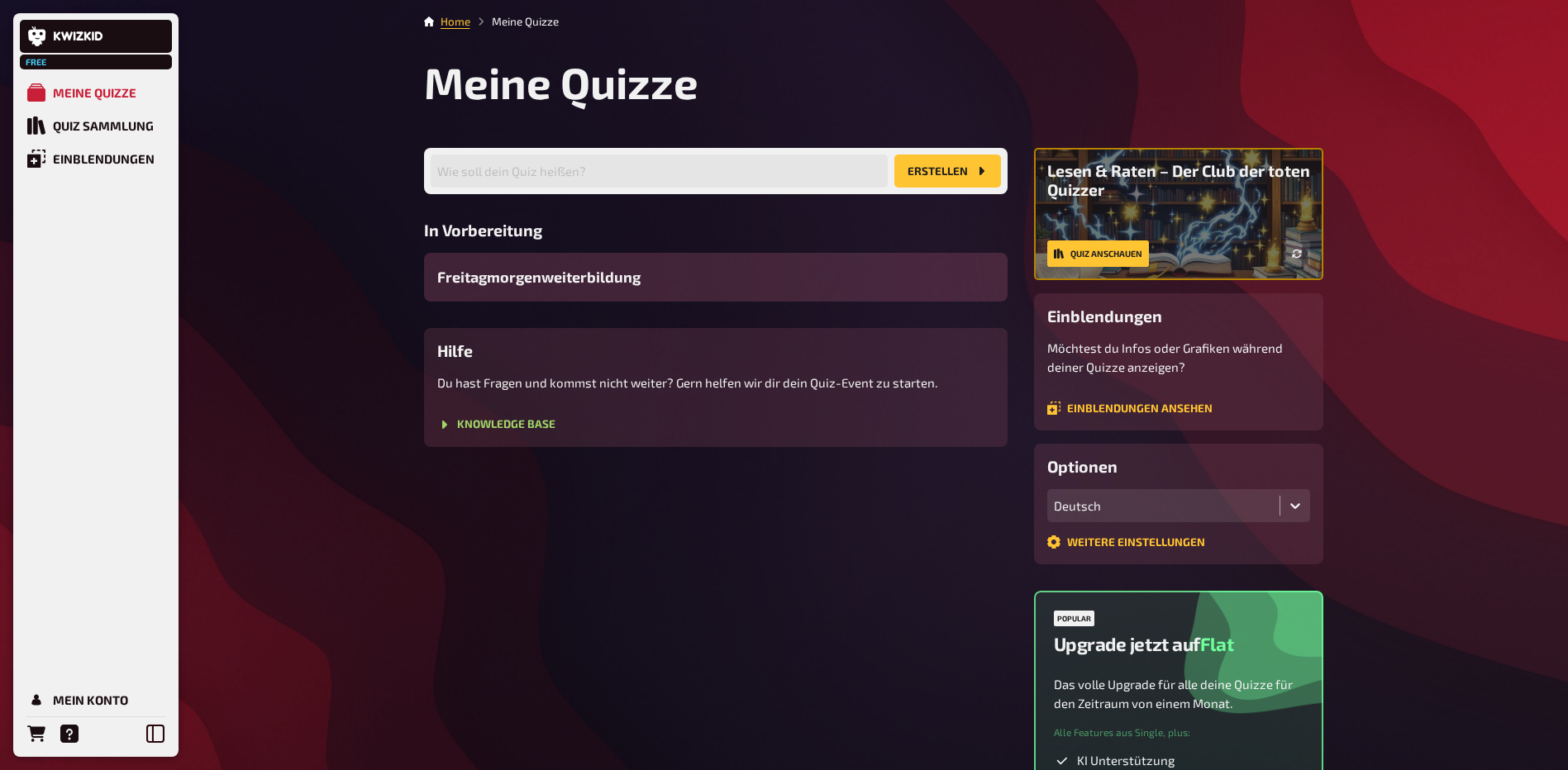
click at [551, 275] on span "Freitagmorgenweiterbildung" at bounding box center [538, 277] width 203 height 22
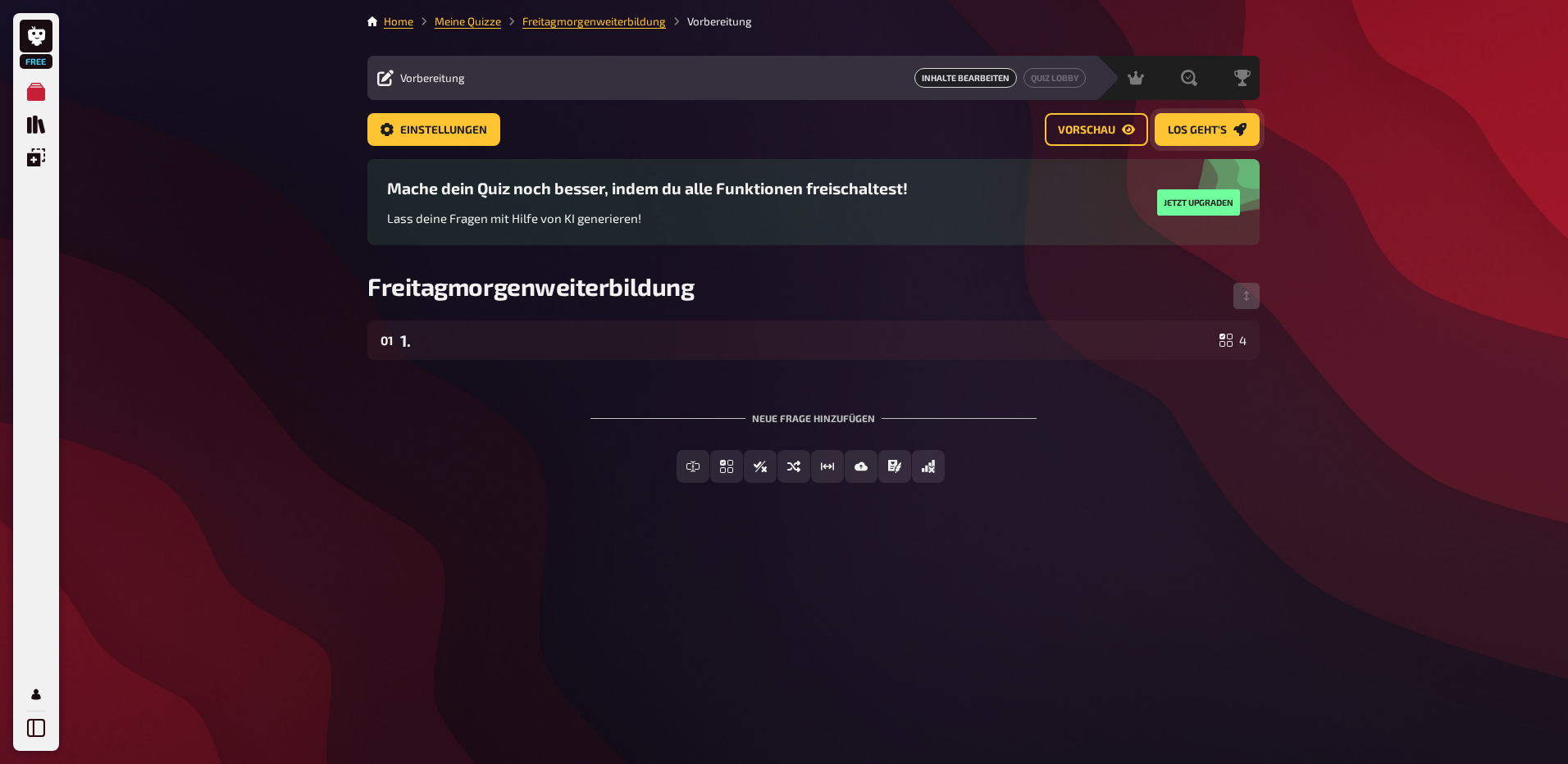
click at [1224, 125] on span "Los geht's" at bounding box center [1198, 131] width 59 height 11
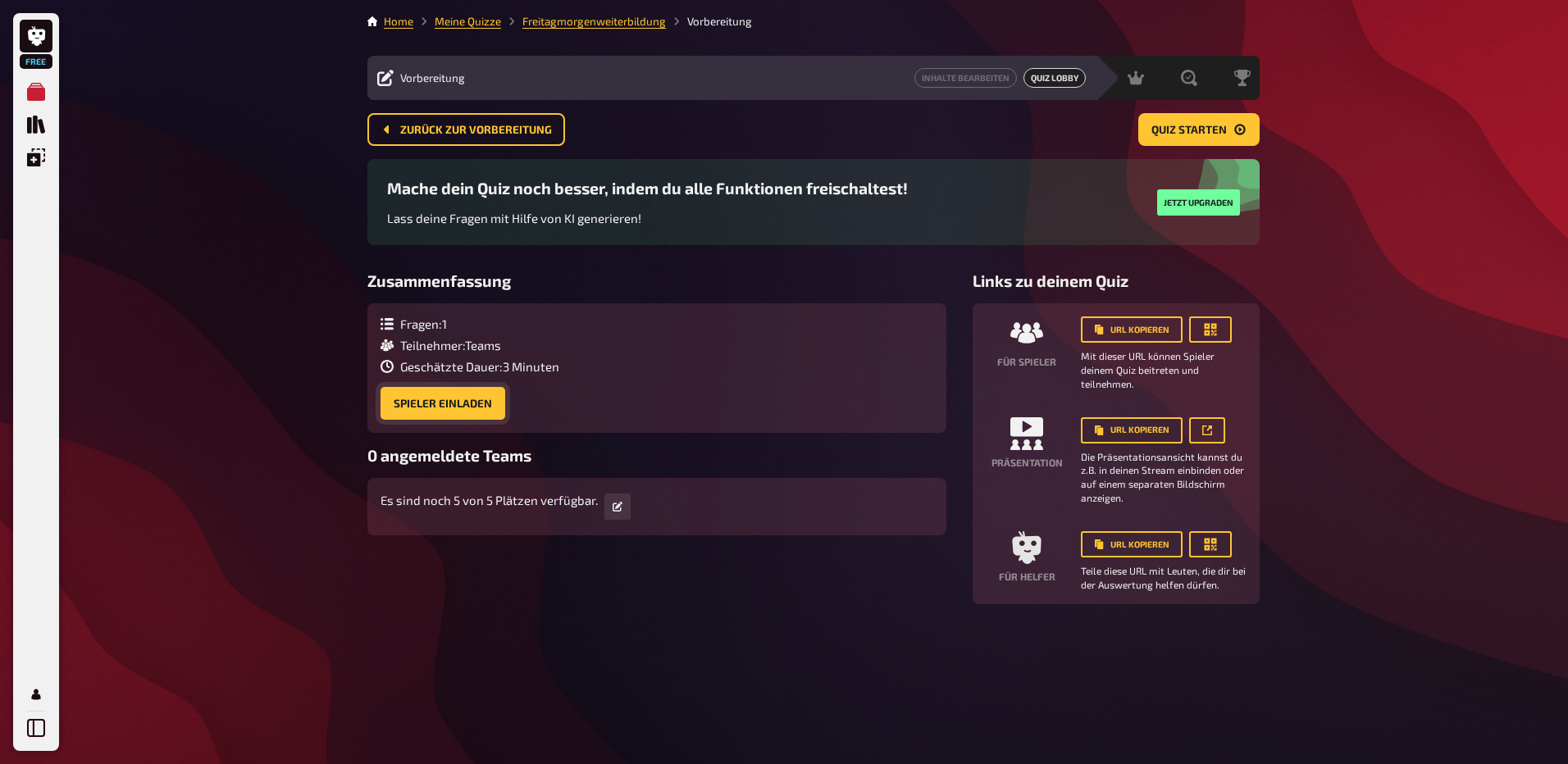
click at [462, 397] on button "Spieler einladen" at bounding box center [443, 403] width 125 height 33
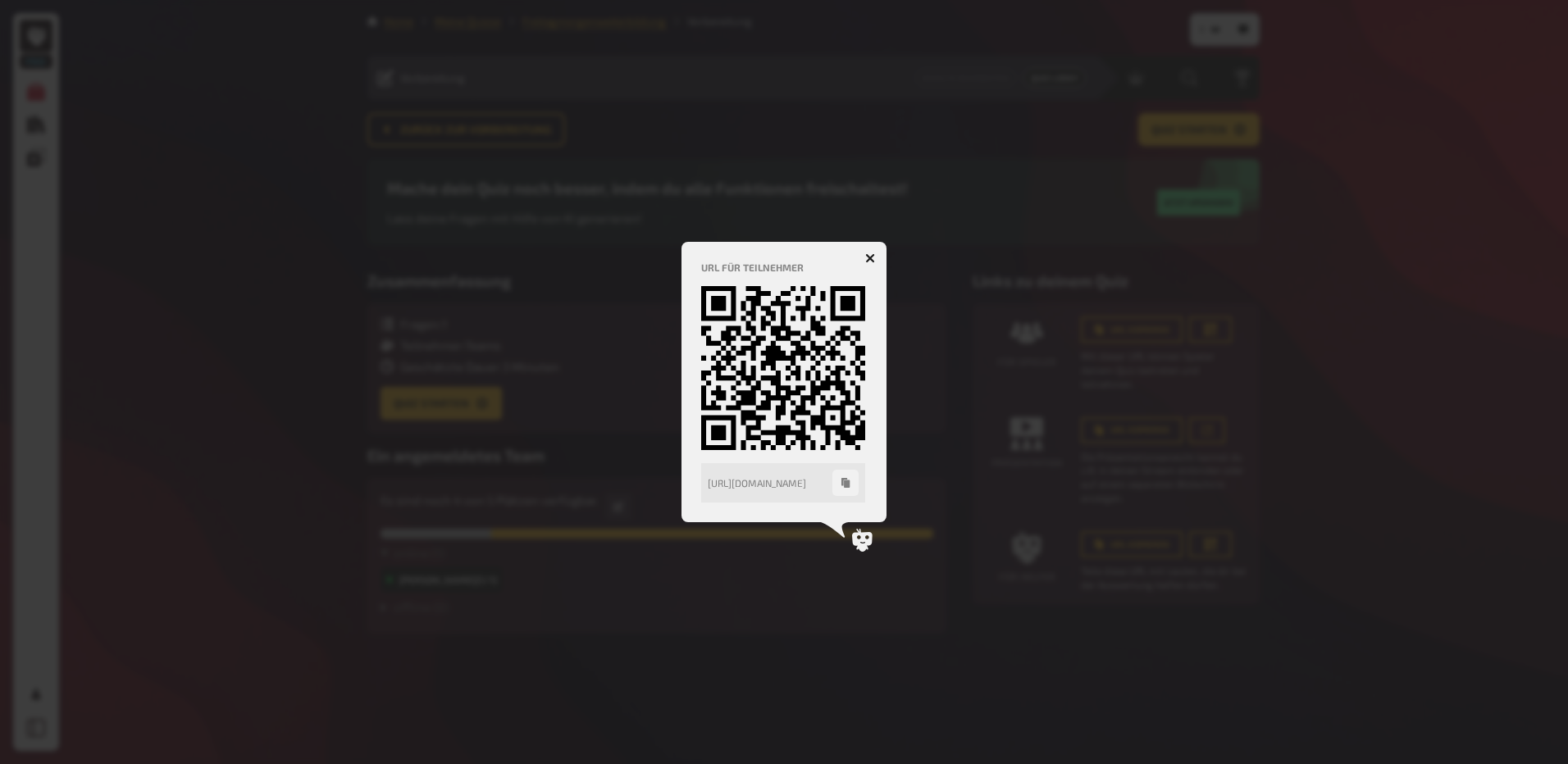
click at [869, 260] on icon "button" at bounding box center [870, 258] width 15 height 15
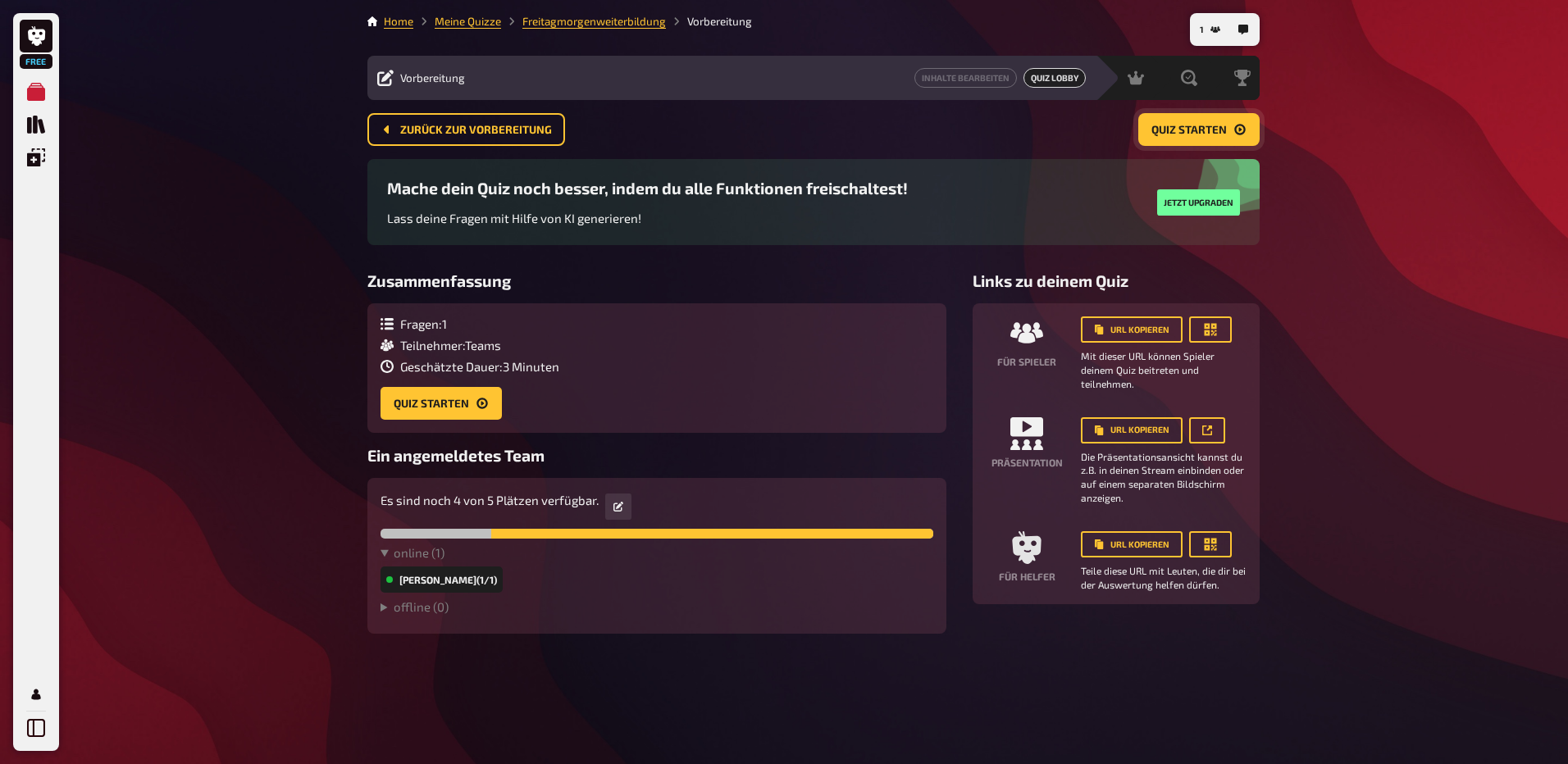
click at [1195, 133] on span "Quiz starten" at bounding box center [1189, 131] width 76 height 11
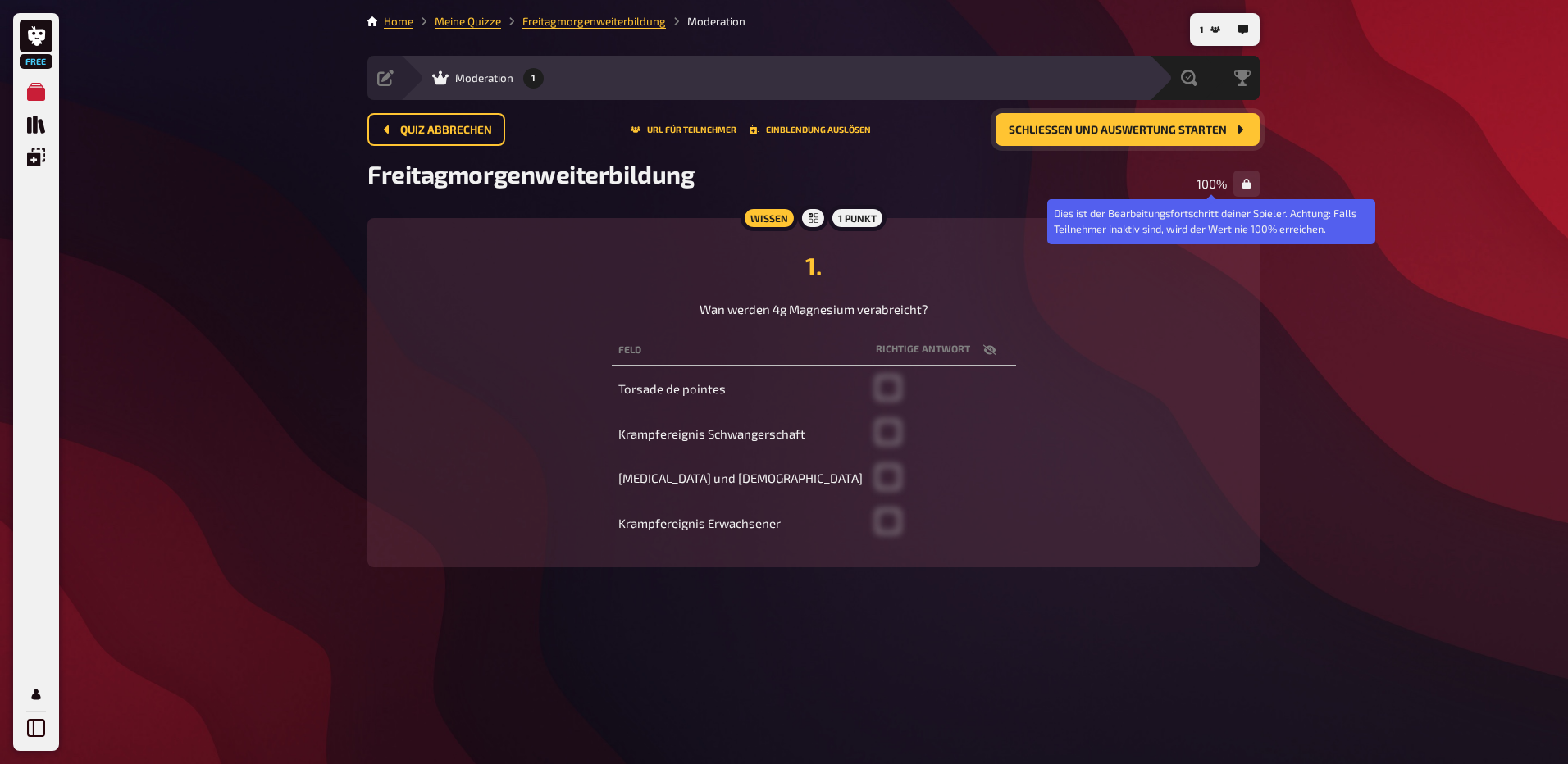
click at [1214, 188] on span "100 %" at bounding box center [1212, 184] width 30 height 15
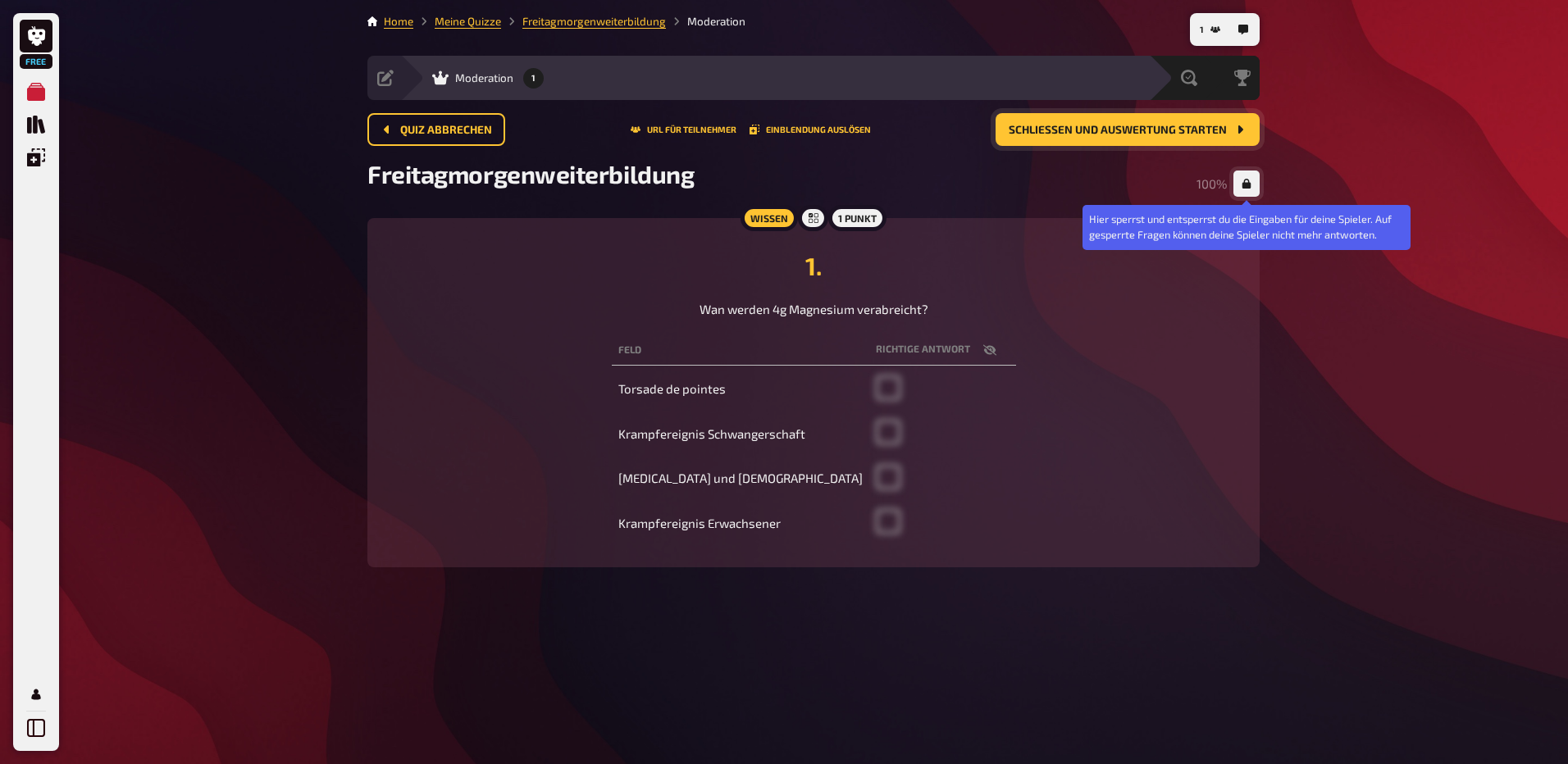
click at [1245, 183] on icon "button" at bounding box center [1247, 184] width 9 height 9
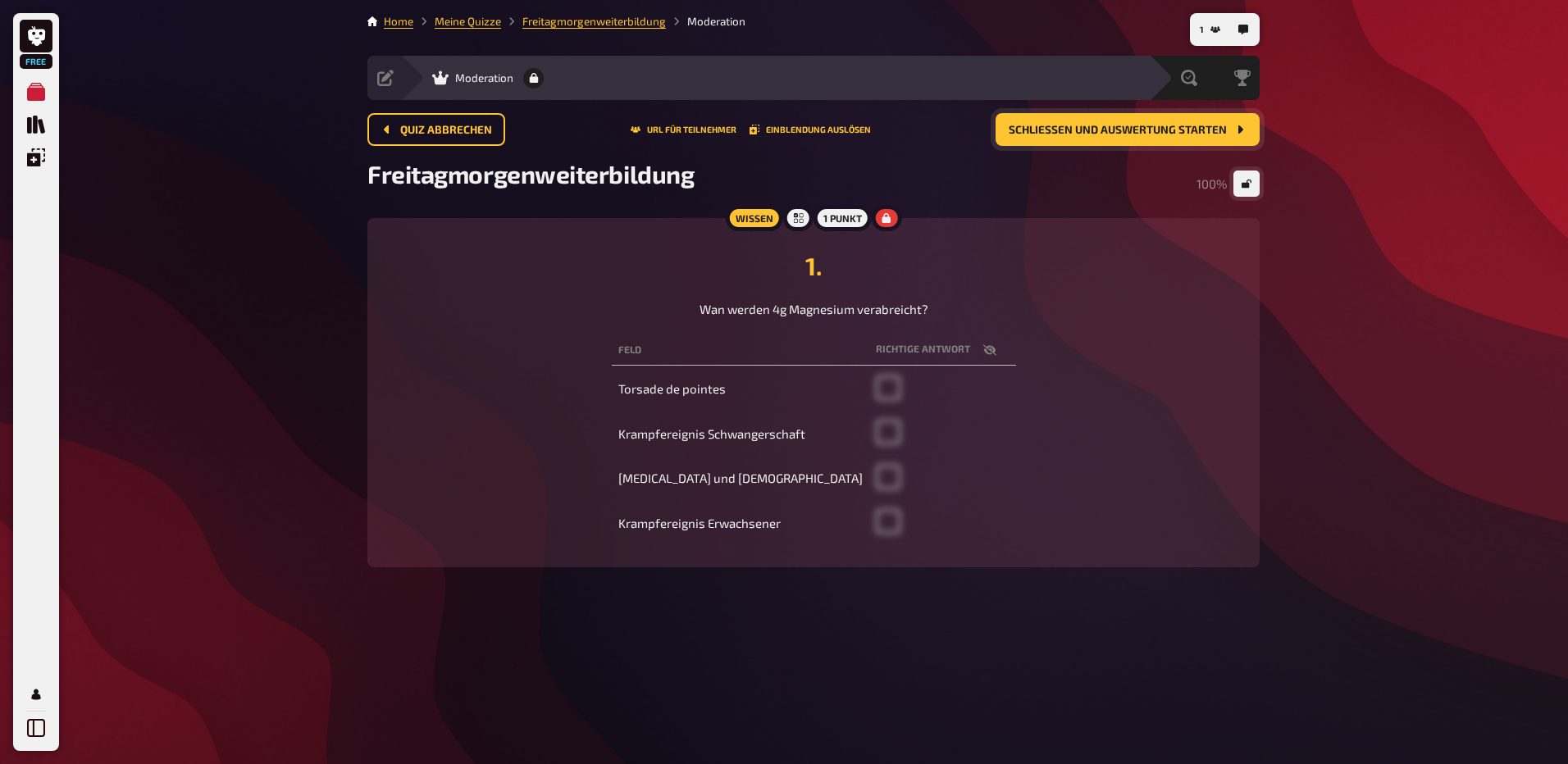
click at [971, 346] on button "button" at bounding box center [990, 349] width 40 height 16
checkbox input "true"
click at [1144, 132] on span "Schließen und Auswertung starten" at bounding box center [1118, 131] width 218 height 11
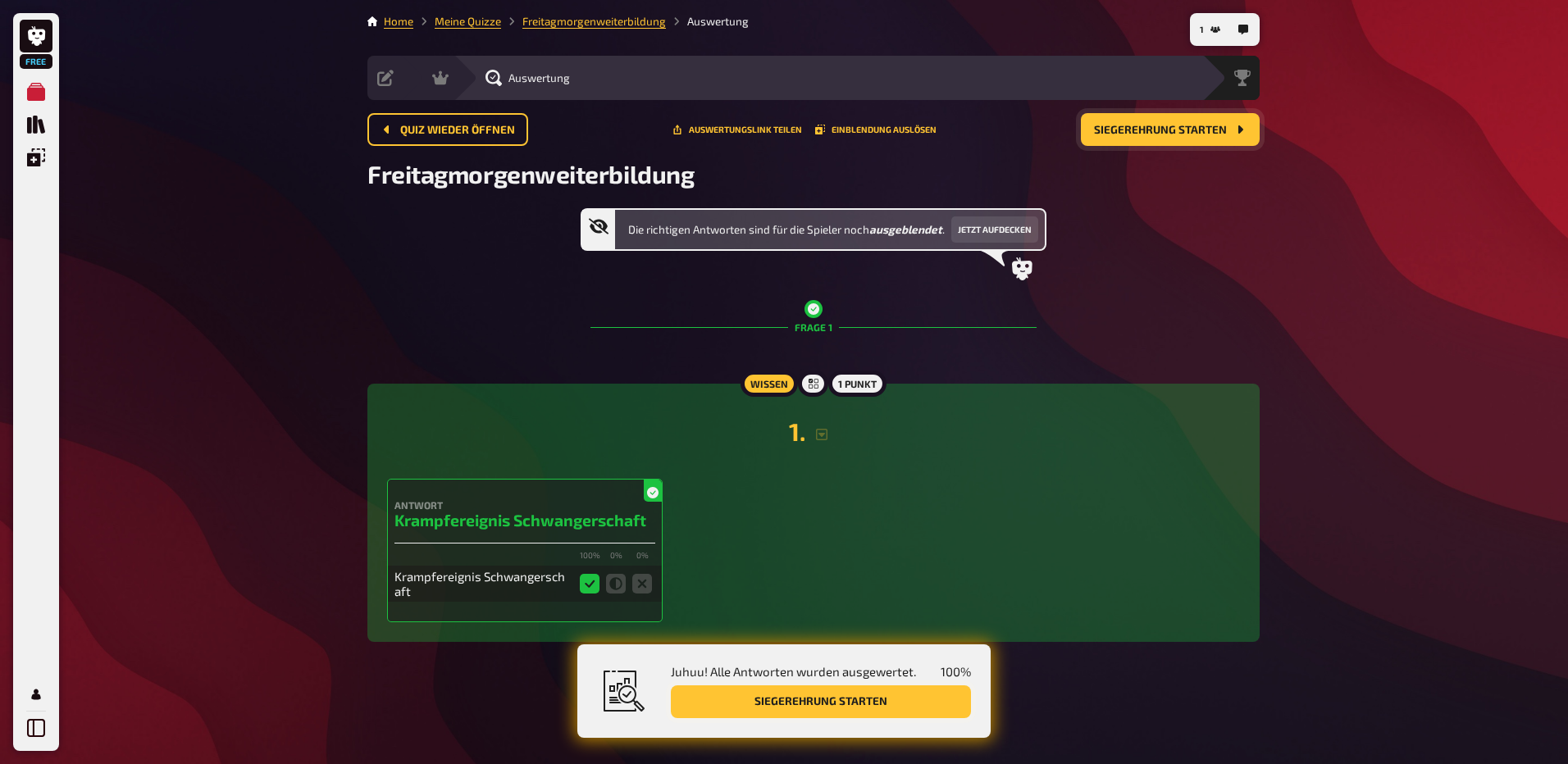
click at [802, 703] on button "Siegerehrung starten" at bounding box center [821, 702] width 300 height 33
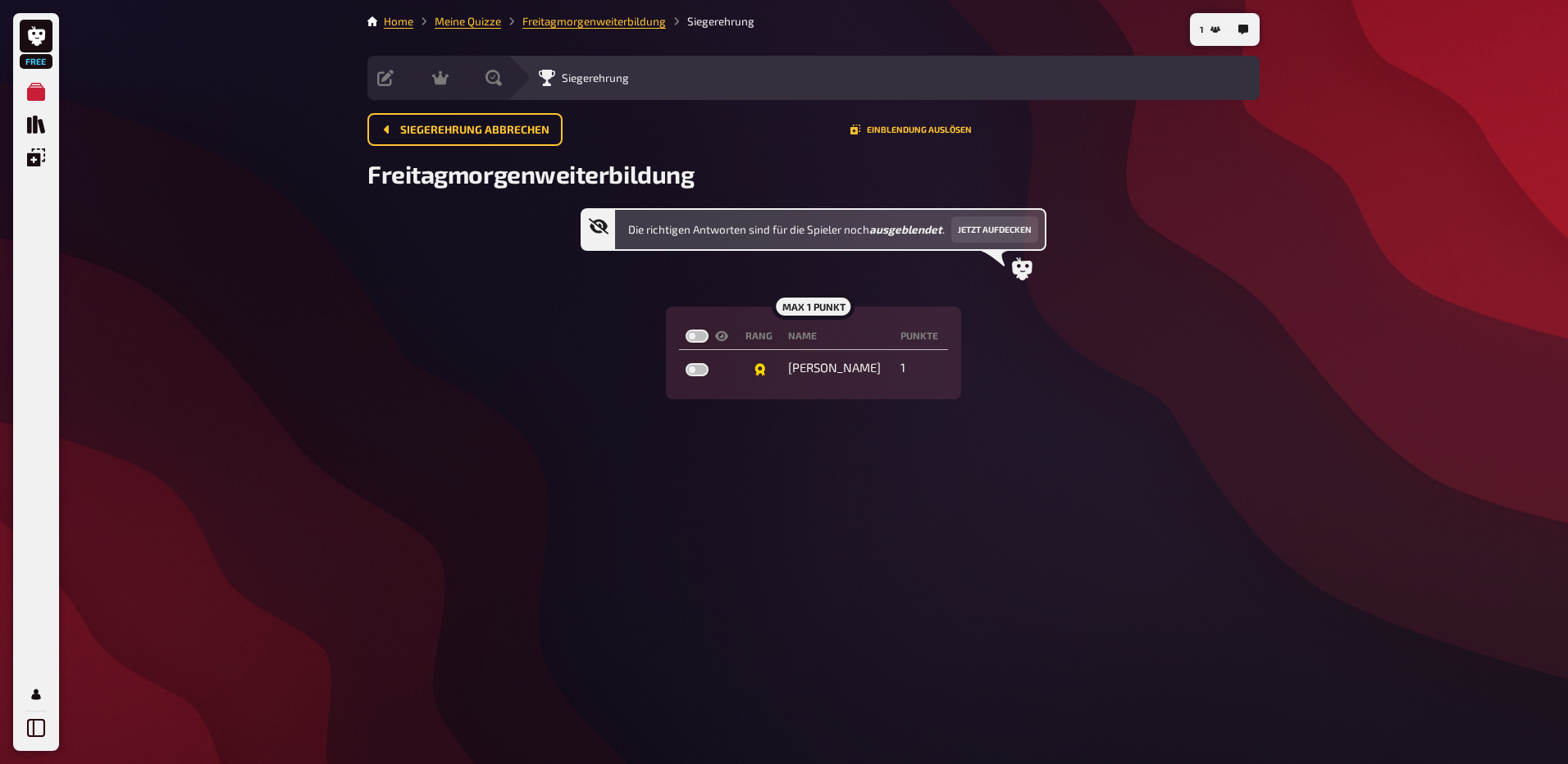
click at [693, 331] on label at bounding box center [697, 336] width 23 height 13
click at [686, 329] on input "checkbox" at bounding box center [685, 329] width 1 height 1
checkbox input "true"
click at [401, 19] on link "Home" at bounding box center [398, 22] width 29 height 13
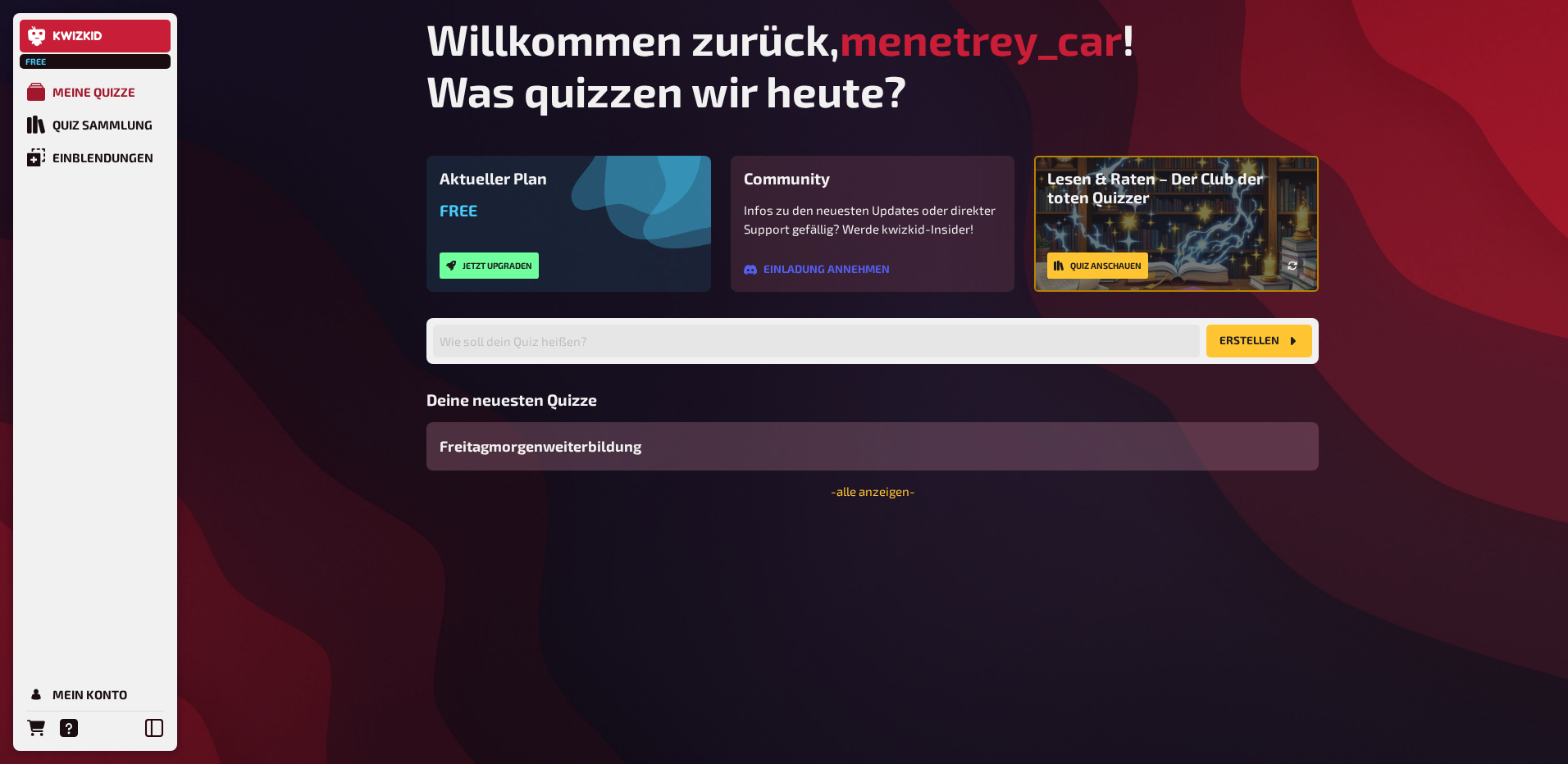
click at [94, 97] on div "Meine Quizze" at bounding box center [93, 92] width 82 height 15
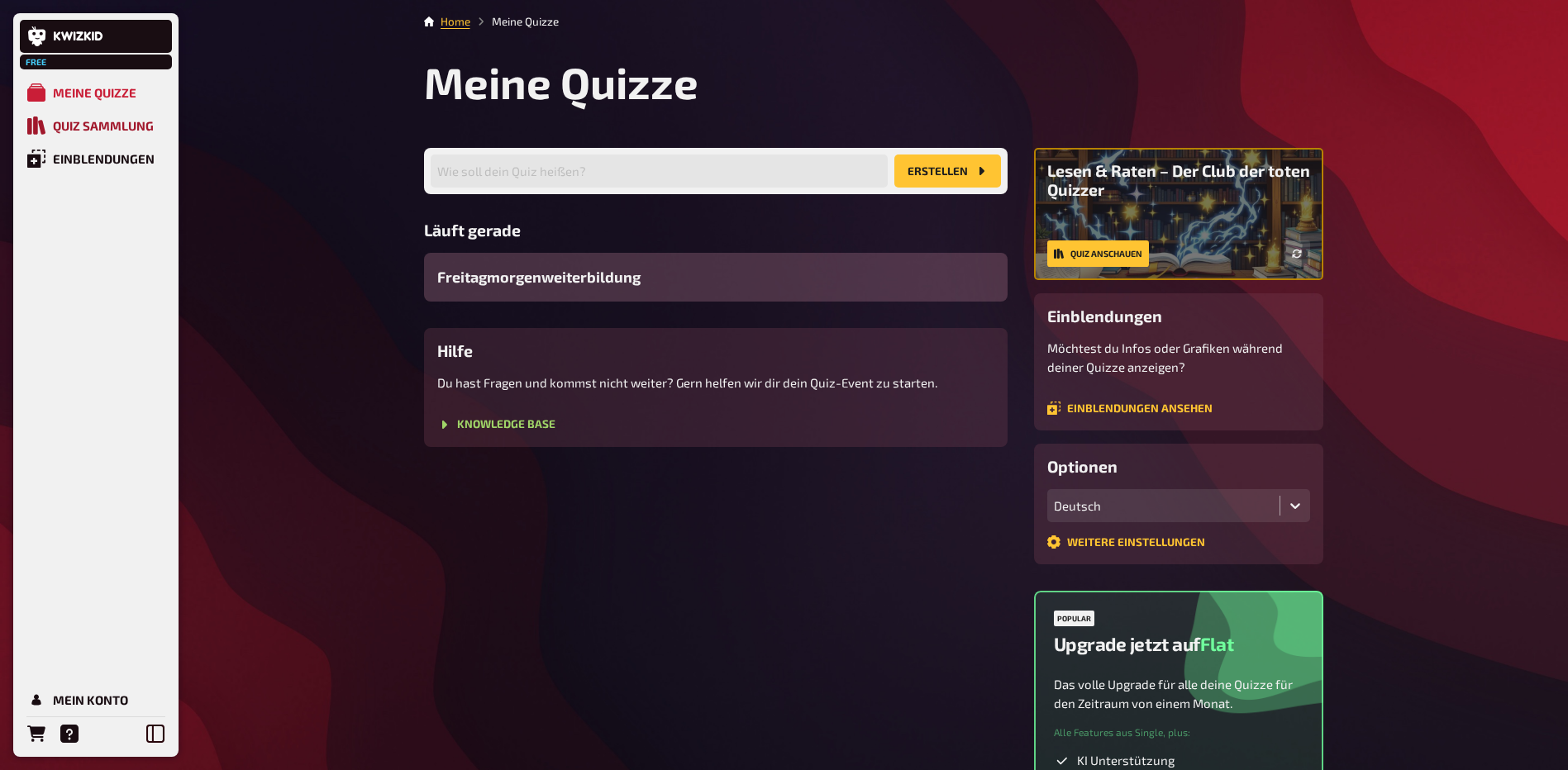
click at [97, 130] on div "Quiz Sammlung" at bounding box center [103, 126] width 101 height 15
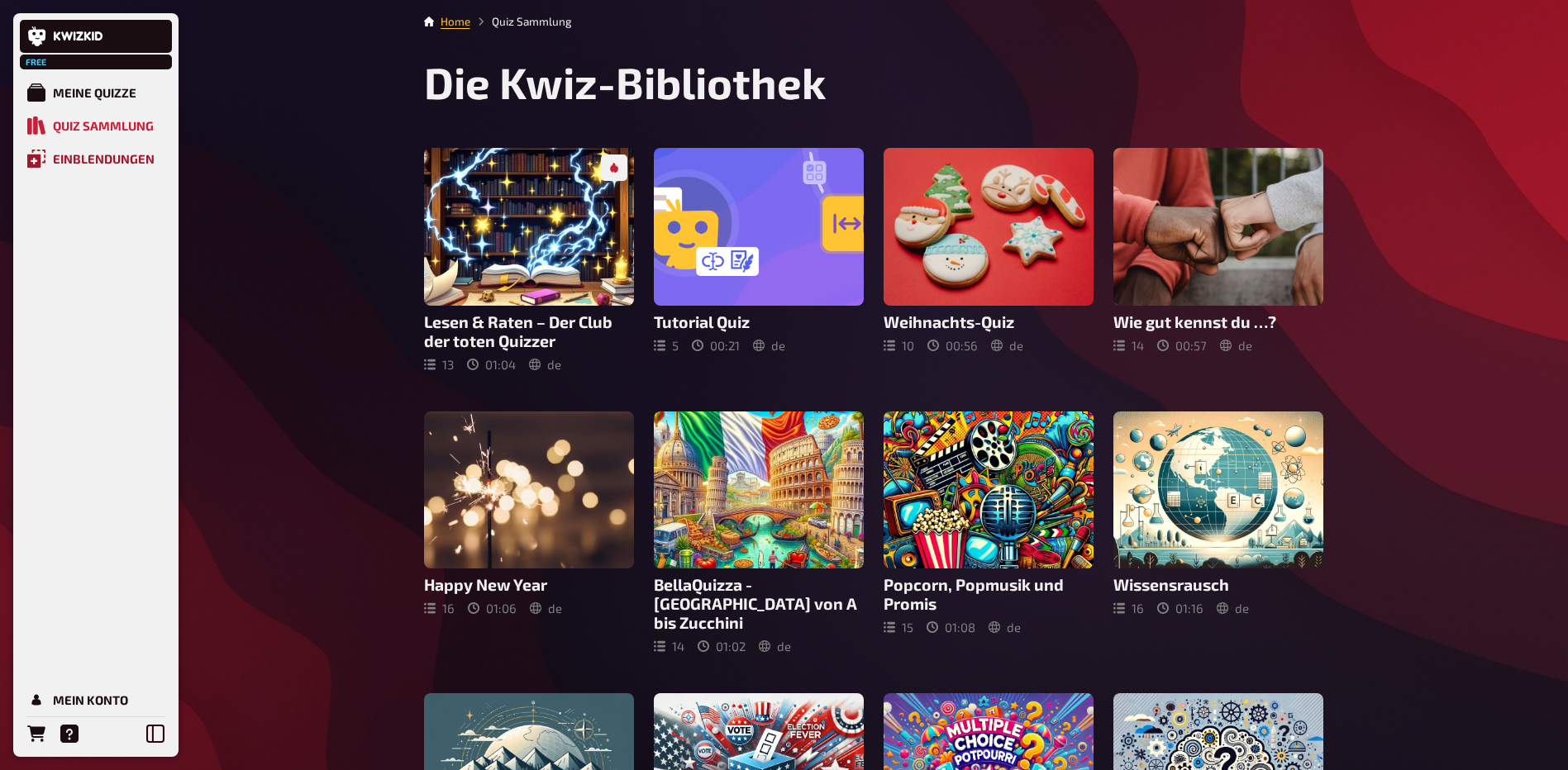
click at [97, 170] on link "Einblendungen" at bounding box center [95, 158] width 152 height 33
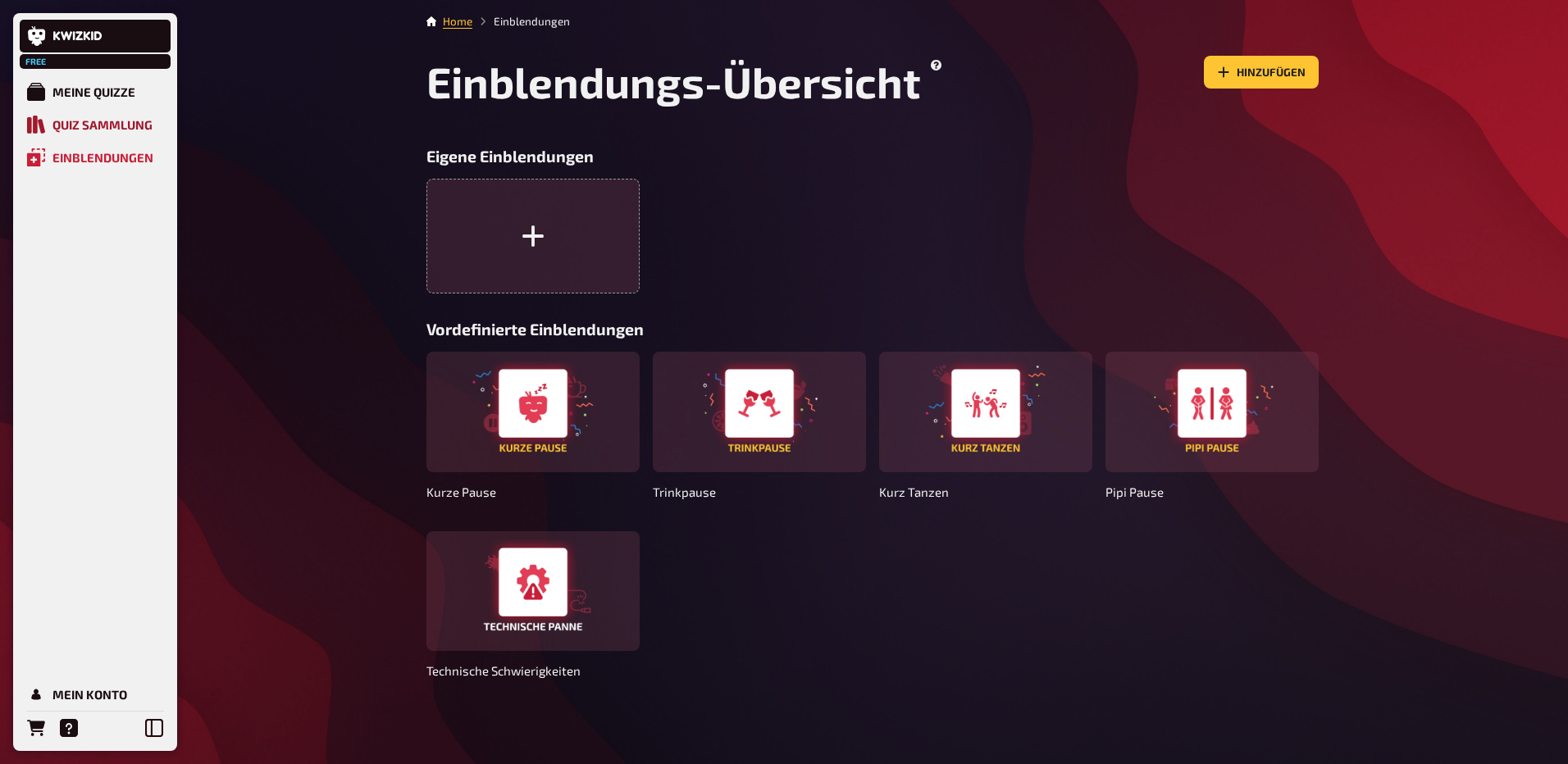
click at [99, 132] on div "Quiz Sammlung" at bounding box center [102, 125] width 100 height 15
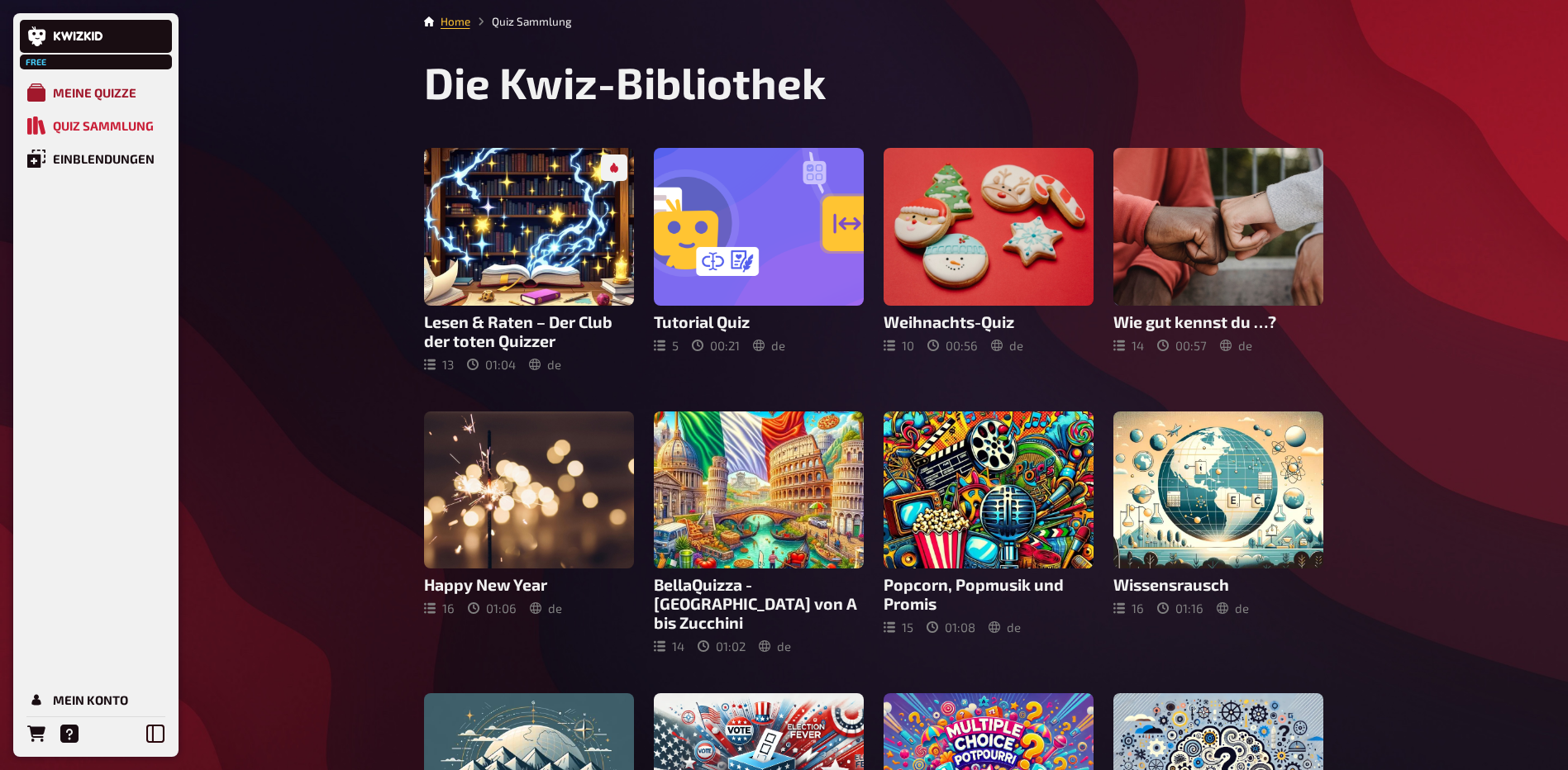
click at [100, 80] on link "Meine Quizze" at bounding box center [95, 93] width 152 height 33
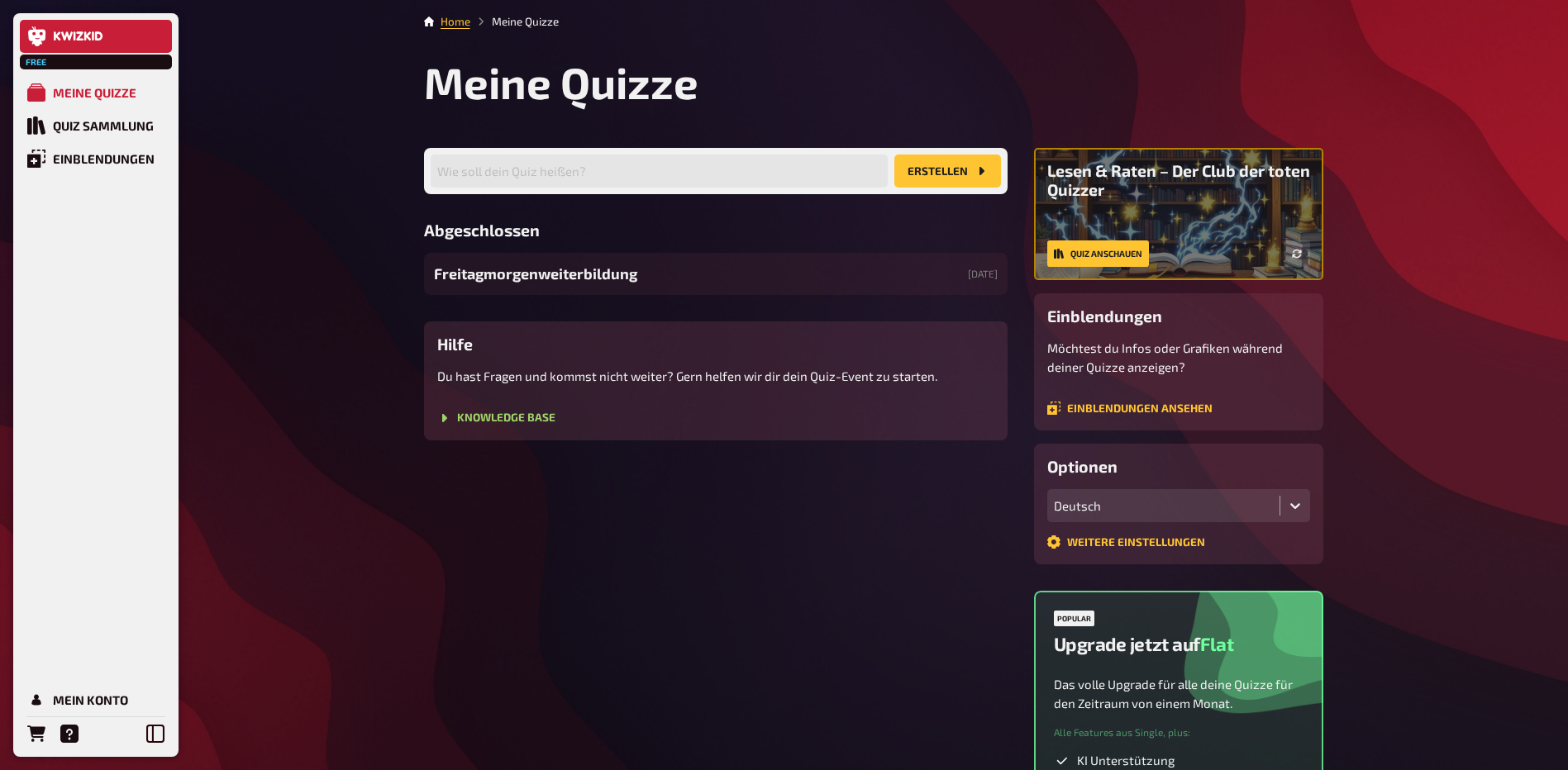
click at [77, 37] on icon at bounding box center [78, 36] width 50 height 10
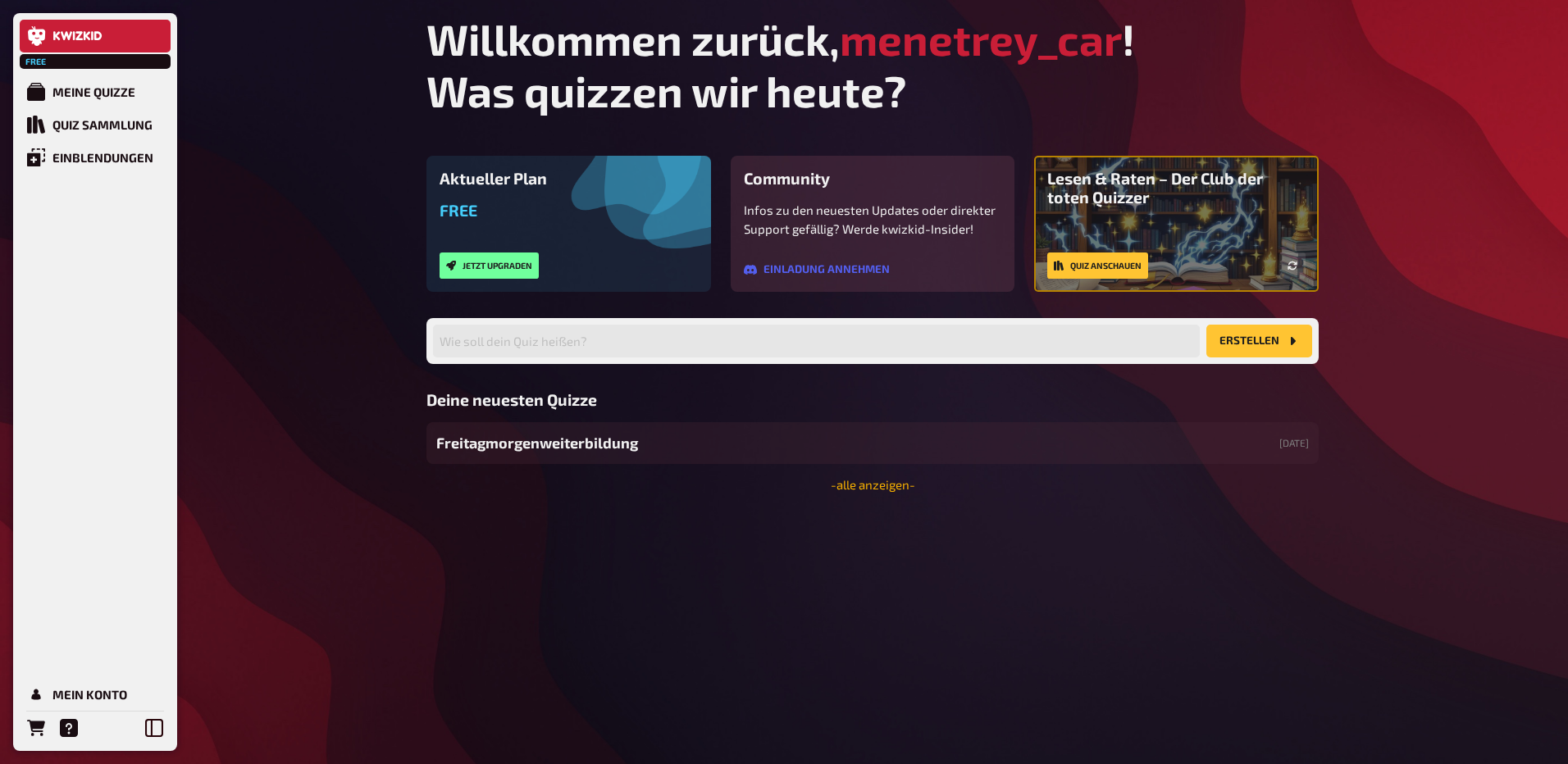
click at [862, 484] on link "- alle anzeigen -" at bounding box center [873, 485] width 84 height 15
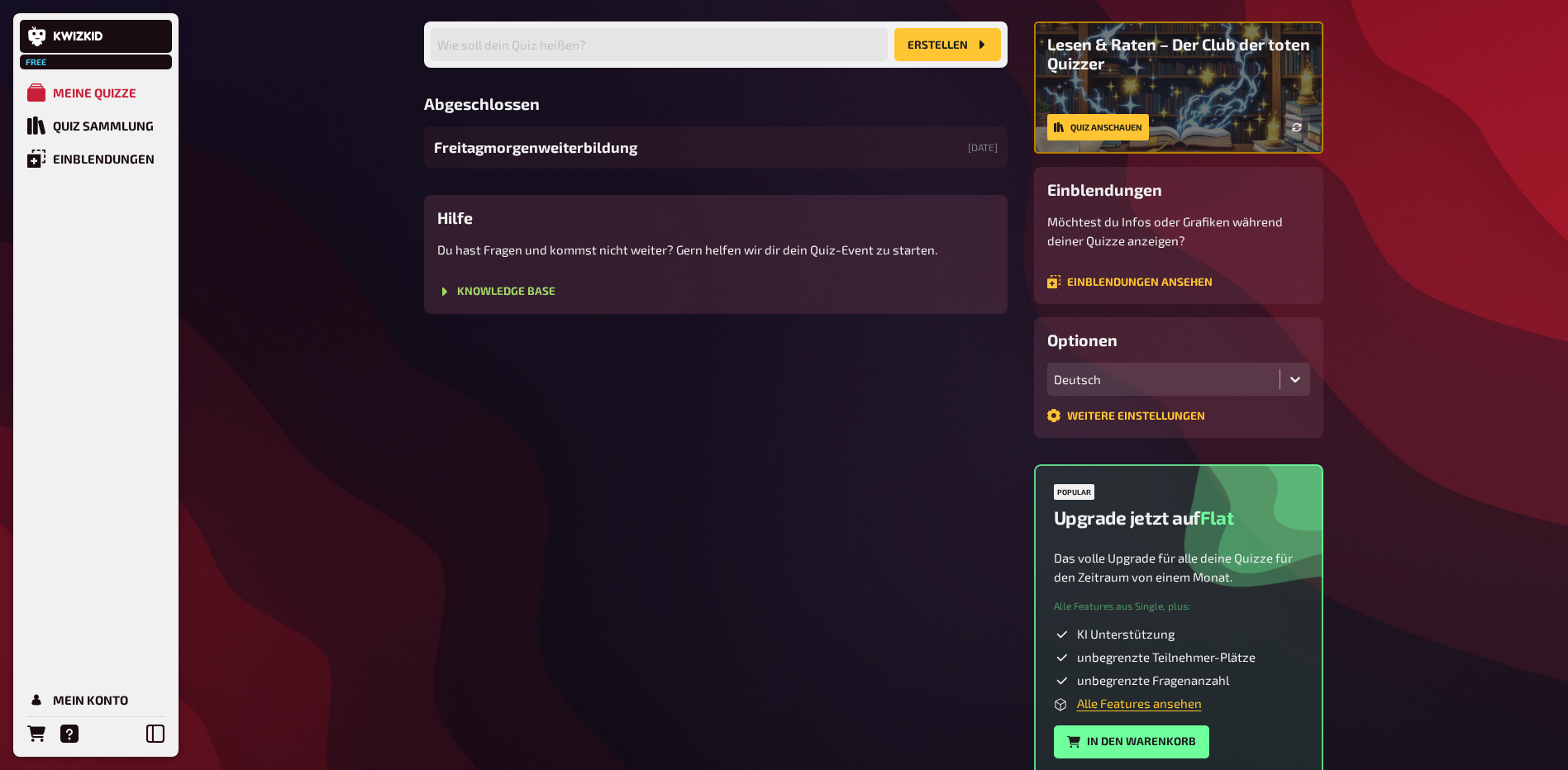
scroll to position [165, 0]
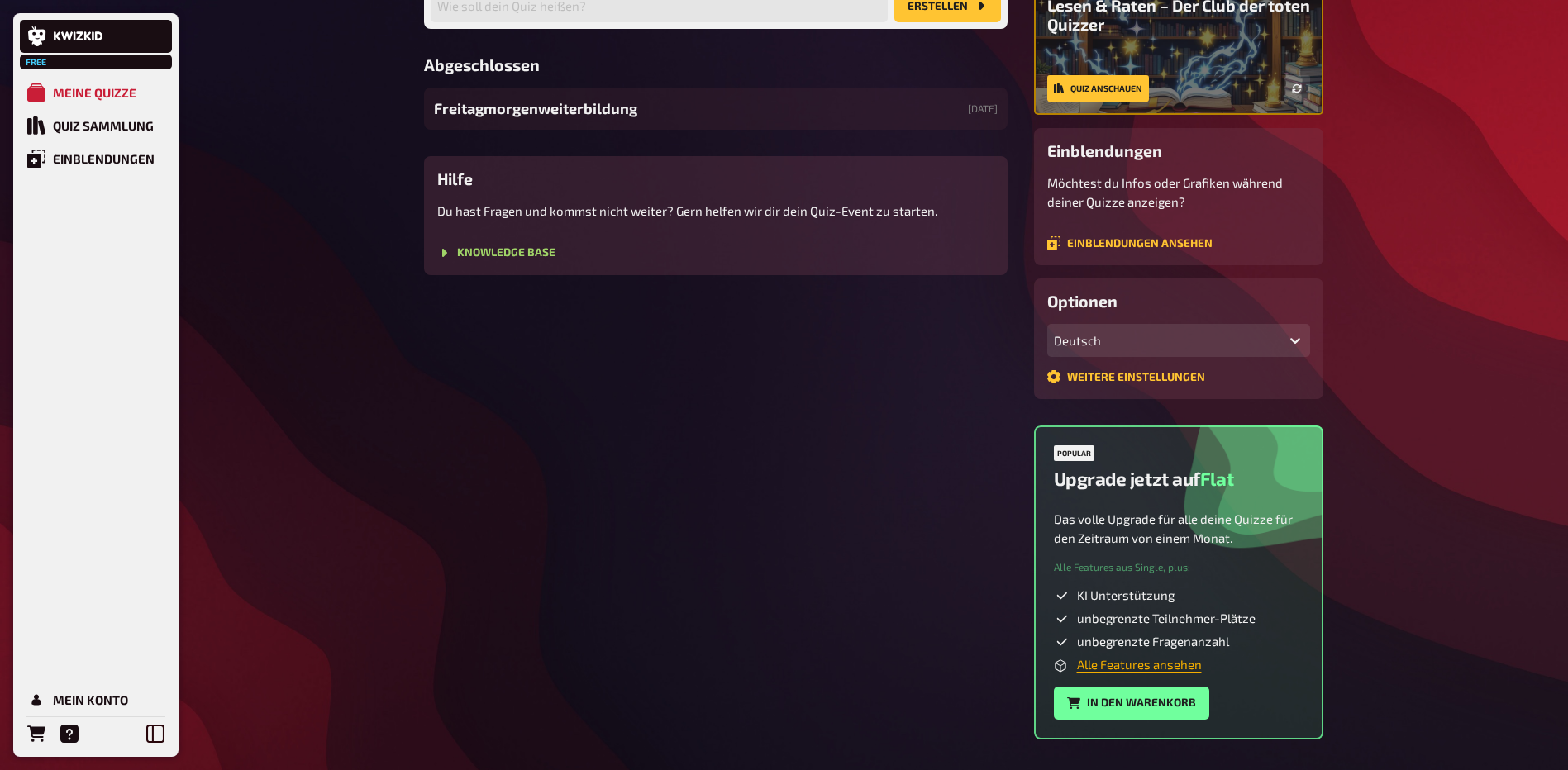
click at [1136, 664] on link "Alle Features ansehen" at bounding box center [1139, 665] width 125 height 15
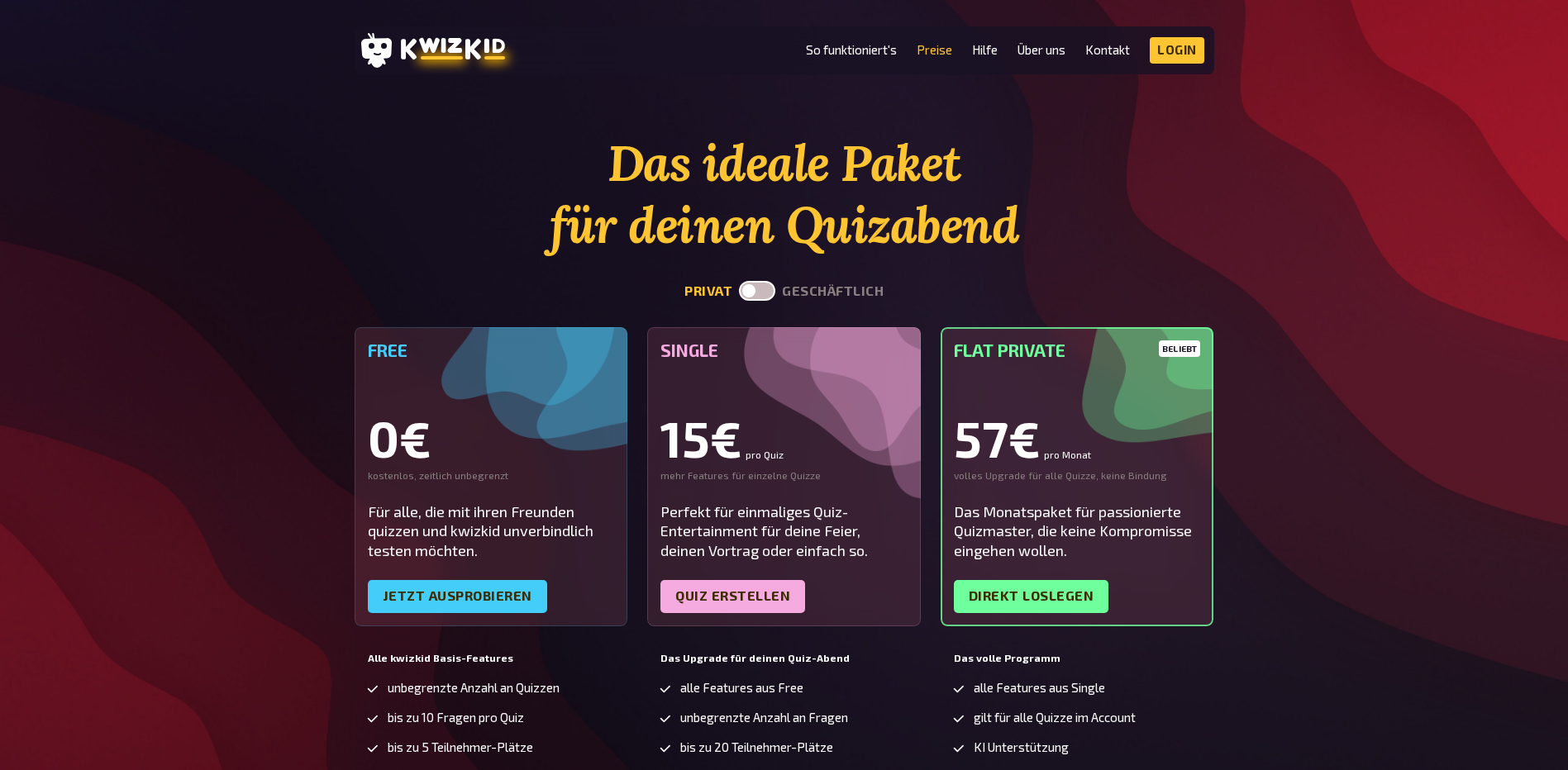
click at [756, 287] on label at bounding box center [757, 291] width 36 height 20
click at [739, 281] on input "checkbox" at bounding box center [739, 281] width 1 height 1
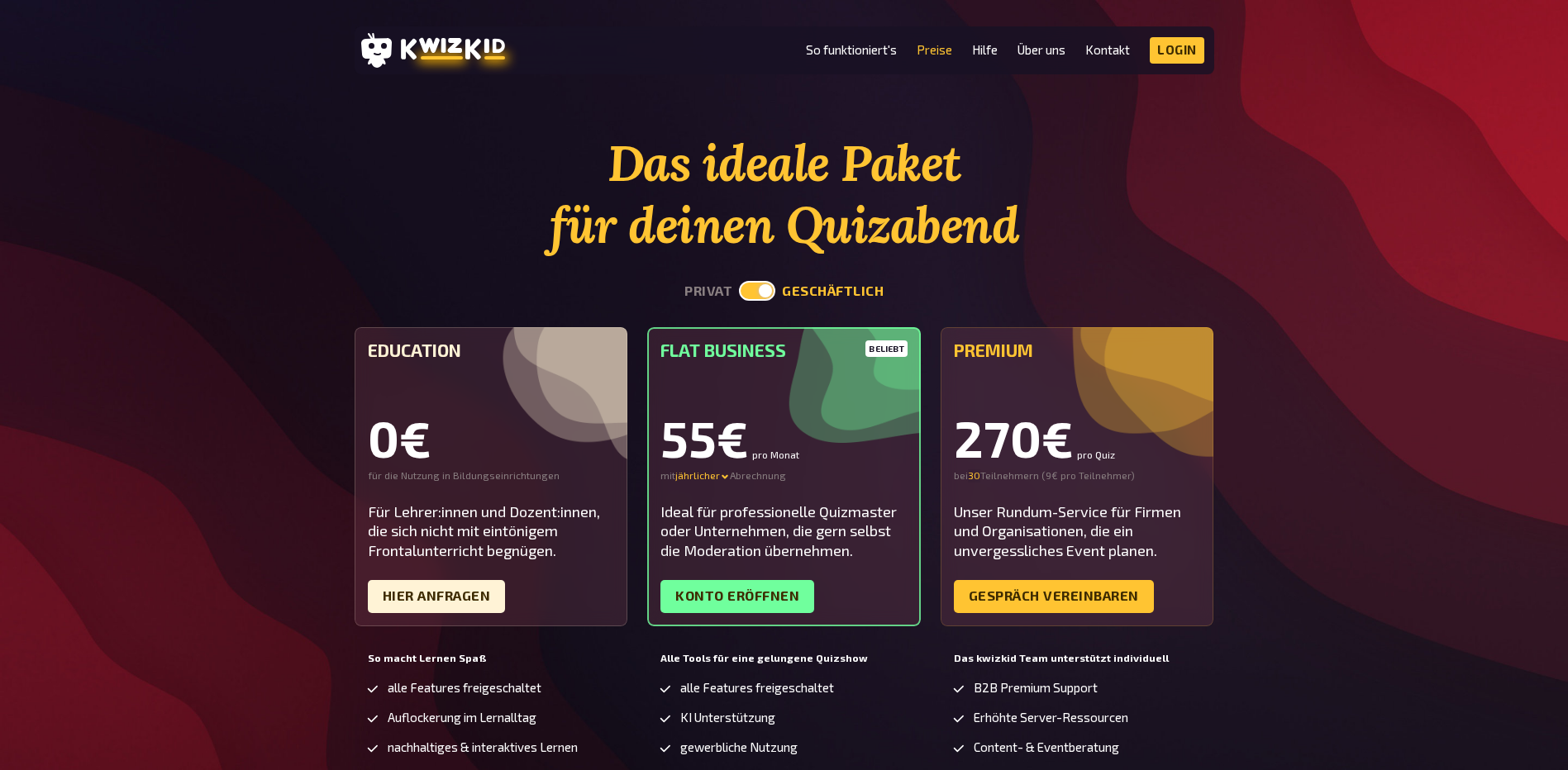
click at [770, 287] on label at bounding box center [757, 291] width 36 height 20
click at [739, 281] on input "checkbox" at bounding box center [739, 281] width 1 height 1
checkbox input "false"
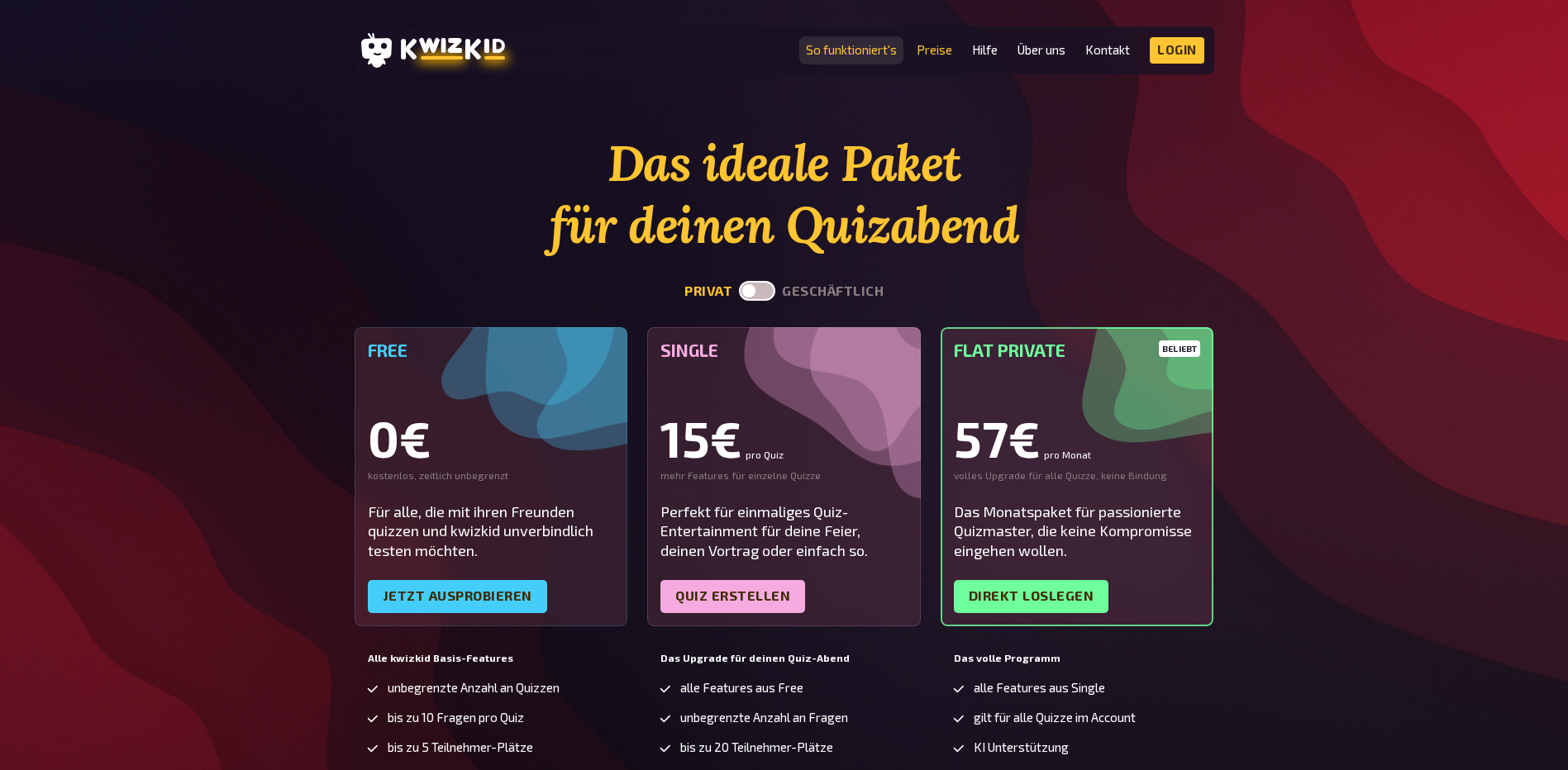
click at [868, 48] on link "So funktioniert's" at bounding box center [851, 50] width 91 height 14
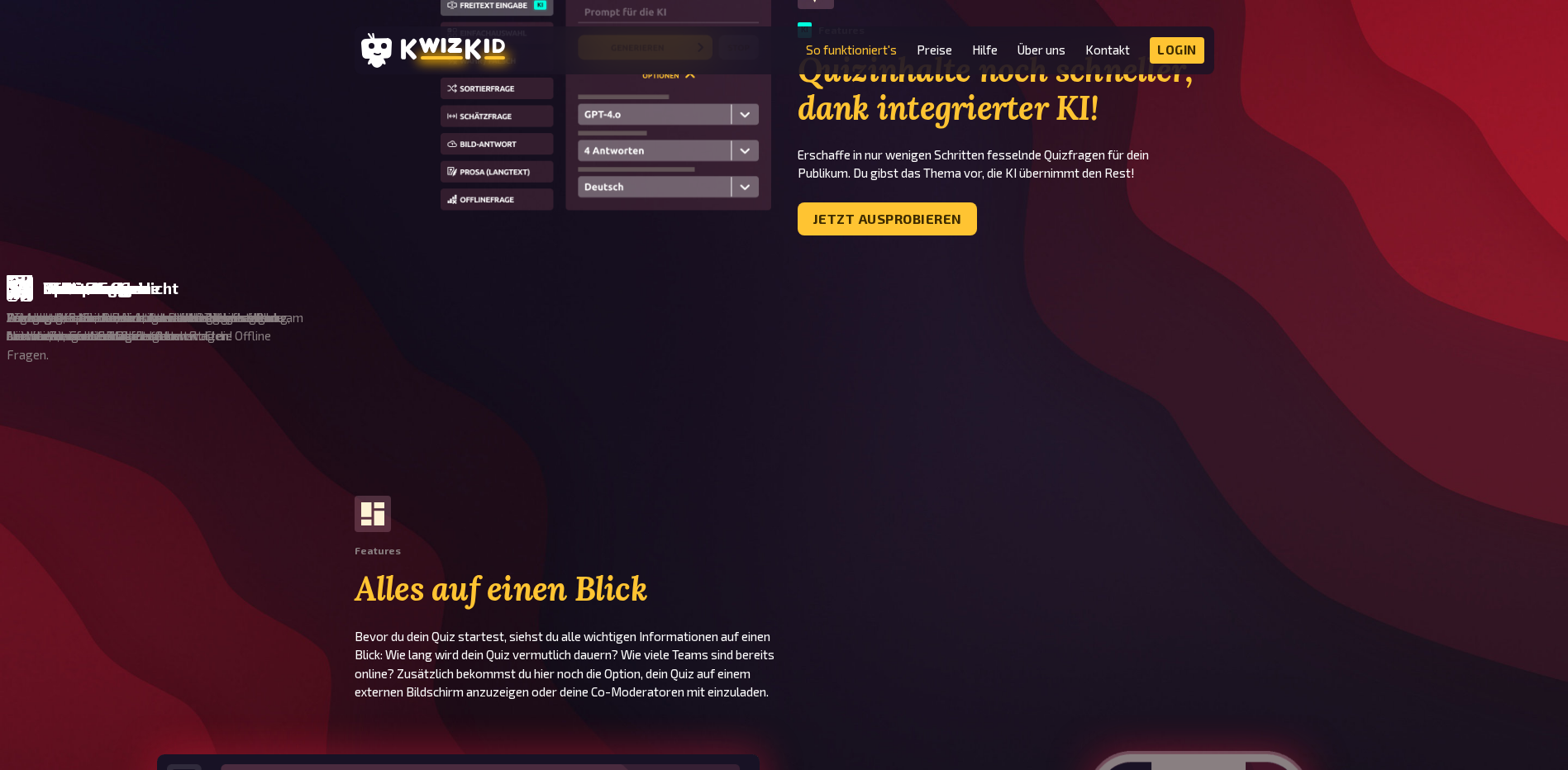
scroll to position [1074, 0]
